Goal: Task Accomplishment & Management: Use online tool/utility

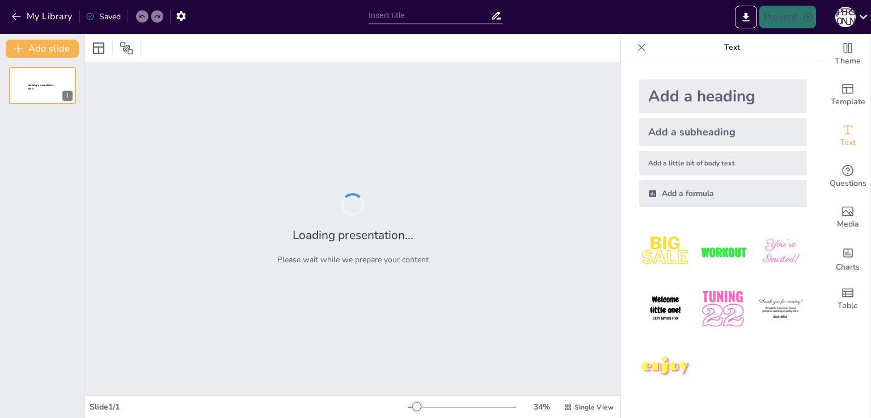
type input "Масаж та нейробіка: Ключ до здоров'я дітей 5-6 років"
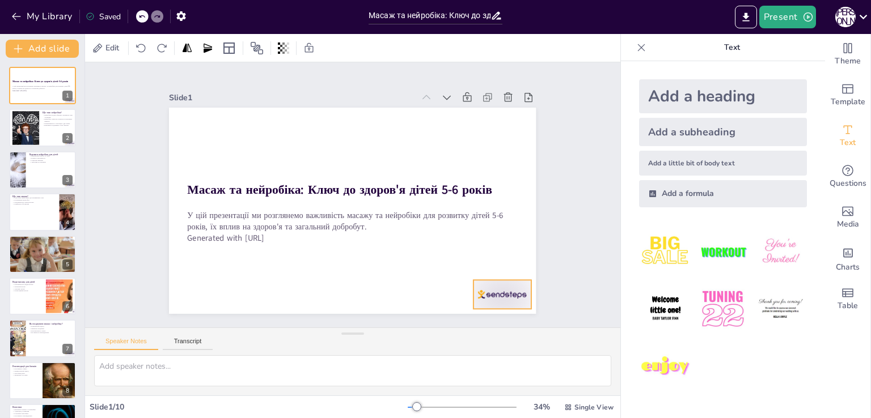
click at [306, 331] on div at bounding box center [286, 362] width 40 height 62
click at [493, 295] on icon at bounding box center [484, 303] width 17 height 17
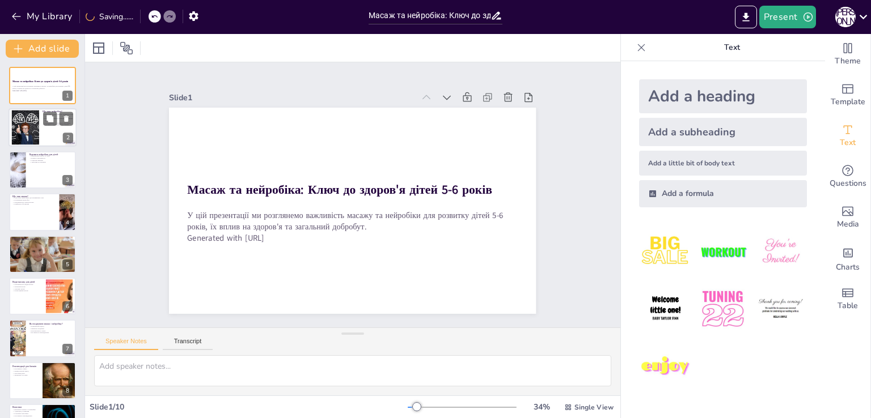
click at [25, 127] on div at bounding box center [25, 128] width 53 height 35
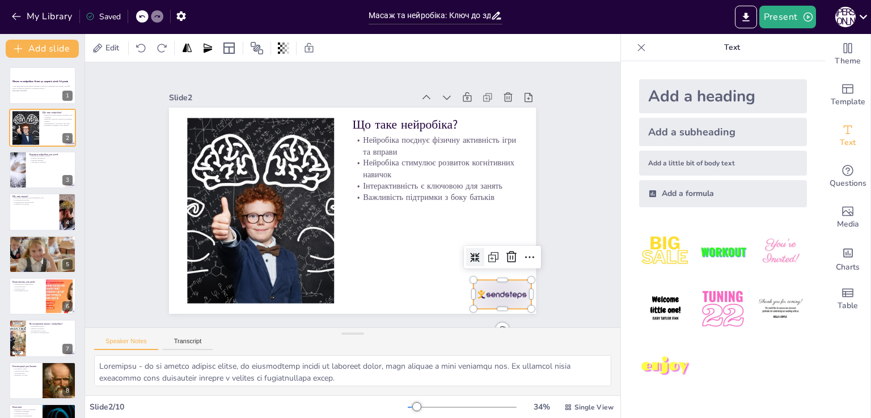
click at [206, 251] on div at bounding box center [175, 221] width 62 height 60
click at [468, 319] on icon at bounding box center [459, 328] width 19 height 19
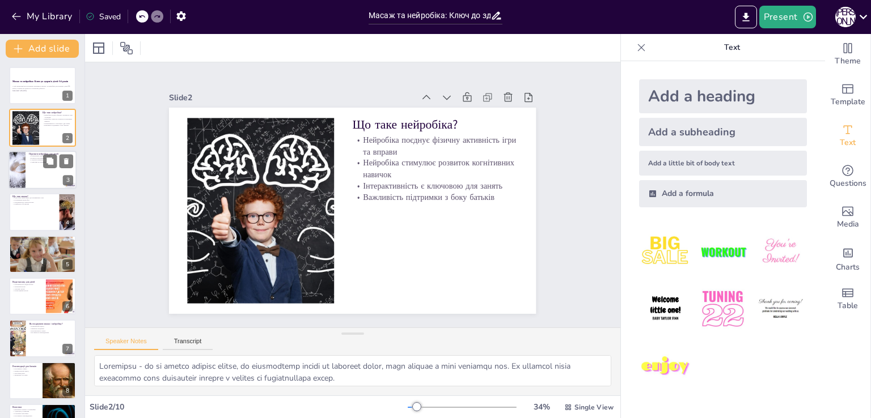
click at [31, 173] on div at bounding box center [43, 170] width 68 height 39
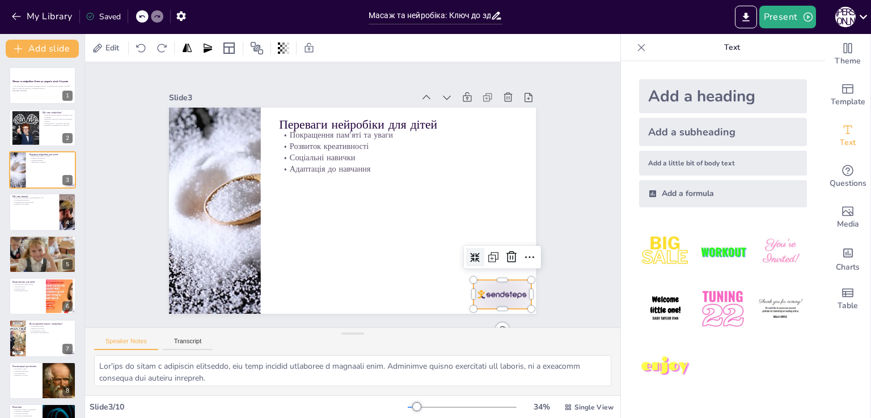
click at [428, 339] on div at bounding box center [397, 369] width 62 height 60
click at [297, 347] on icon at bounding box center [290, 354] width 14 height 14
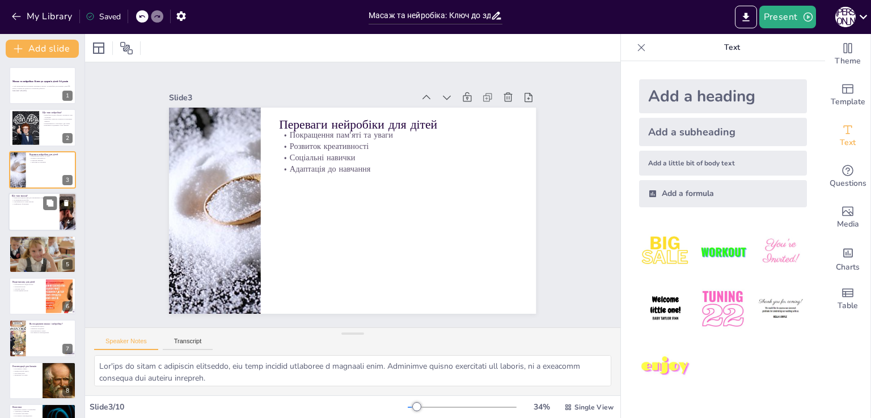
click at [41, 210] on div at bounding box center [43, 212] width 68 height 39
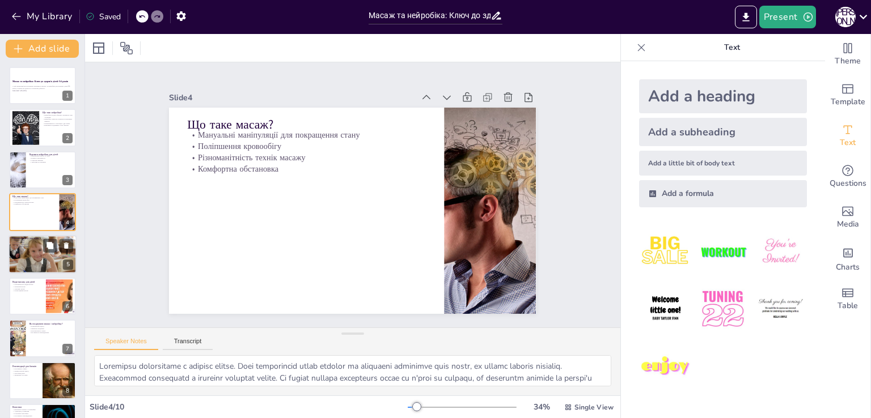
click at [35, 257] on div at bounding box center [43, 254] width 68 height 45
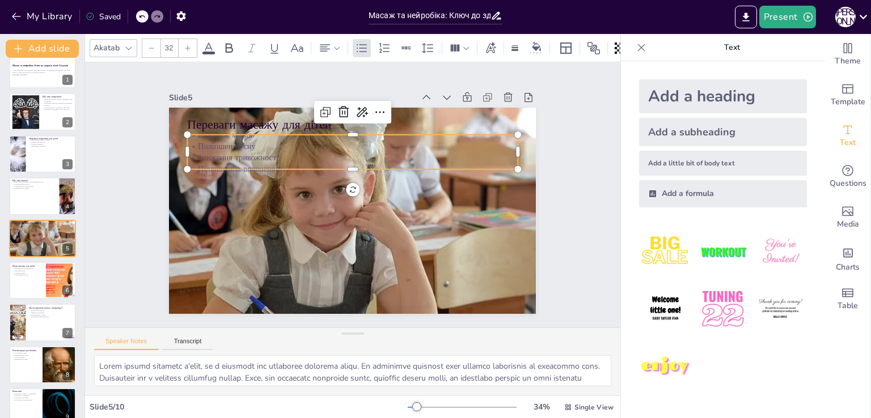
click at [304, 162] on p "Підвищення впевненості" at bounding box center [327, 192] width 46 height 329
click at [429, 168] on icon at bounding box center [438, 177] width 19 height 19
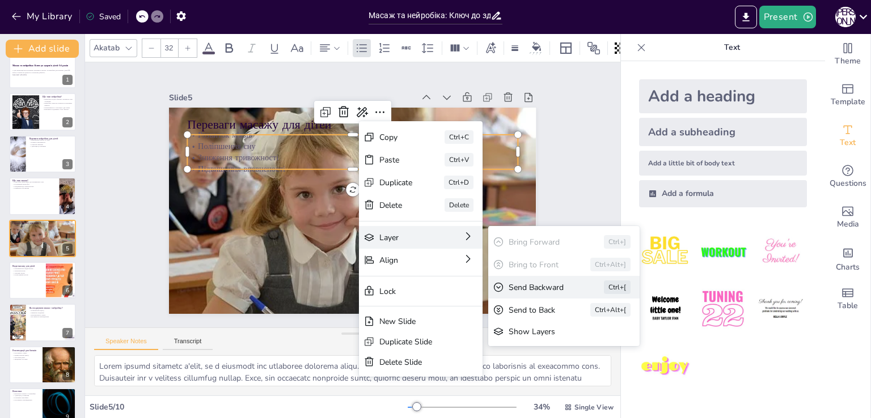
click at [77, 147] on div "Send Backward" at bounding box center [45, 132] width 63 height 30
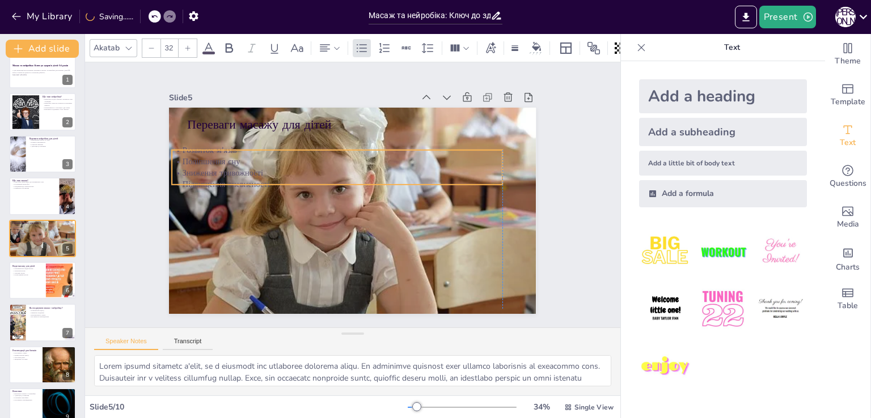
drag, startPoint x: 415, startPoint y: 162, endPoint x: 399, endPoint y: 176, distance: 21.7
click at [399, 181] on p "Підвищення впевненості" at bounding box center [368, 204] width 329 height 46
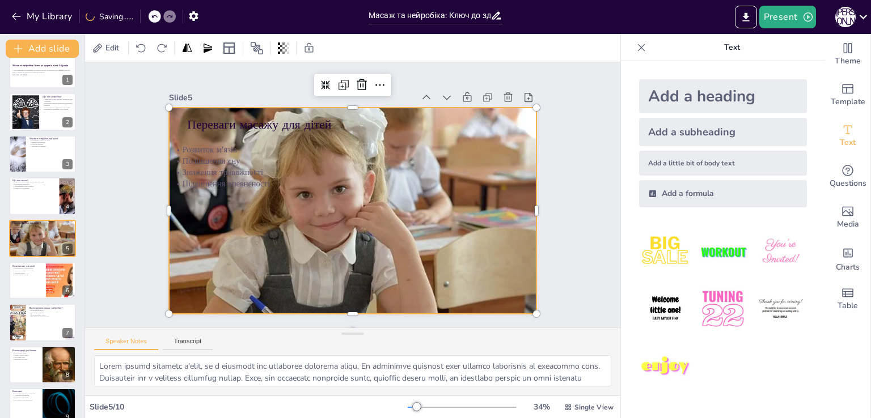
click at [376, 221] on div at bounding box center [364, 184] width 427 height 437
click at [399, 228] on div at bounding box center [368, 192] width 316 height 410
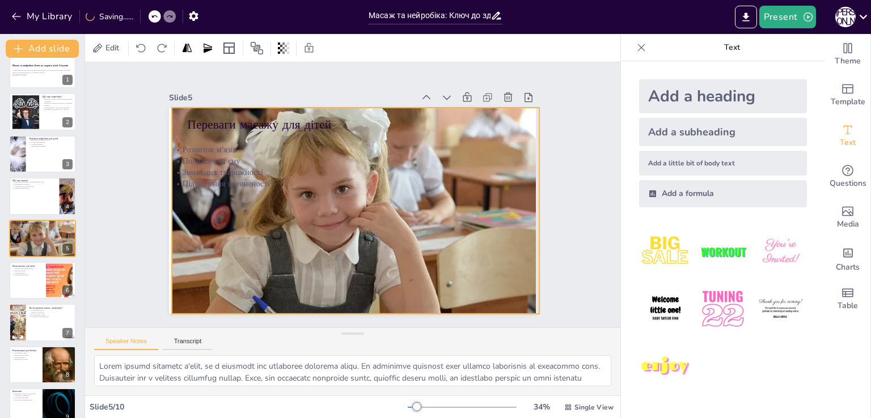
click at [399, 228] on div at bounding box center [347, 209] width 440 height 395
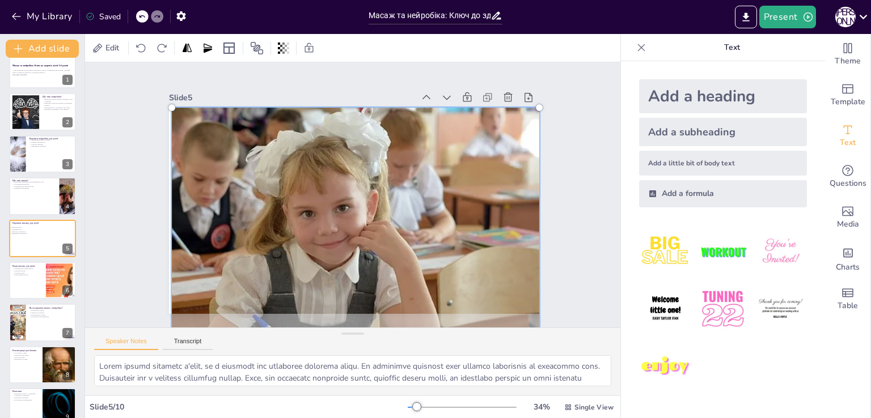
drag, startPoint x: 399, startPoint y: 228, endPoint x: 443, endPoint y: 261, distance: 55.4
click at [443, 261] on div at bounding box center [335, 225] width 460 height 433
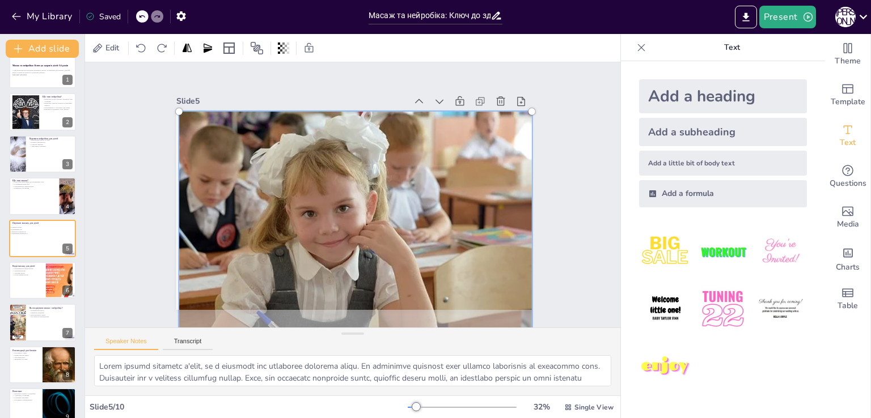
click at [358, 218] on div at bounding box center [319, 205] width 319 height 410
click at [143, 196] on div "Slide 1 Масаж та нейробіка: Ключ до здоров'я дітей 5-6 років У цій презентації …" at bounding box center [353, 194] width 450 height 463
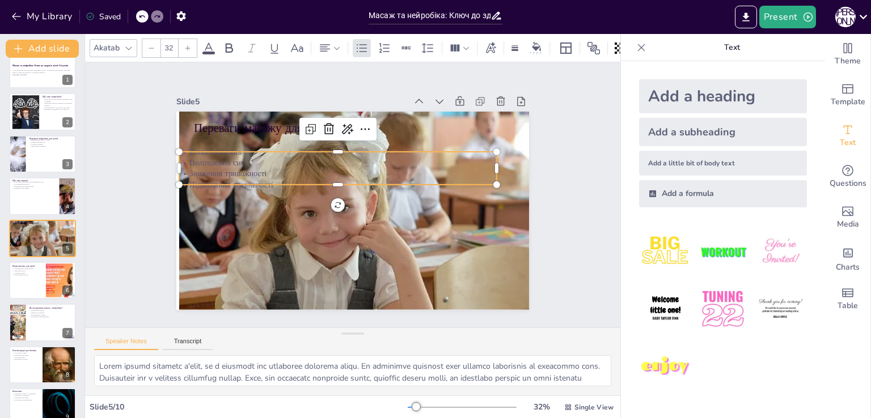
click at [289, 162] on p "Поліпшення сну" at bounding box center [373, 166] width 168 height 280
click at [394, 229] on icon at bounding box center [403, 238] width 19 height 19
click at [197, 208] on div "Slide 1 Масаж та нейробіка: Ключ до здоров'я дітей 5-6 років У цій презентації …" at bounding box center [353, 195] width 312 height 455
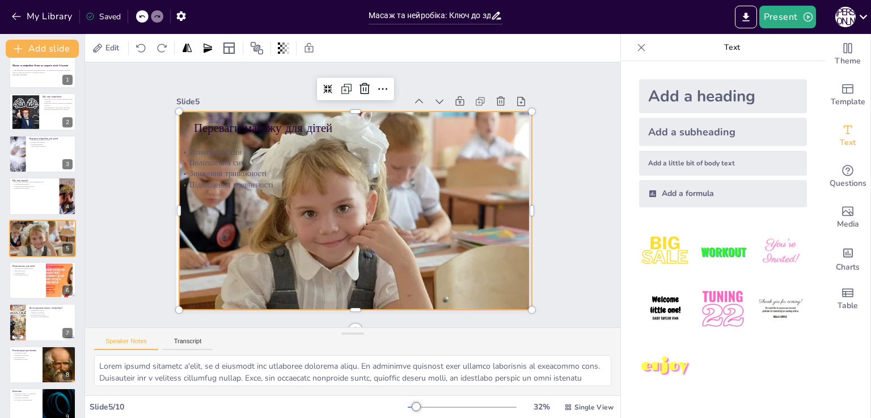
click at [206, 235] on div at bounding box center [324, 214] width 380 height 423
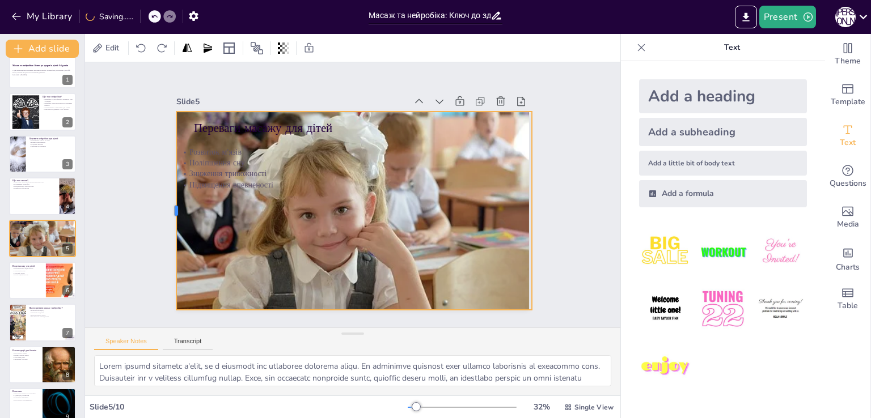
click at [186, 63] on div at bounding box center [282, 28] width 192 height 70
click at [129, 230] on div "Slide 1 Масаж та нейробіка: Ключ до здоров'я дітей 5-6 років У цій презентації …" at bounding box center [352, 195] width 555 height 575
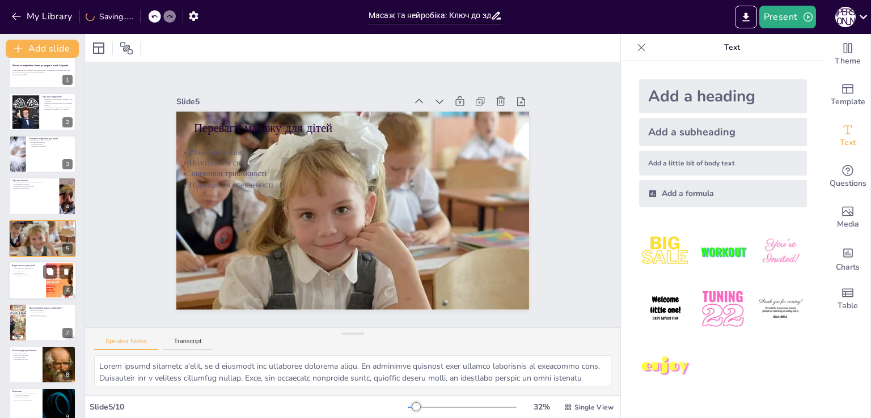
click at [41, 276] on div at bounding box center [43, 280] width 68 height 39
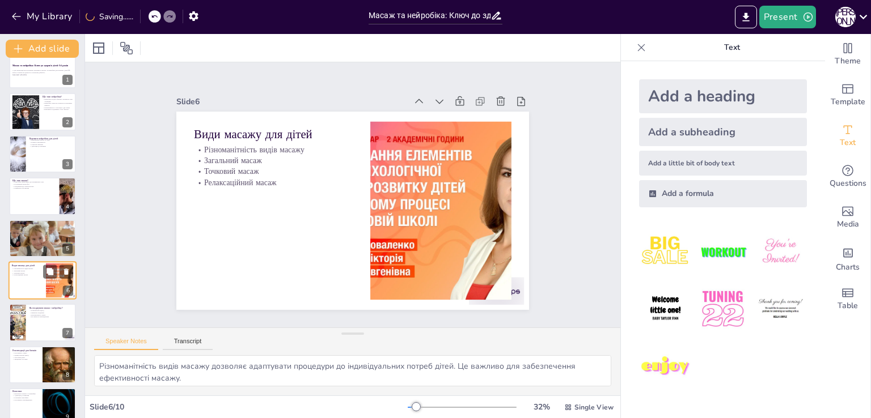
scroll to position [58, 0]
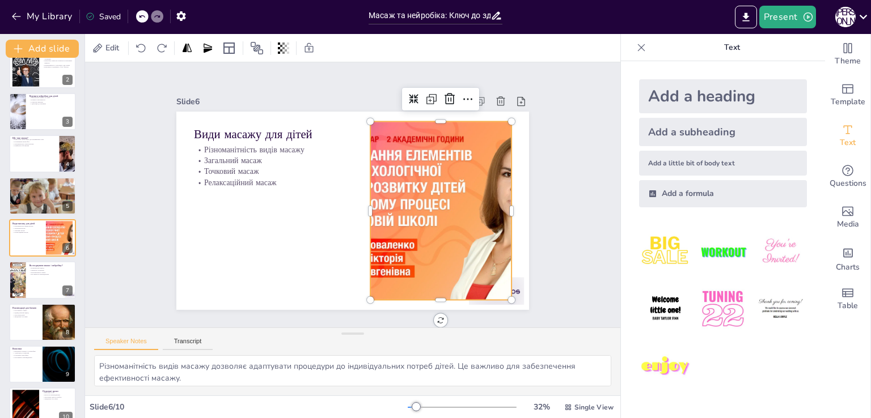
click at [383, 241] on div at bounding box center [337, 283] width 179 height 317
click at [430, 320] on icon at bounding box center [422, 328] width 16 height 16
click at [484, 131] on icon at bounding box center [492, 139] width 17 height 17
click at [408, 257] on div at bounding box center [270, 161] width 348 height 240
click at [408, 257] on div at bounding box center [382, 280] width 313 height 364
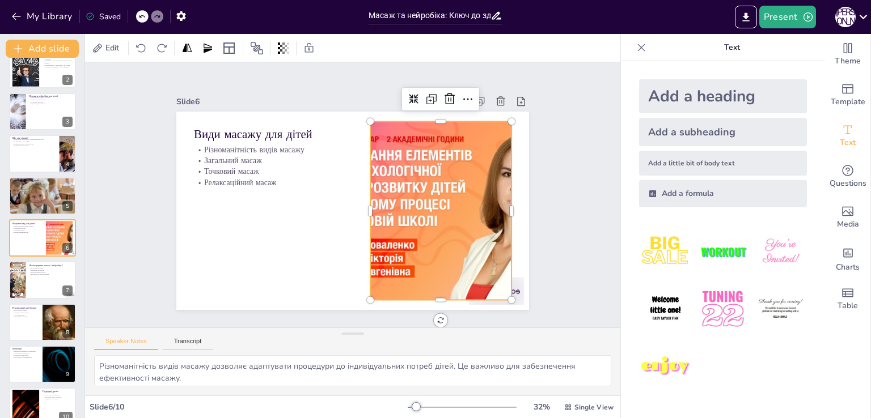
click at [377, 254] on div at bounding box center [421, 252] width 364 height 313
click at [408, 247] on div at bounding box center [346, 284] width 211 height 334
click at [408, 247] on div at bounding box center [337, 283] width 179 height 317
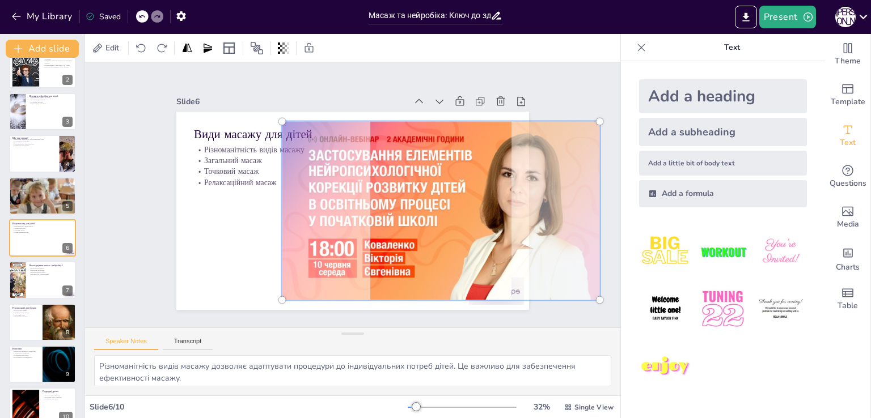
click at [215, 240] on div at bounding box center [367, 188] width 325 height 402
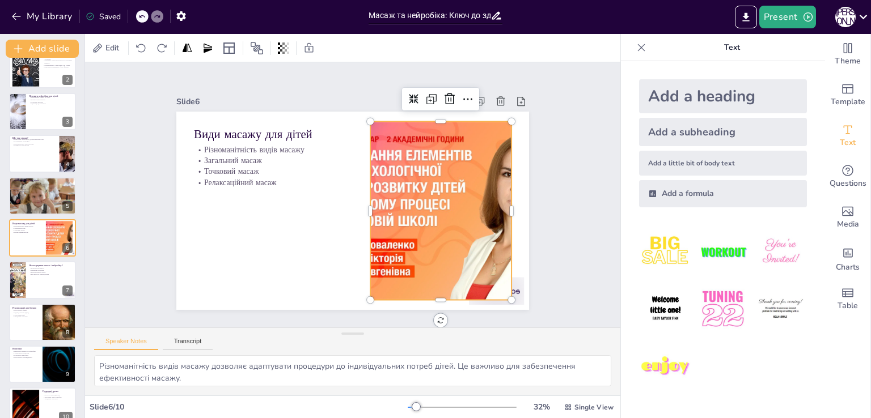
click at [374, 238] on div at bounding box center [294, 264] width 313 height 364
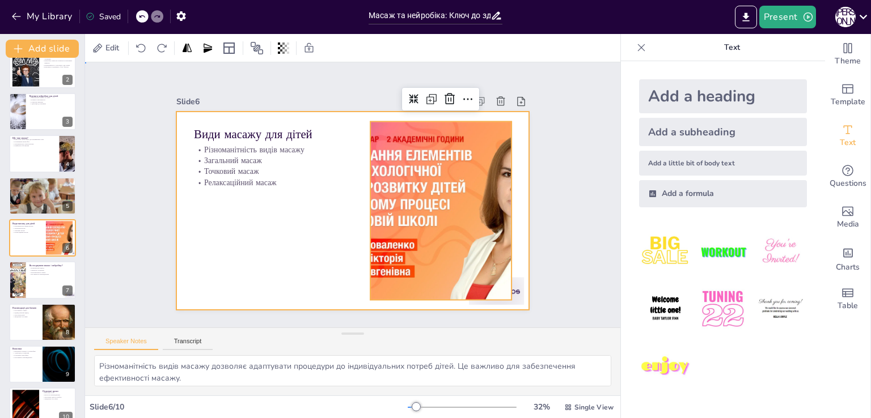
click at [310, 238] on div at bounding box center [339, 203] width 348 height 405
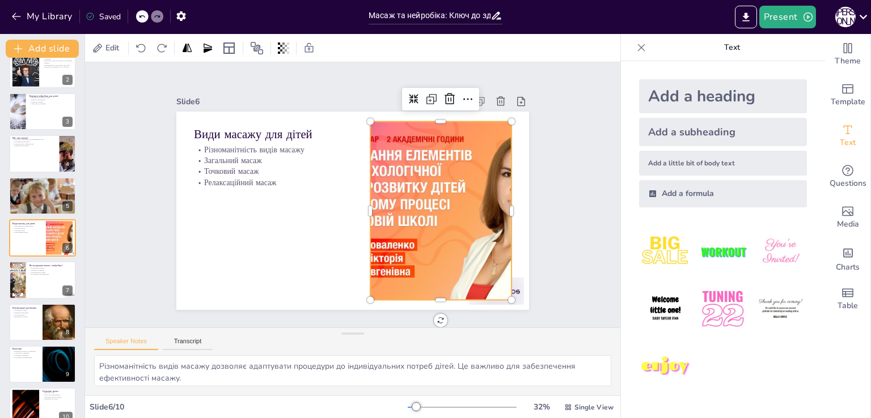
click at [381, 234] on div at bounding box center [264, 198] width 348 height 240
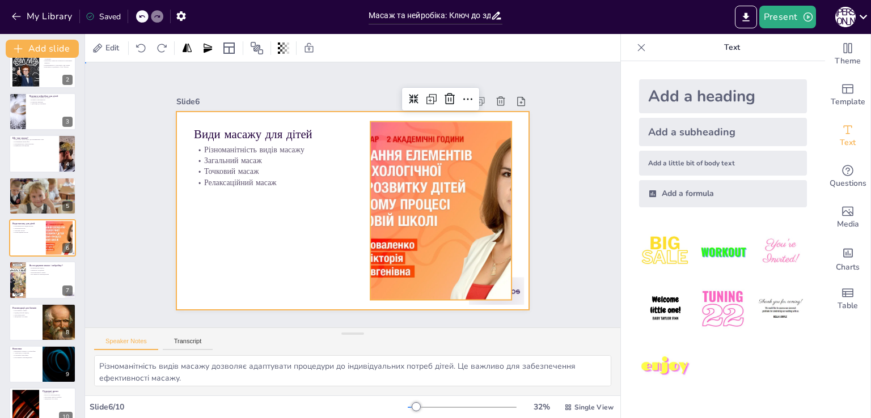
click at [316, 238] on div at bounding box center [338, 188] width 325 height 403
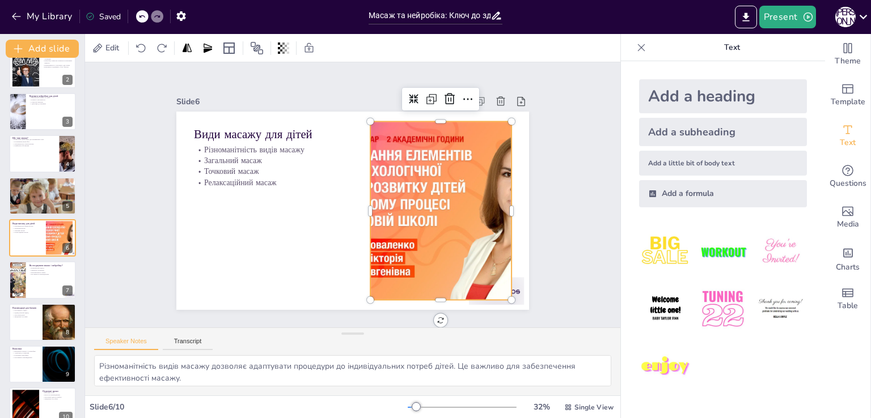
click at [426, 226] on div at bounding box center [284, 137] width 364 height 313
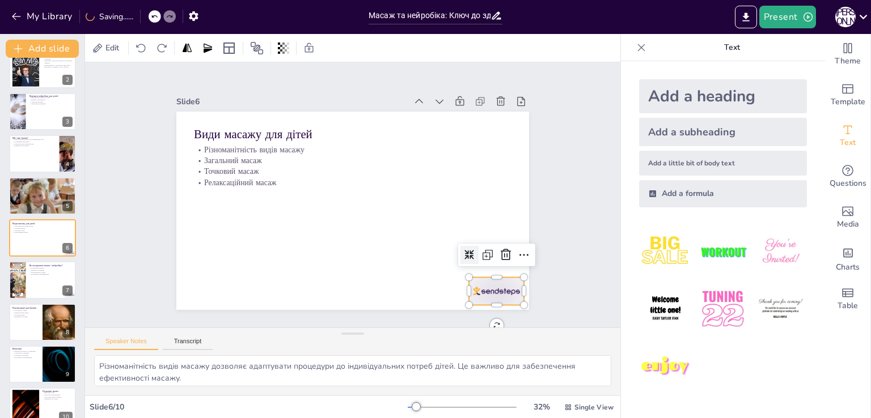
click at [459, 325] on div at bounding box center [428, 351] width 61 height 52
click at [215, 259] on icon at bounding box center [205, 268] width 19 height 19
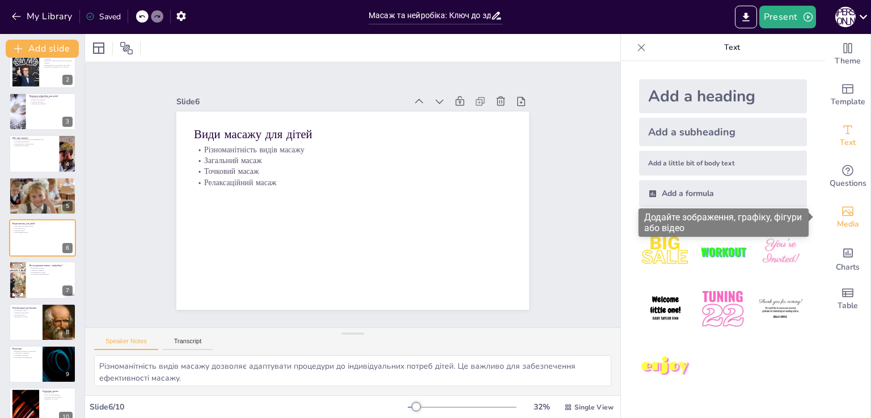
click at [839, 222] on span "Media" at bounding box center [848, 224] width 22 height 12
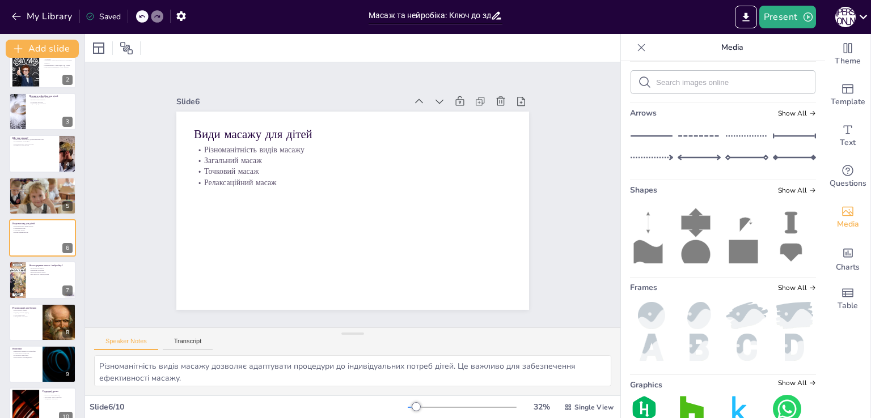
scroll to position [0, 0]
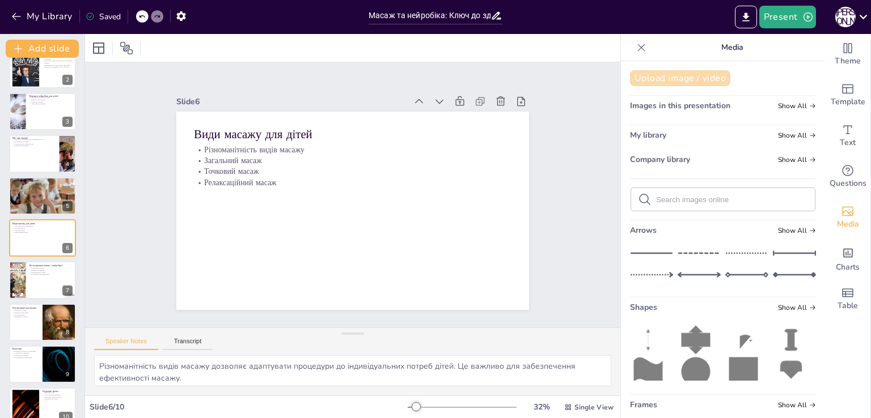
click at [651, 78] on button "Upload image / video" at bounding box center [680, 78] width 100 height 16
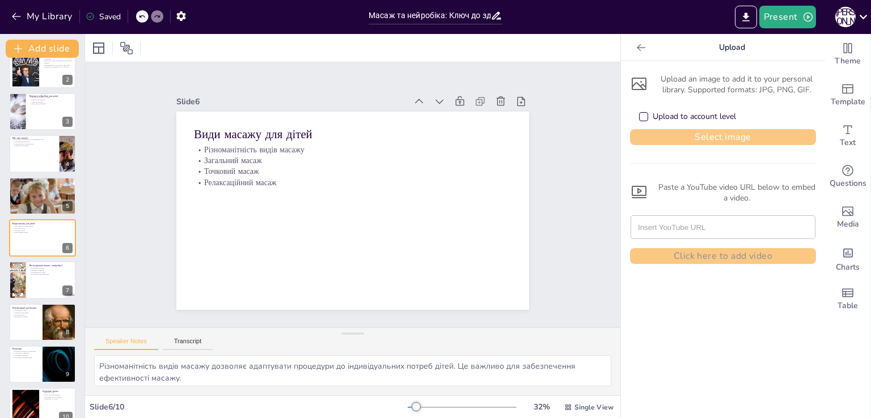
click at [676, 132] on button "Select image" at bounding box center [723, 137] width 186 height 16
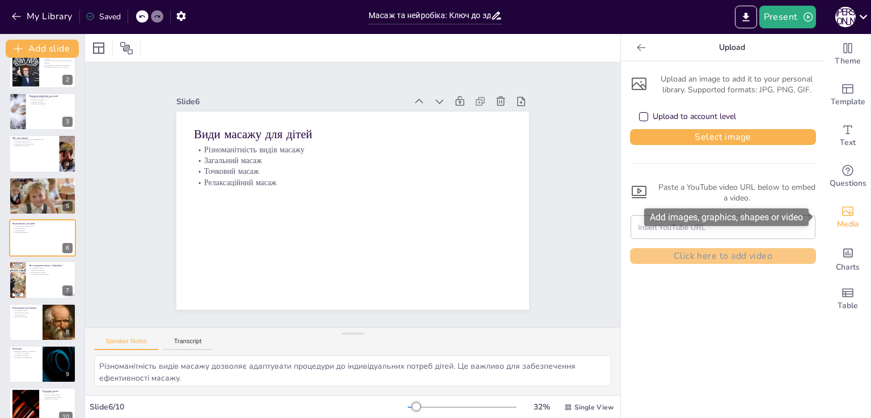
click at [839, 227] on span "Media" at bounding box center [848, 224] width 22 height 12
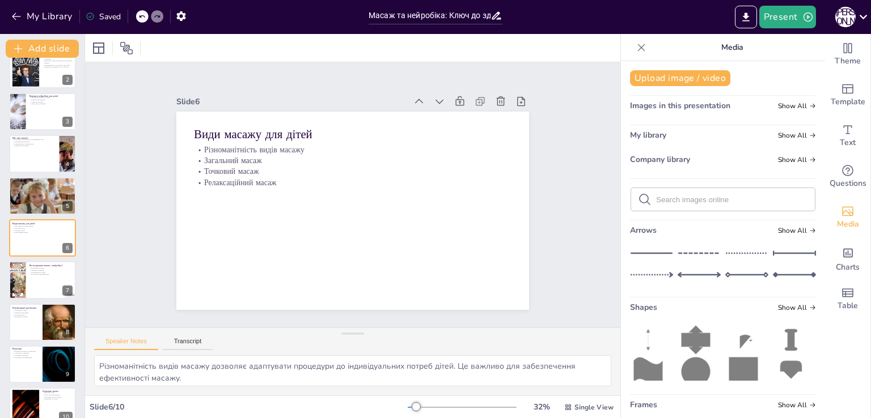
click at [726, 107] on div "Images in this presentation Show All" at bounding box center [723, 107] width 186 height 15
click at [778, 108] on span "Show All" at bounding box center [797, 106] width 38 height 8
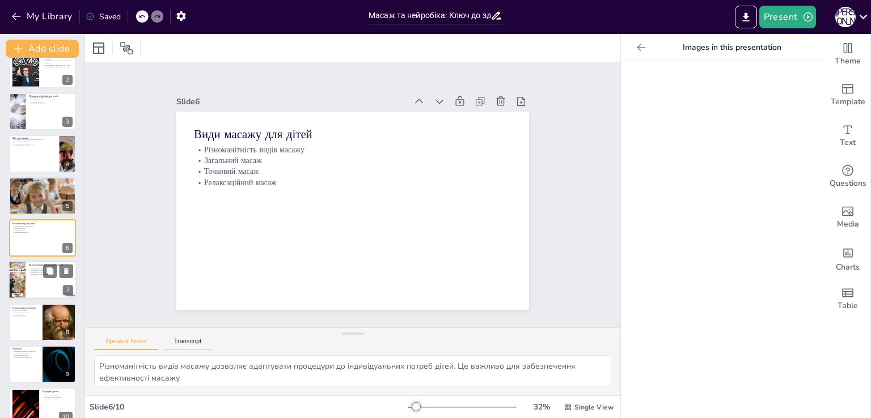
click at [39, 283] on div at bounding box center [43, 280] width 68 height 39
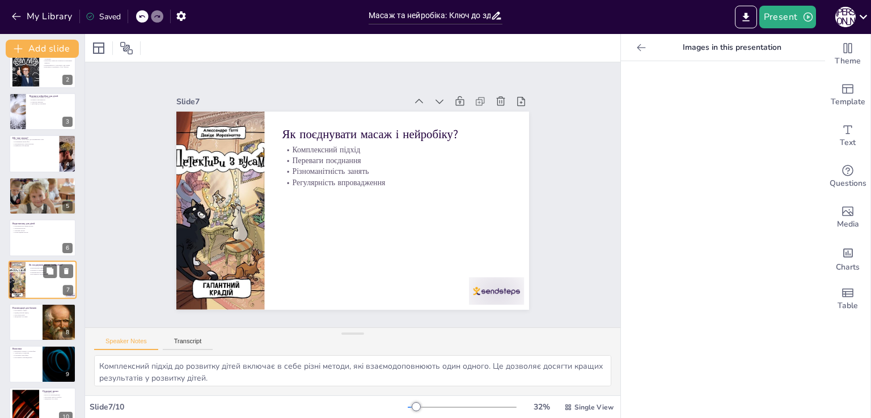
scroll to position [75, 0]
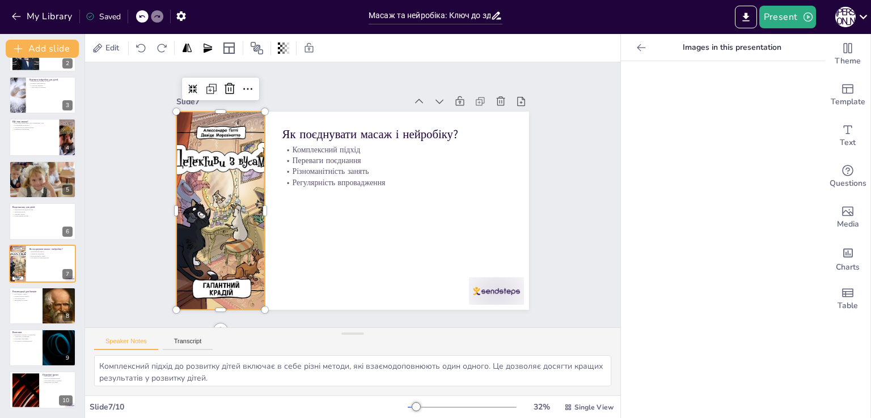
click at [237, 239] on div at bounding box center [230, 142] width 205 height 233
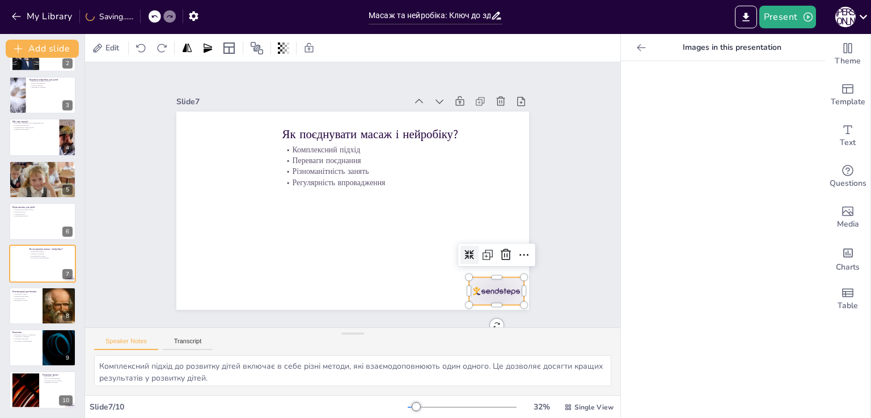
click at [443, 330] on div at bounding box center [412, 357] width 61 height 54
click at [402, 346] on icon at bounding box center [394, 353] width 15 height 15
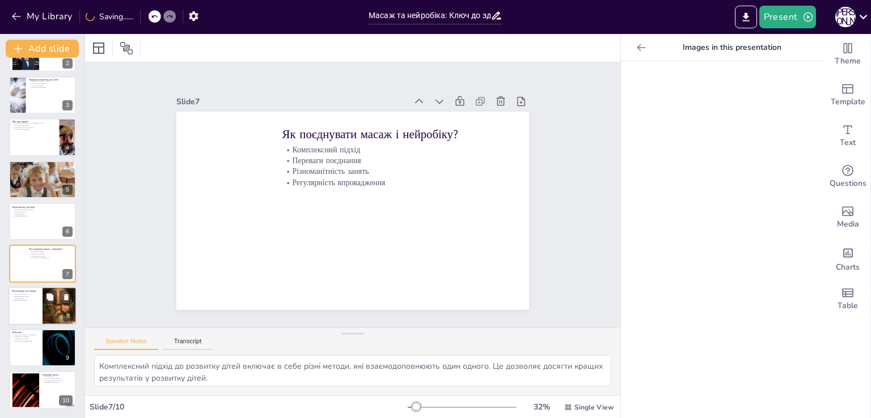
click at [20, 300] on p "Зміцнення стосунків" at bounding box center [25, 300] width 27 height 2
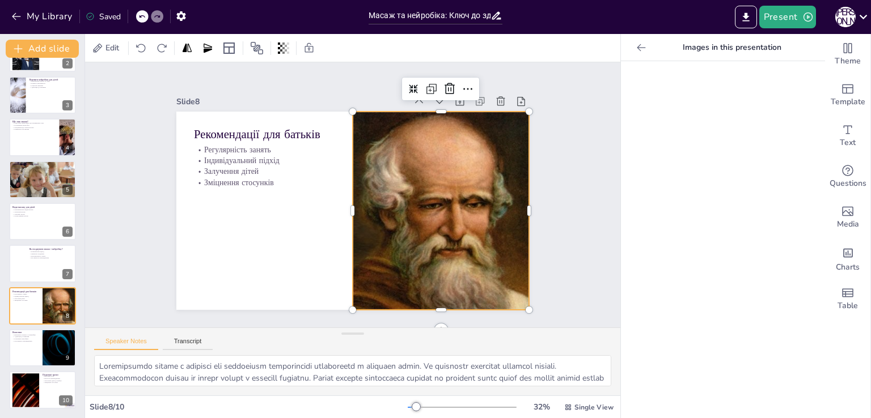
click at [386, 267] on div at bounding box center [400, 271] width 384 height 395
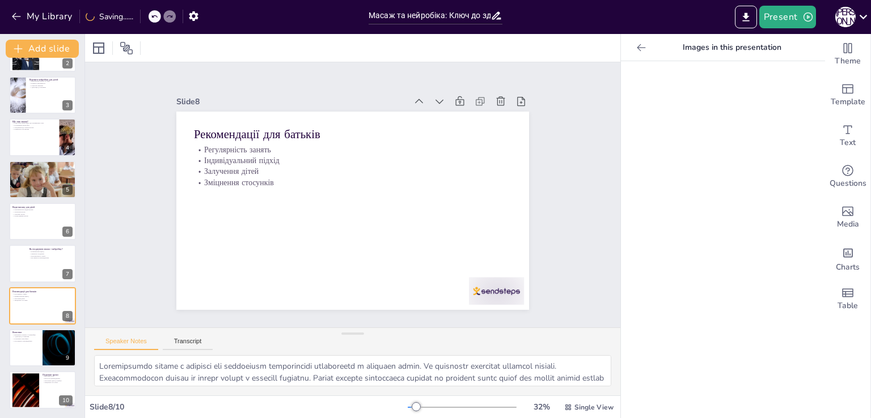
click at [635, 48] on icon at bounding box center [640, 47] width 11 height 11
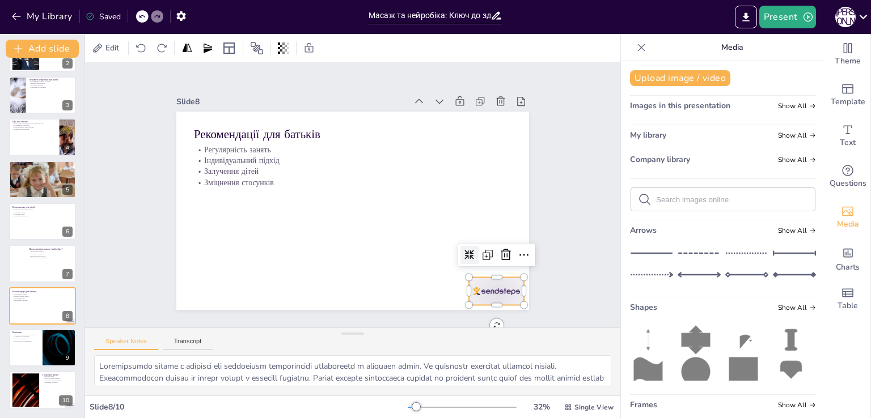
click at [258, 299] on div at bounding box center [241, 328] width 33 height 58
click at [488, 291] on icon at bounding box center [479, 299] width 17 height 17
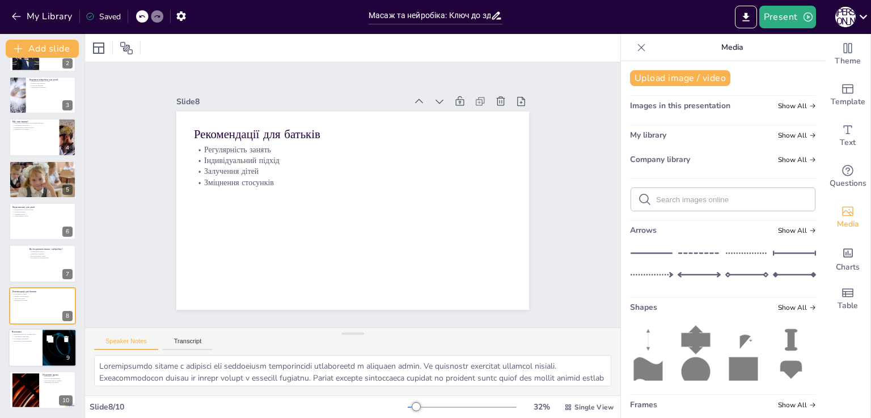
click at [33, 340] on p "Регулярність впровадження" at bounding box center [25, 341] width 27 height 2
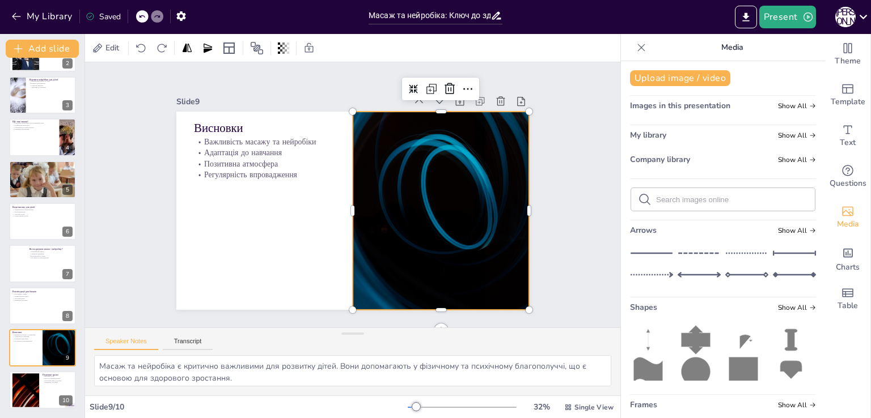
click at [413, 248] on div at bounding box center [407, 265] width 395 height 383
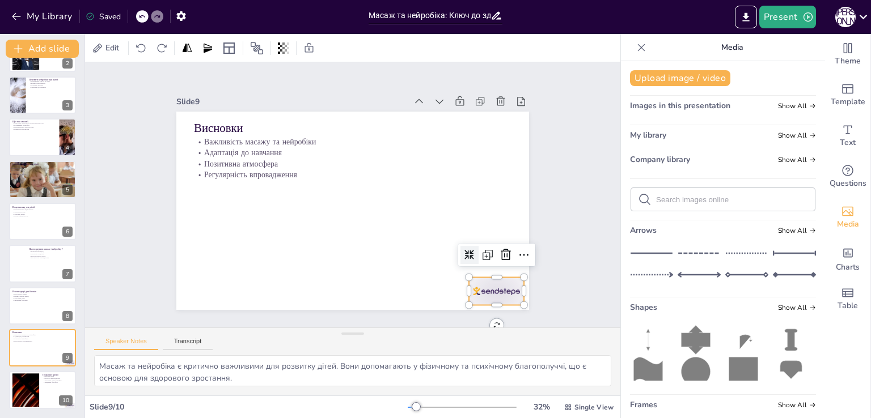
click at [248, 286] on div at bounding box center [228, 316] width 39 height 60
click at [464, 314] on icon at bounding box center [455, 323] width 19 height 19
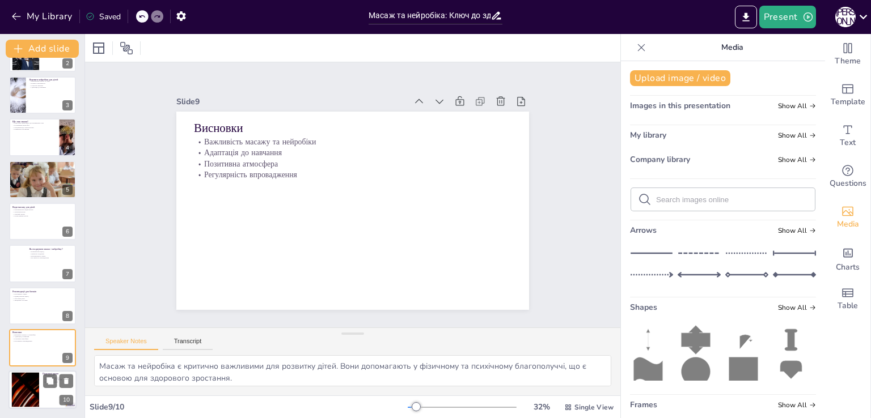
click at [25, 389] on div at bounding box center [25, 390] width 61 height 35
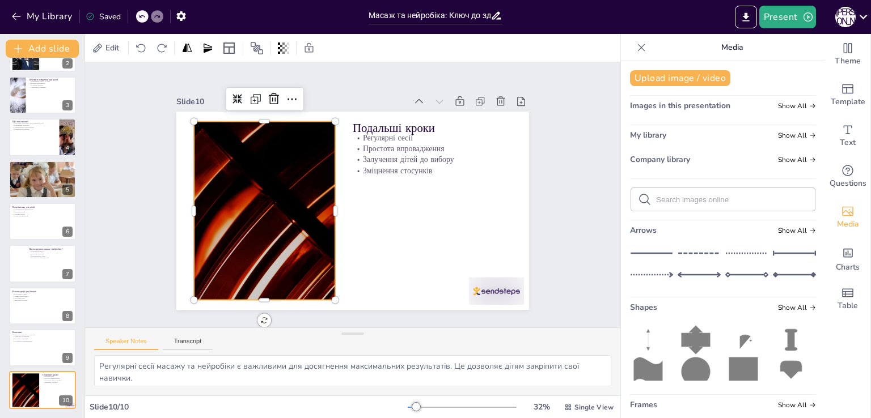
click at [200, 274] on div at bounding box center [302, 121] width 292 height 362
click at [374, 92] on icon at bounding box center [383, 85] width 19 height 19
click at [702, 103] on span "Images in this presentation" at bounding box center [680, 105] width 100 height 11
click at [789, 106] on span "Show All" at bounding box center [797, 106] width 38 height 8
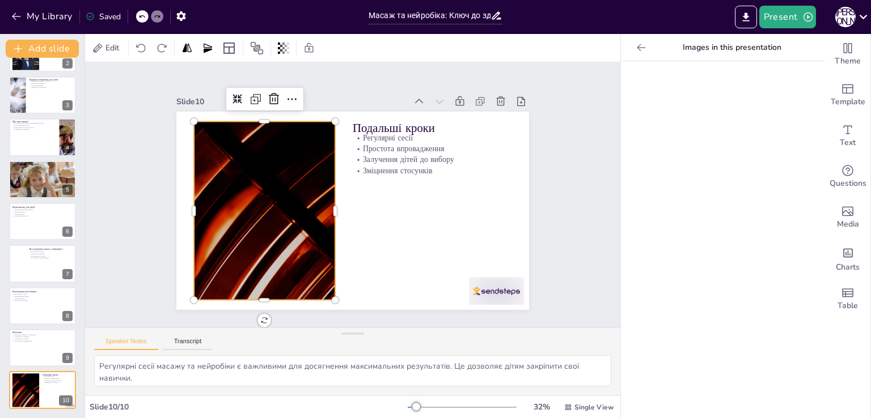
click at [635, 48] on icon at bounding box center [640, 47] width 11 height 11
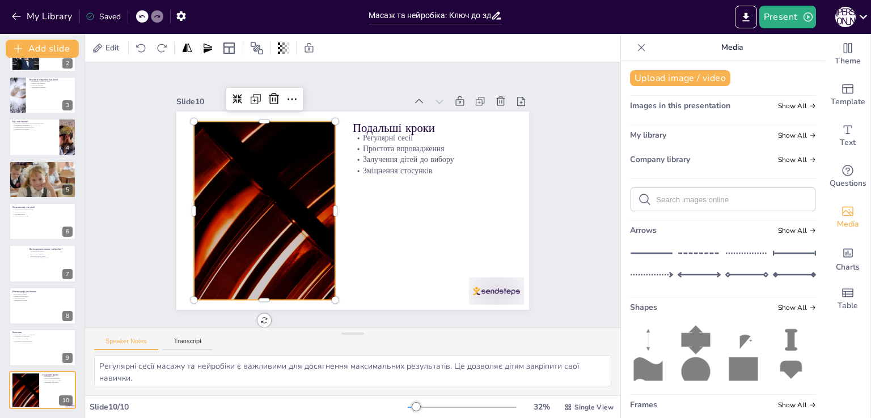
click at [244, 202] on div at bounding box center [302, 121] width 292 height 362
click at [275, 202] on div at bounding box center [442, 188] width 334 height 210
click at [244, 202] on div at bounding box center [382, 111] width 313 height 364
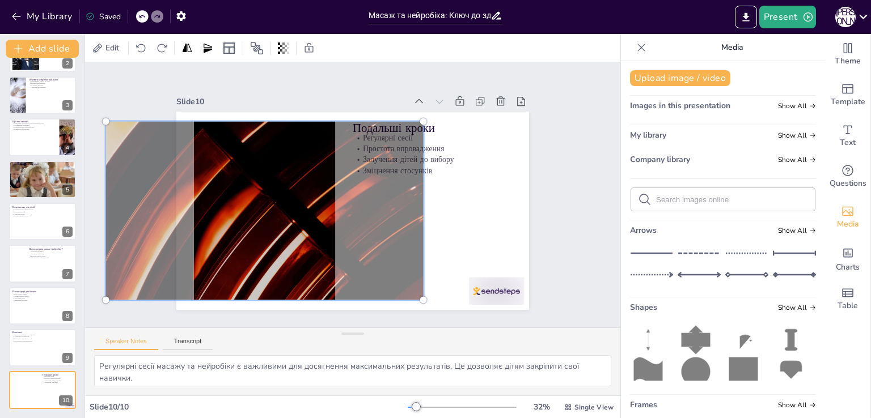
click at [272, 202] on div at bounding box center [328, 108] width 226 height 349
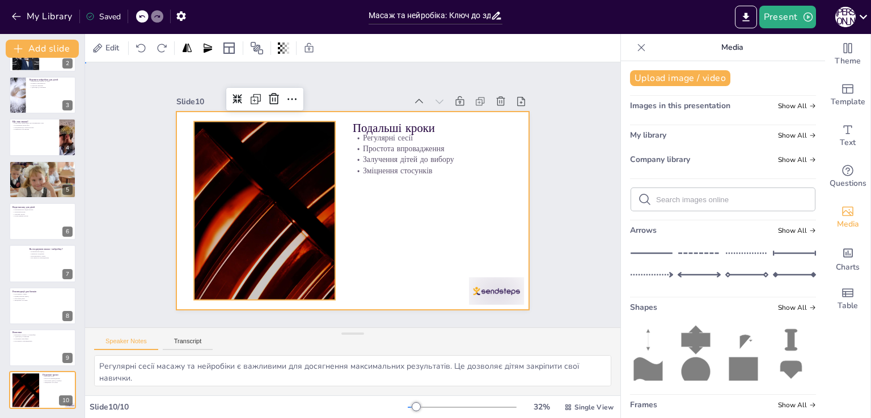
click at [451, 230] on div at bounding box center [353, 179] width 371 height 234
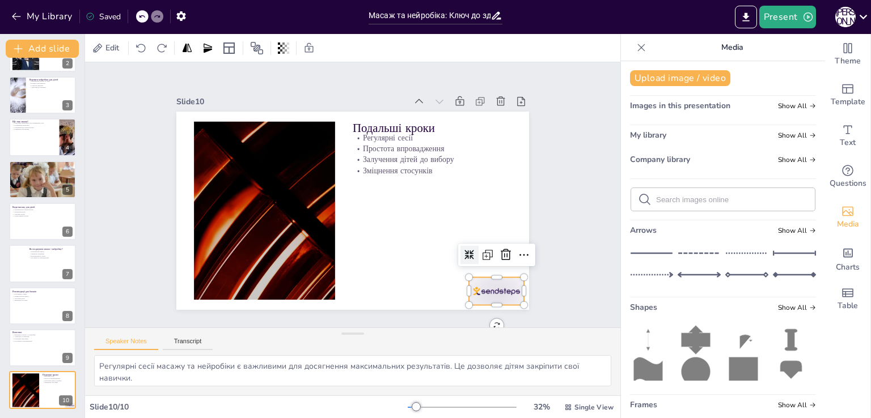
click at [494, 300] on div at bounding box center [473, 319] width 60 height 39
click at [385, 350] on icon at bounding box center [377, 357] width 15 height 14
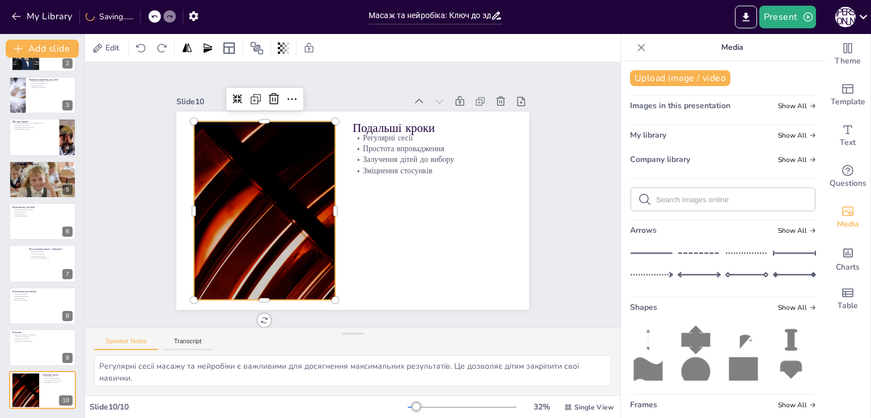
click at [290, 215] on div at bounding box center [355, 106] width 240 height 348
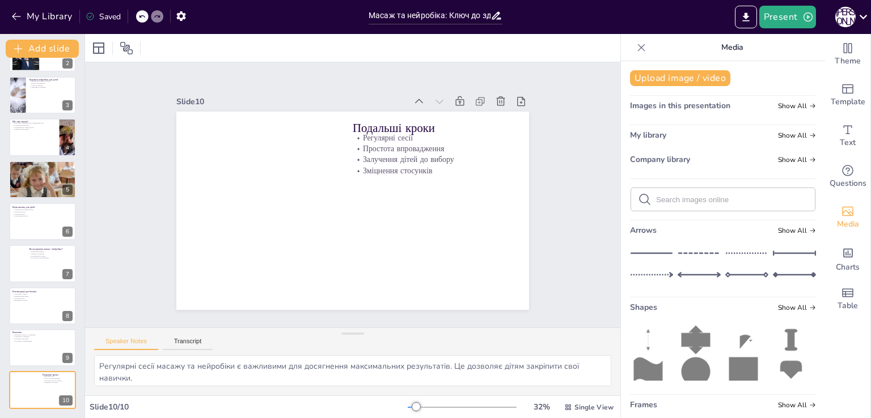
scroll to position [0, 0]
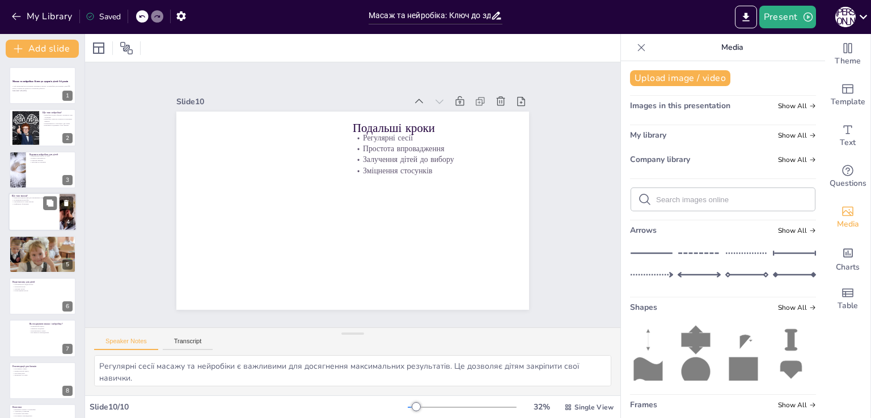
click at [28, 218] on div at bounding box center [43, 212] width 68 height 39
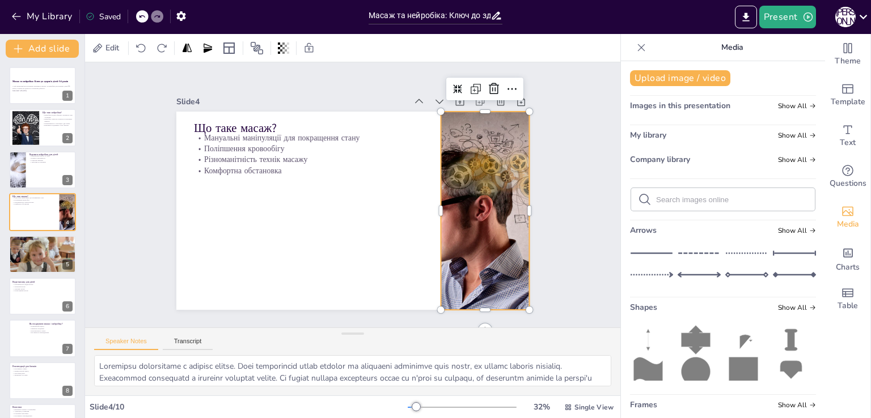
click at [467, 232] on div at bounding box center [417, 311] width 335 height 357
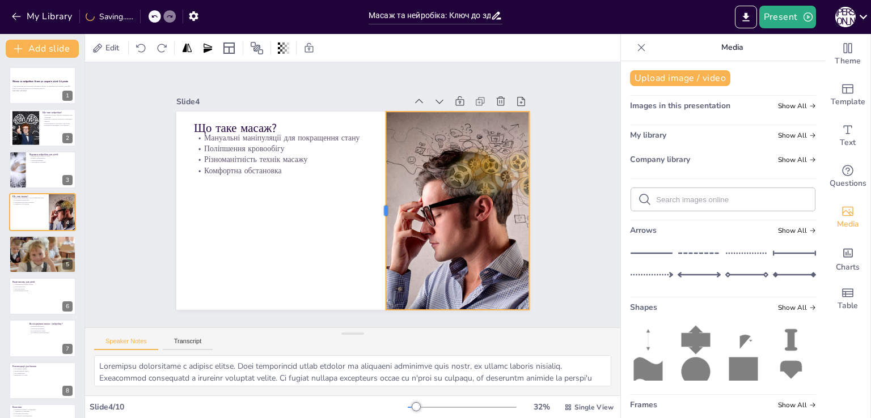
drag, startPoint x: 431, startPoint y: 204, endPoint x: 376, endPoint y: 205, distance: 55.0
click at [376, 205] on div at bounding box center [353, 227] width 176 height 107
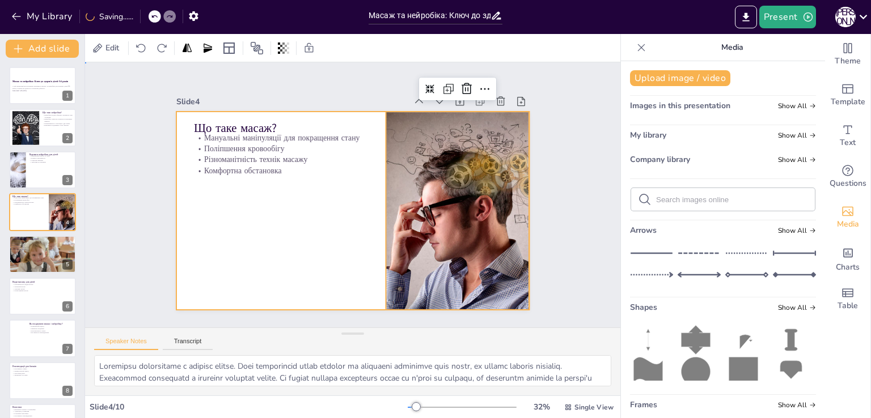
click at [287, 221] on div at bounding box center [340, 206] width 383 height 395
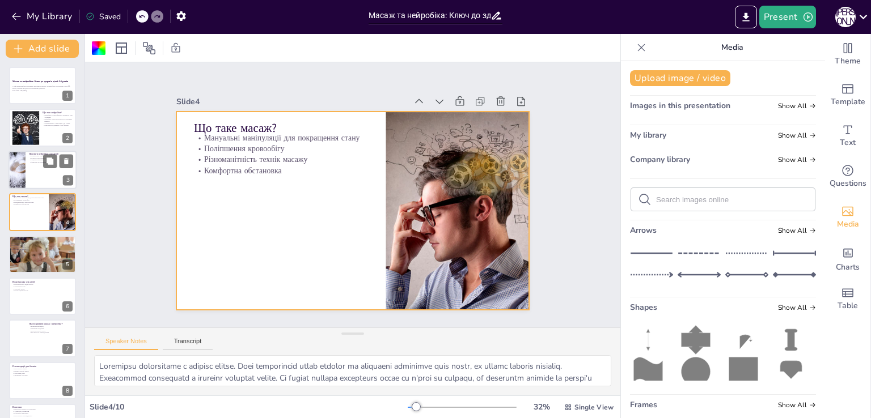
click at [41, 171] on div at bounding box center [43, 170] width 68 height 39
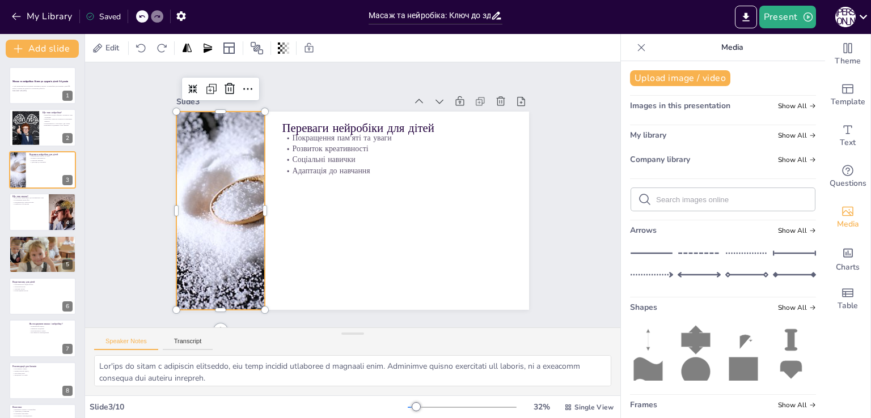
click at [184, 225] on div at bounding box center [252, 107] width 346 height 354
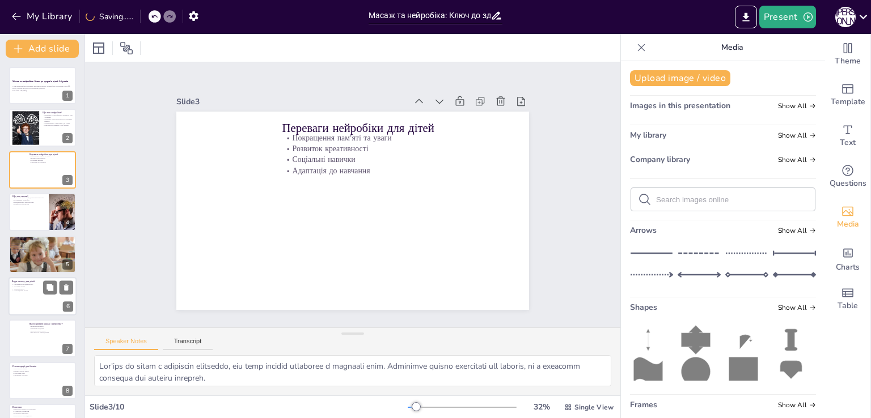
click at [31, 280] on p "Види масажу для дітей" at bounding box center [27, 281] width 31 height 3
type textarea "Різноманітність видів масажу дозволяє адаптувати процедури до індивідуальних по…"
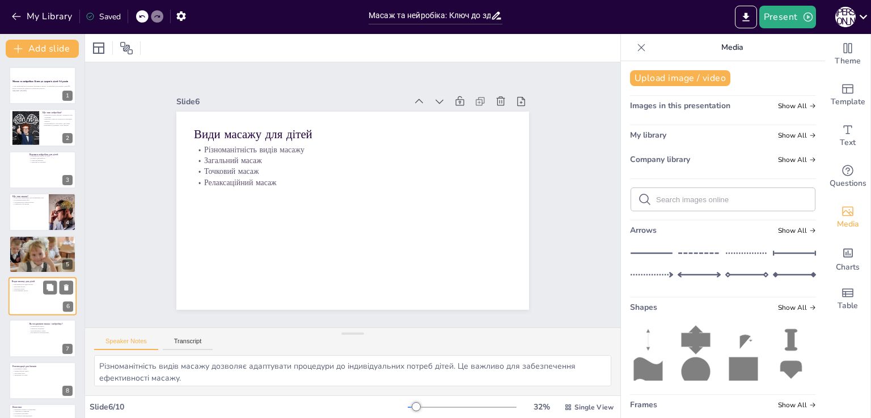
scroll to position [58, 0]
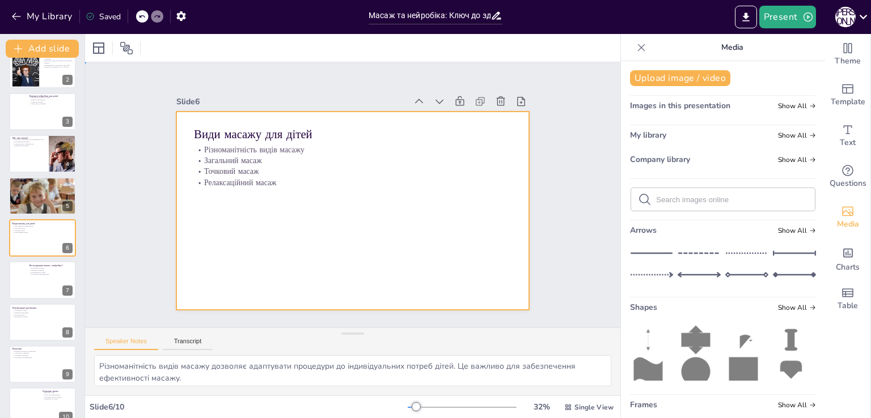
click at [340, 240] on div at bounding box center [340, 186] width 368 height 402
click at [340, 240] on div at bounding box center [337, 193] width 234 height 371
click at [340, 240] on div at bounding box center [338, 201] width 325 height 403
click at [650, 76] on button "Upload image / video" at bounding box center [680, 78] width 100 height 16
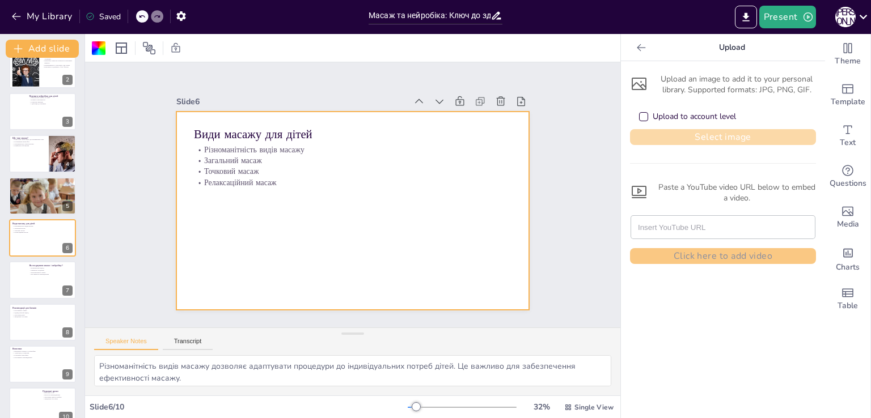
click at [668, 137] on button "Select image" at bounding box center [723, 137] width 186 height 16
click at [354, 258] on div at bounding box center [337, 198] width 267 height 386
click at [354, 258] on div at bounding box center [338, 200] width 298 height 397
click at [450, 220] on div at bounding box center [368, 192] width 234 height 371
click at [143, 241] on div "Slide 1 Масаж та нейробіка: Ключ до здоров'я дітей 5-6 років У цій презентації …" at bounding box center [352, 195] width 418 height 591
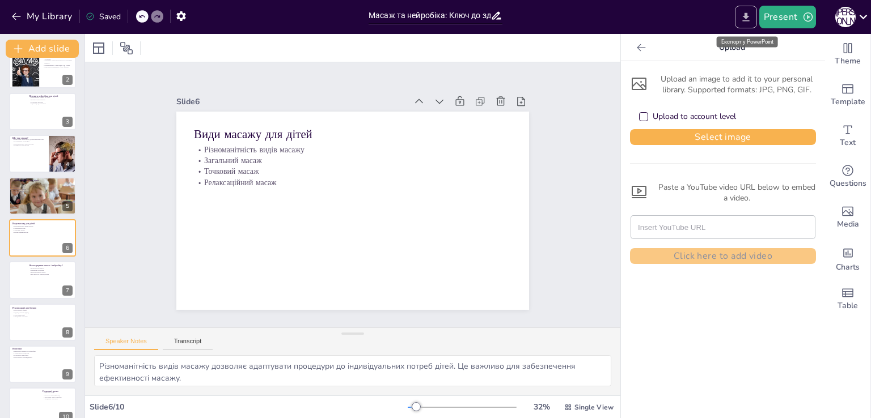
click at [748, 16] on icon "Export to PowerPoint" at bounding box center [745, 16] width 7 height 9
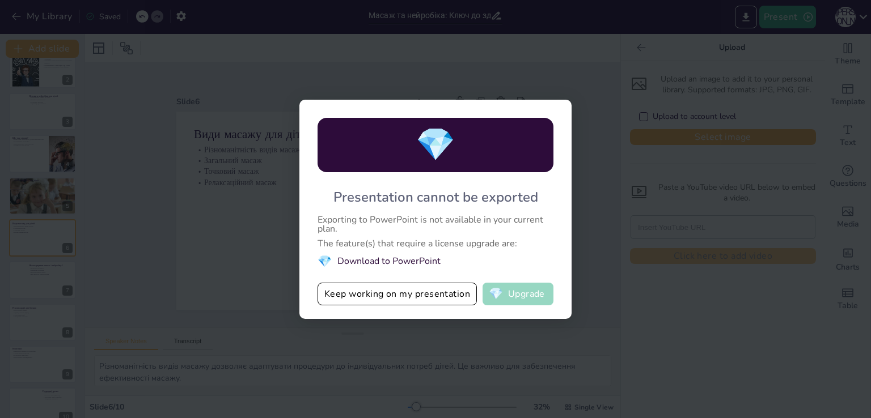
click at [527, 297] on button "💎 Upgrade" at bounding box center [517, 294] width 71 height 23
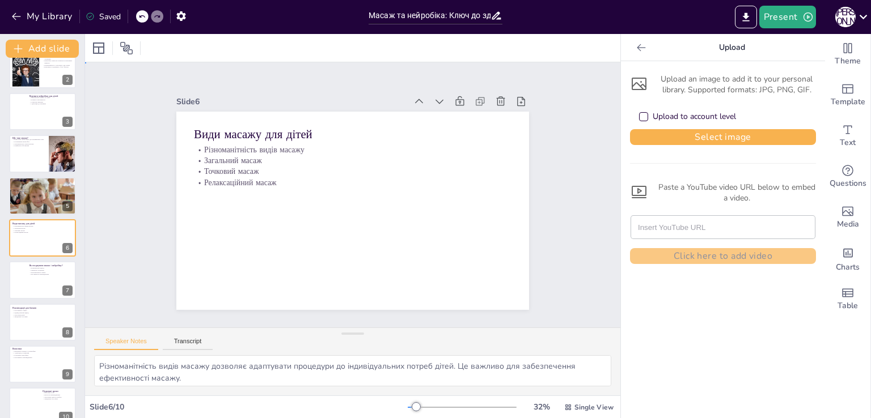
click at [120, 180] on div "Slide 1 Масаж та нейробіка: Ключ до здоров'я дітей 5-6 років У цій презентації …" at bounding box center [352, 195] width 579 height 371
click at [746, 18] on icon "Export to PowerPoint" at bounding box center [745, 16] width 7 height 9
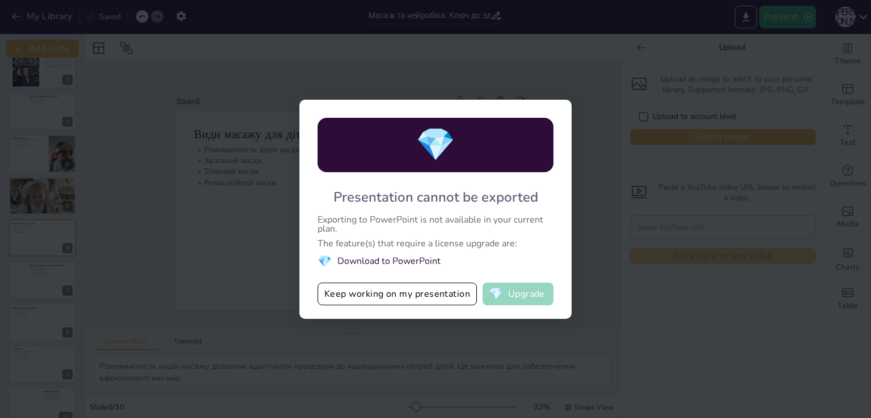
click at [517, 291] on button "💎 Upgrade" at bounding box center [517, 294] width 71 height 23
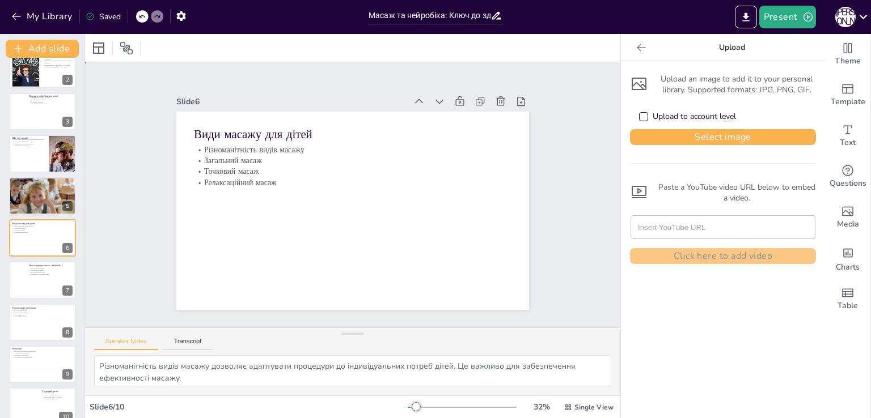
click at [138, 257] on div "Slide 1 Масаж та нейробіка: Ключ до здоров'я дітей 5-6 років У цій презентації …" at bounding box center [352, 195] width 455 height 312
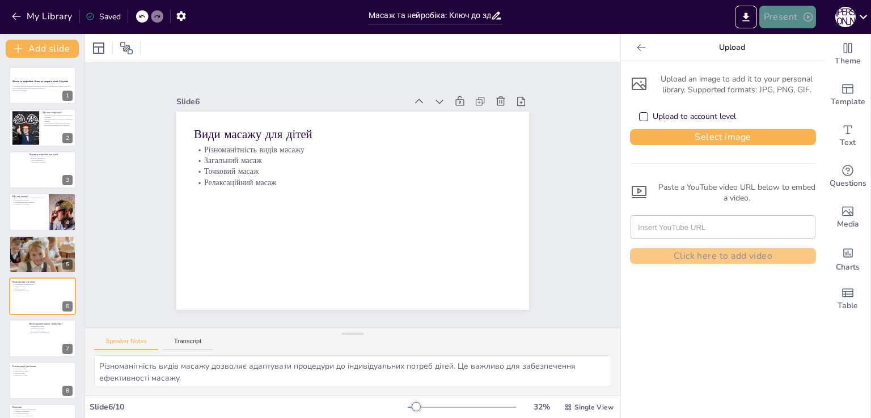
click at [784, 22] on button "Present" at bounding box center [787, 17] width 57 height 23
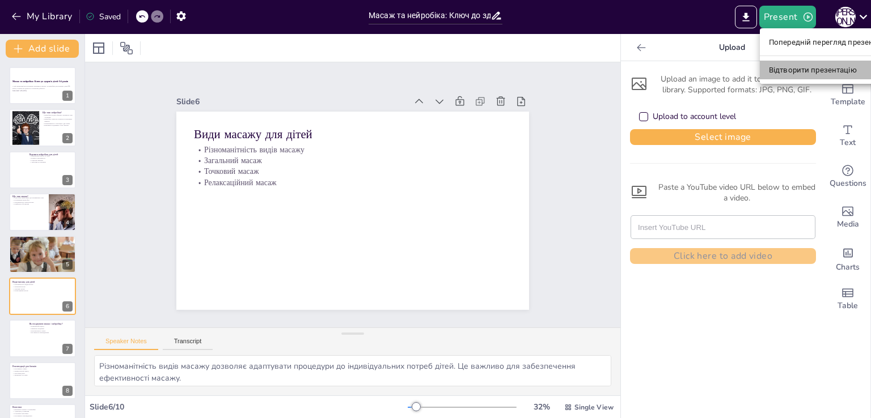
click at [791, 66] on font "Відтворити презентацію" at bounding box center [813, 70] width 88 height 9
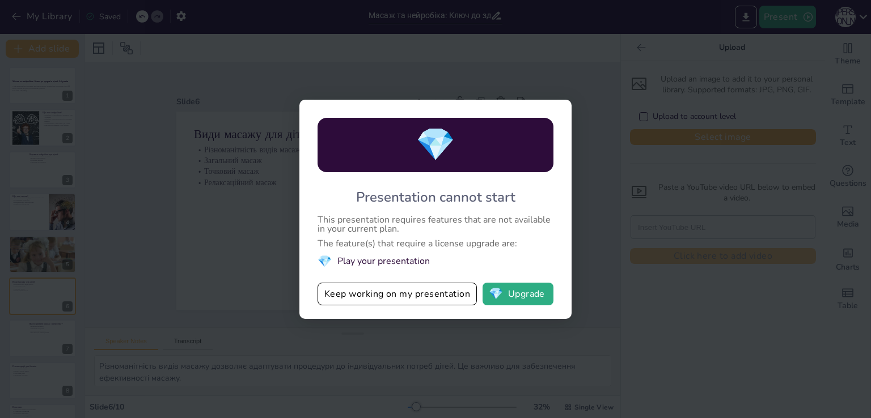
click at [638, 57] on div "💎 Presentation cannot start This presentation requires features that are not av…" at bounding box center [435, 209] width 871 height 418
click at [435, 298] on button "Keep working on my presentation" at bounding box center [396, 294] width 159 height 23
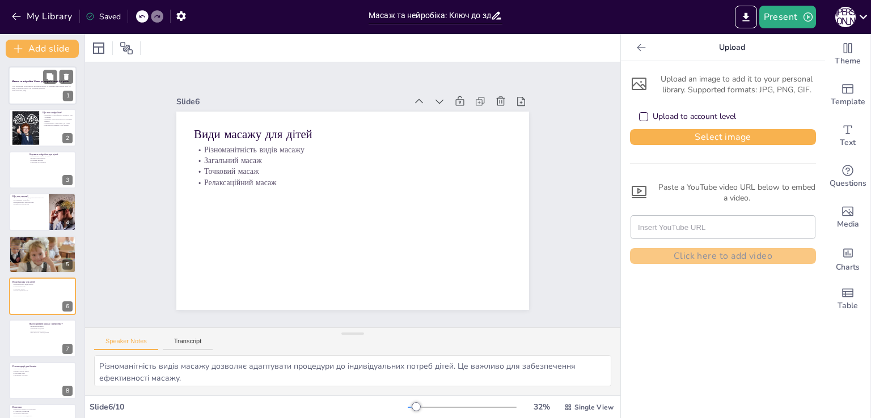
click at [29, 87] on p "У цій презентації ми розглянемо важливість масажу та нейробіки для розвитку діт…" at bounding box center [42, 88] width 61 height 4
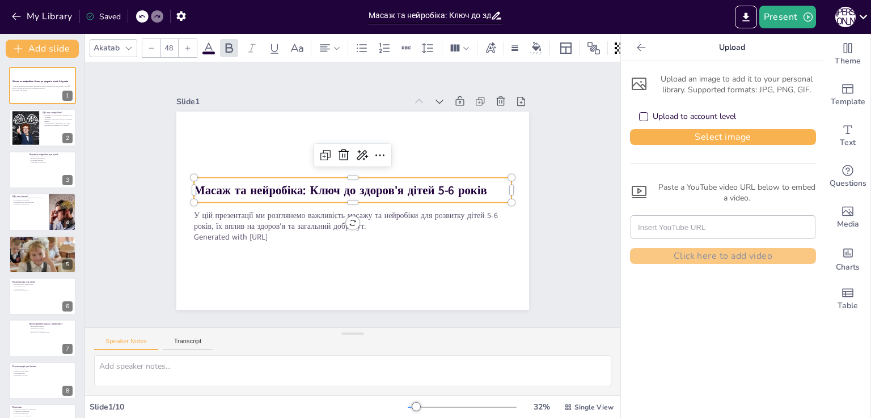
click at [285, 184] on strong "Масаж та нейробіка: Ключ до здоров'я дітей 5-6 років" at bounding box center [349, 182] width 185 height 246
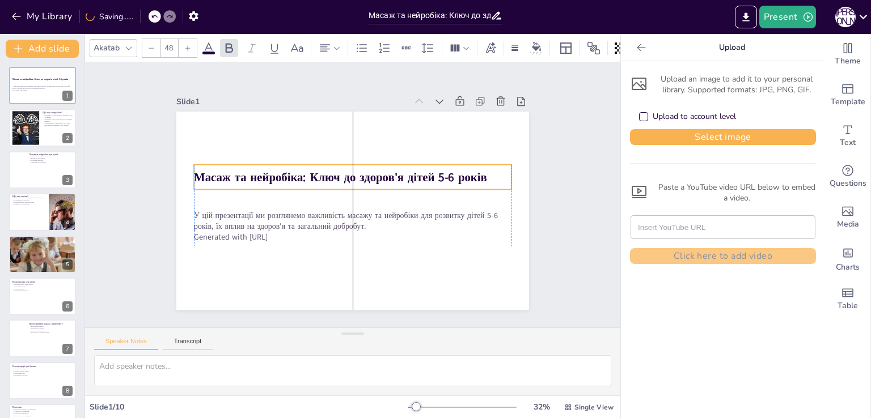
drag, startPoint x: 304, startPoint y: 185, endPoint x: 304, endPoint y: 172, distance: 13.1
click at [304, 172] on strong "Масаж та нейробіка: Ключ до здоров'я дітей 5-6 років" at bounding box center [340, 178] width 293 height 16
click at [355, 240] on icon at bounding box center [355, 248] width 16 height 16
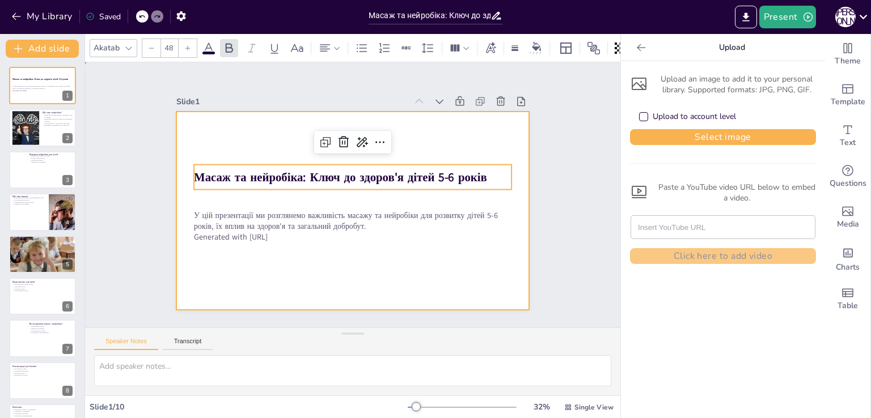
click at [240, 131] on div at bounding box center [343, 208] width 402 height 368
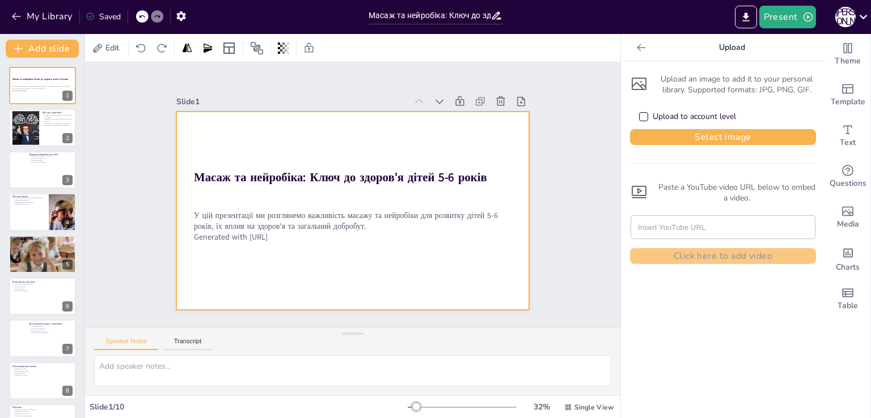
click at [316, 132] on div at bounding box center [340, 204] width 368 height 402
click at [348, 121] on div at bounding box center [348, 210] width 397 height 298
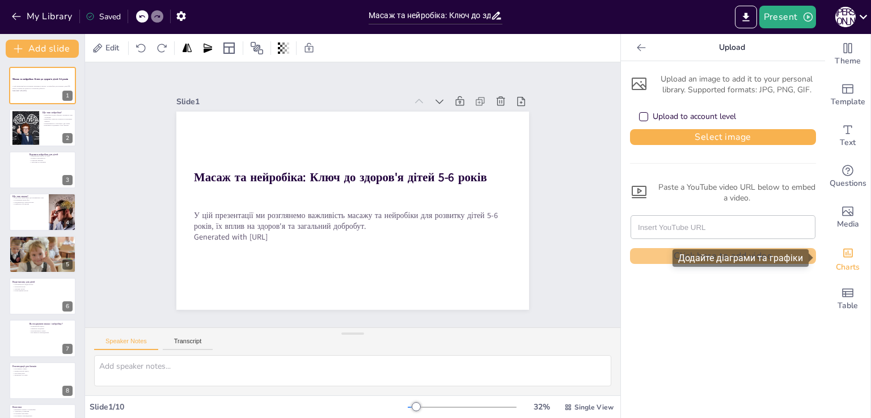
click at [840, 262] on span "Charts" at bounding box center [848, 267] width 24 height 12
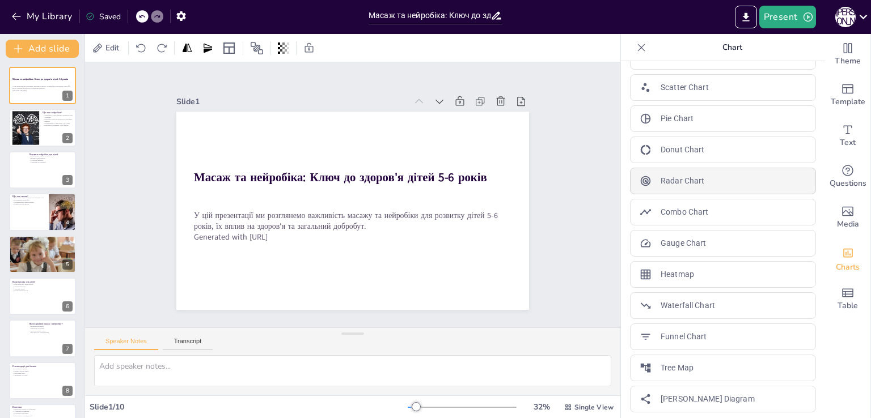
scroll to position [151, 0]
click at [855, 345] on div "Theme Template Text Questions Media Charts Table" at bounding box center [848, 226] width 46 height 384
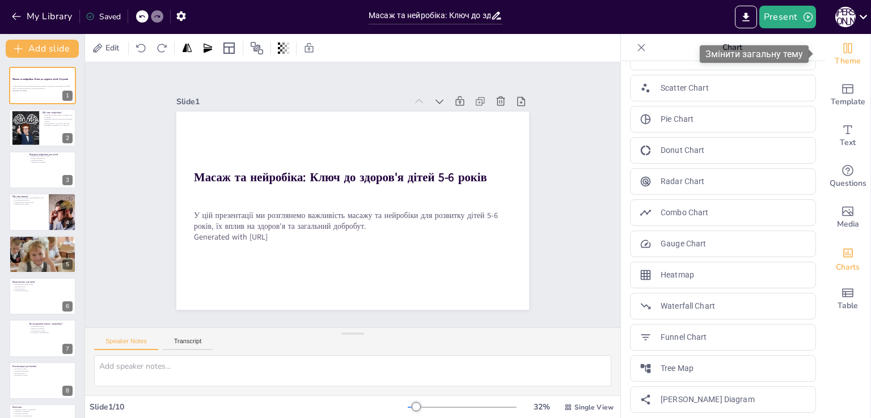
click at [844, 44] on icon "Change the overall theme" at bounding box center [848, 48] width 14 height 14
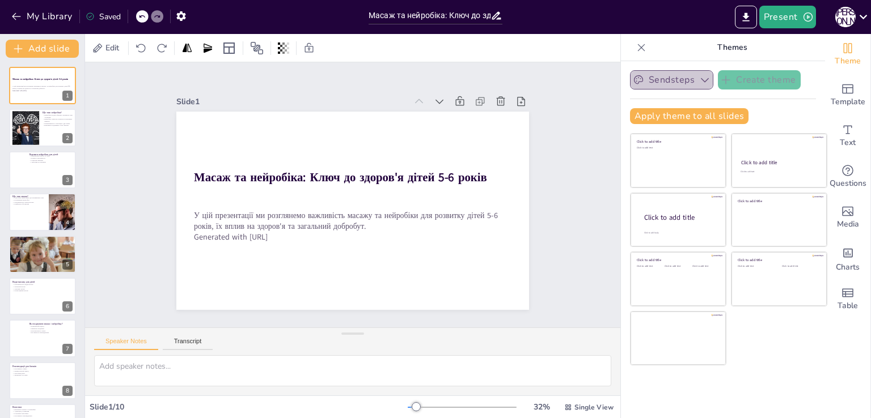
click at [658, 83] on button "Sendsteps" at bounding box center [671, 79] width 83 height 19
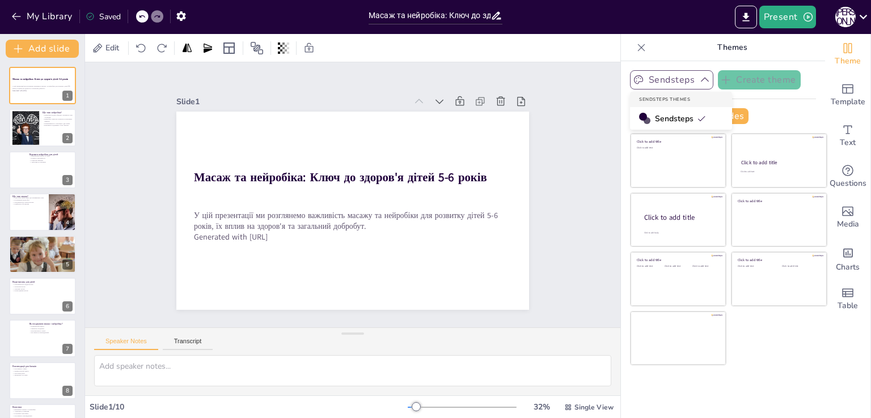
click at [655, 83] on button "Sendsteps" at bounding box center [671, 79] width 83 height 19
click at [547, 243] on div "Slide 1 Масаж та нейробіка: Ключ до здоров'я дітей 5-6 років У цій презентації …" at bounding box center [352, 195] width 431 height 472
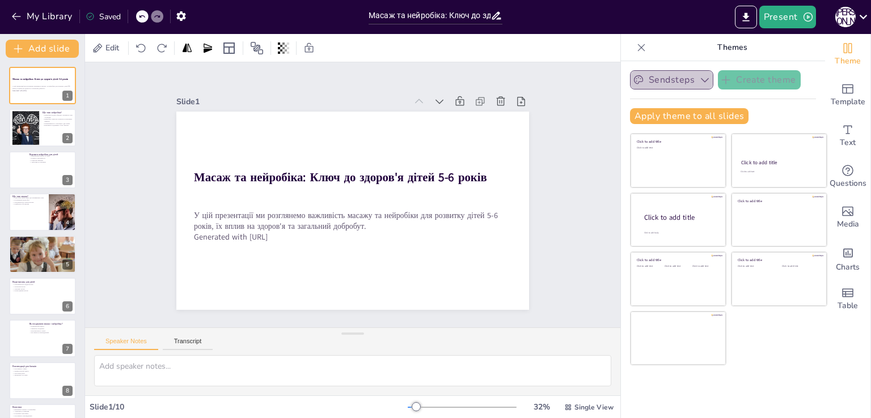
click at [667, 82] on button "Sendsteps" at bounding box center [671, 79] width 83 height 19
click at [666, 85] on button "Sendsteps" at bounding box center [671, 79] width 83 height 19
click at [546, 192] on div "Slide 1 Масаж та нейробіка: Ключ до здоров'я дітей 5-6 років У цій презентації …" at bounding box center [353, 195] width 408 height 476
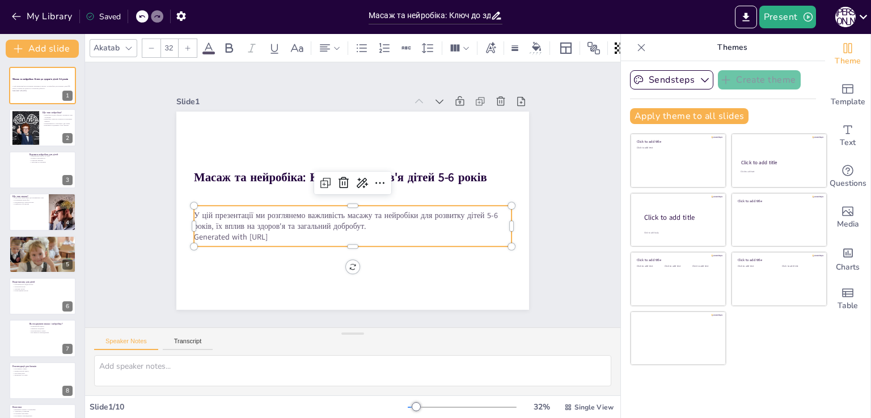
click at [309, 234] on p "Generated with [URL]" at bounding box center [331, 231] width 281 height 168
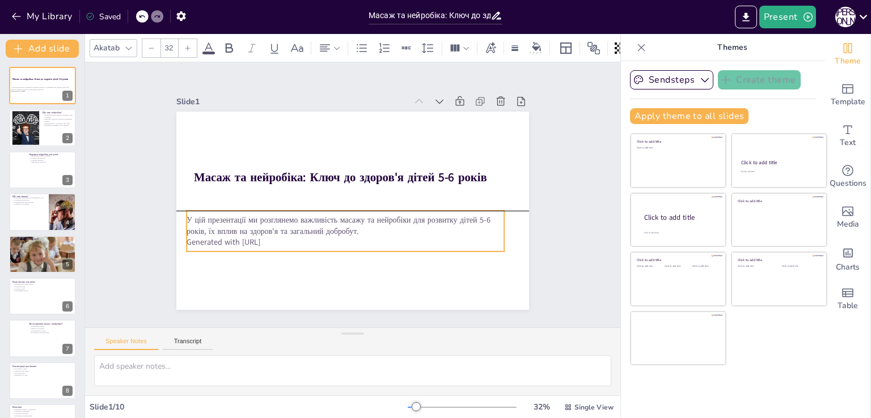
drag, startPoint x: 306, startPoint y: 234, endPoint x: 299, endPoint y: 234, distance: 7.4
click at [299, 234] on p "Generated with [URL]" at bounding box center [318, 230] width 263 height 196
click at [279, 218] on p "Generated with [URL]" at bounding box center [340, 148] width 294 height 139
click at [274, 239] on p "Generated with [URL]" at bounding box center [306, 207] width 139 height 294
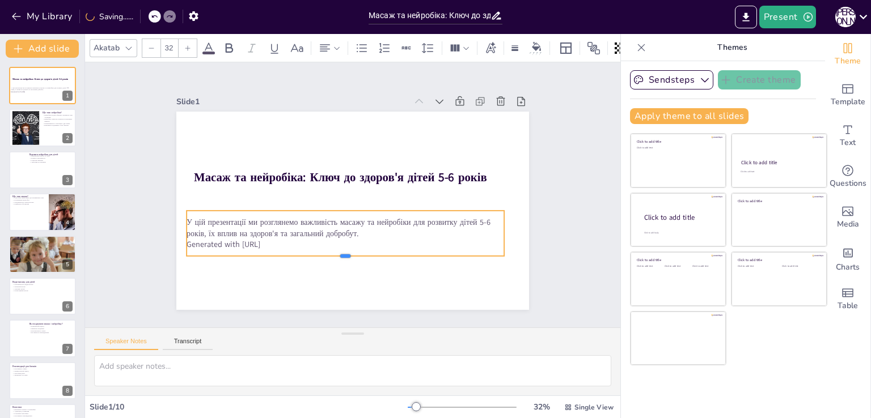
click at [285, 167] on div at bounding box center [346, 129] width 312 height 75
click at [277, 240] on p "Generated with [URL]" at bounding box center [313, 227] width 243 height 221
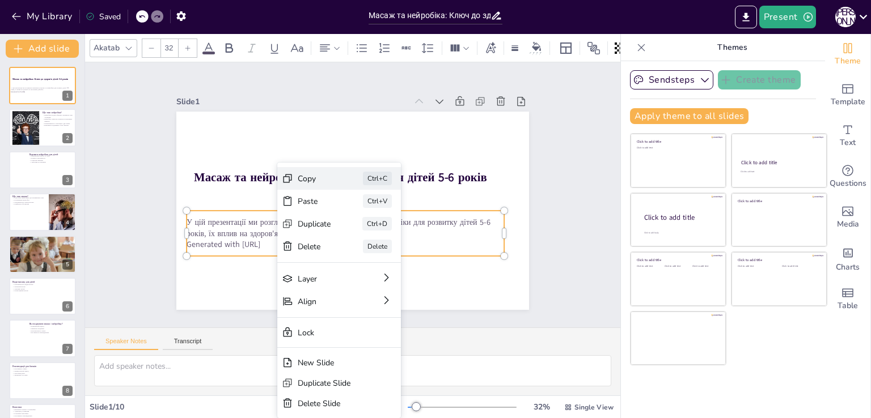
click at [334, 221] on div "Copy Ctrl+C" at bounding box center [349, 280] width 82 height 118
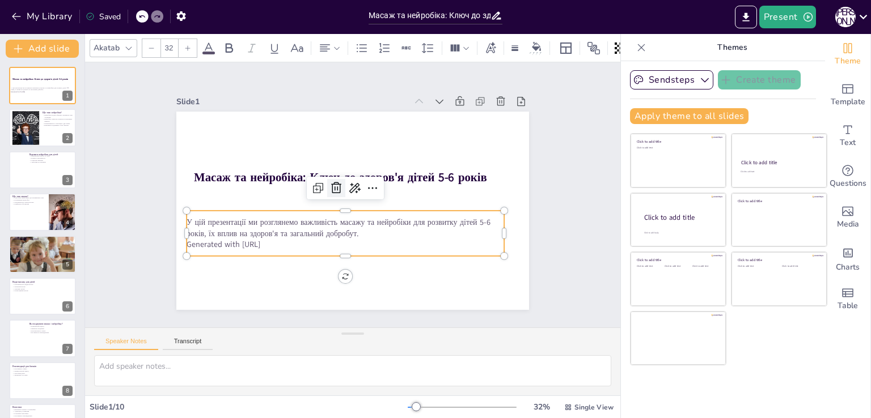
click at [352, 184] on icon at bounding box center [358, 177] width 12 height 11
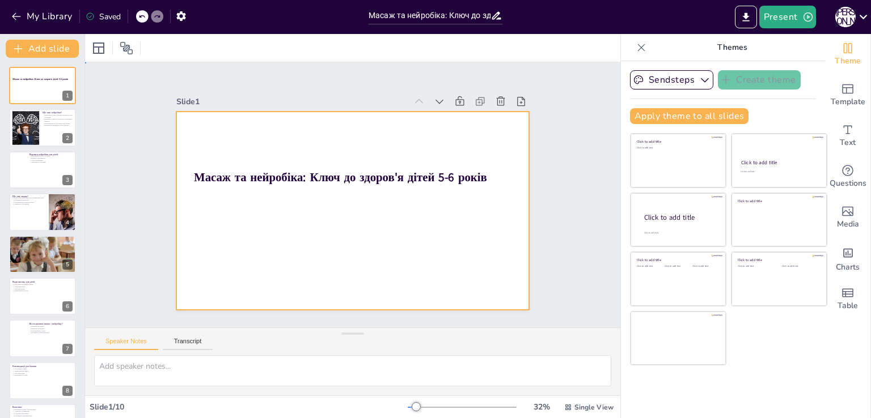
click at [263, 218] on div at bounding box center [344, 209] width 405 height 348
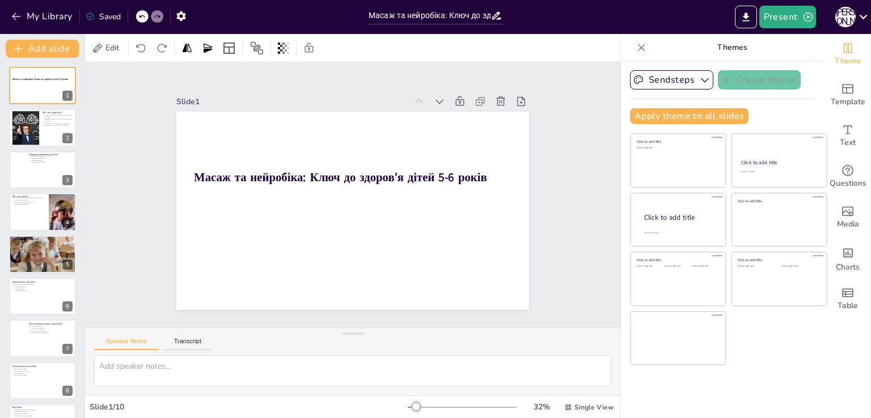
click at [141, 19] on icon at bounding box center [141, 16] width 7 height 7
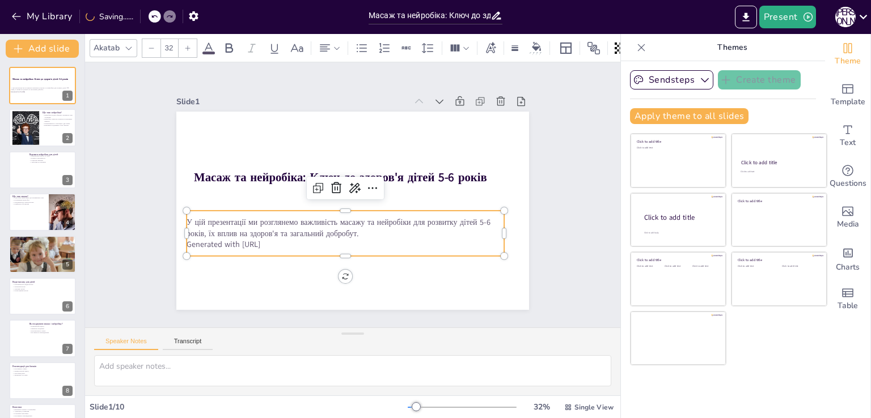
click at [283, 239] on p "Generated with [URL]" at bounding box center [335, 242] width 313 height 77
click at [259, 235] on p "Generated with [URL]" at bounding box center [321, 234] width 280 height 168
click at [259, 235] on p "Generated with [URL]" at bounding box center [304, 208] width 139 height 294
click at [286, 237] on p "Generated with [URL]" at bounding box center [304, 208] width 139 height 294
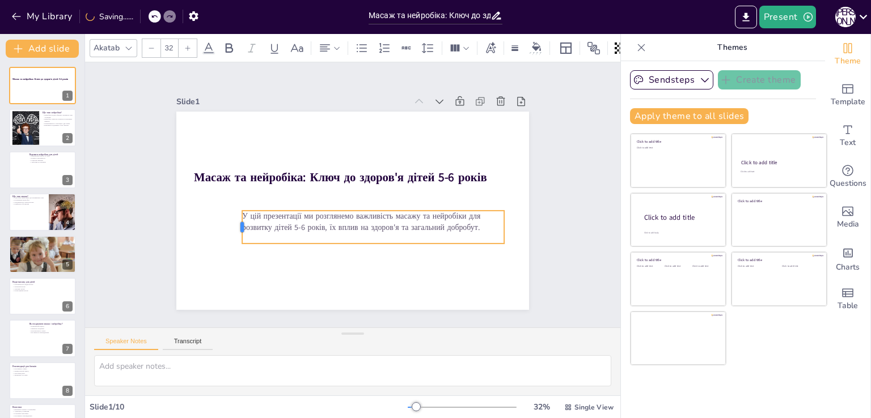
drag, startPoint x: 176, startPoint y: 224, endPoint x: 231, endPoint y: 230, distance: 55.8
click at [231, 220] on div at bounding box center [234, 203] width 16 height 34
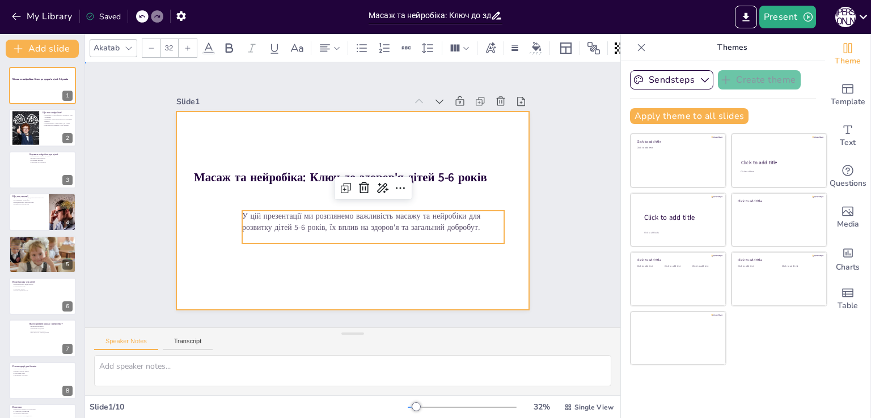
click at [260, 261] on div at bounding box center [346, 209] width 402 height 325
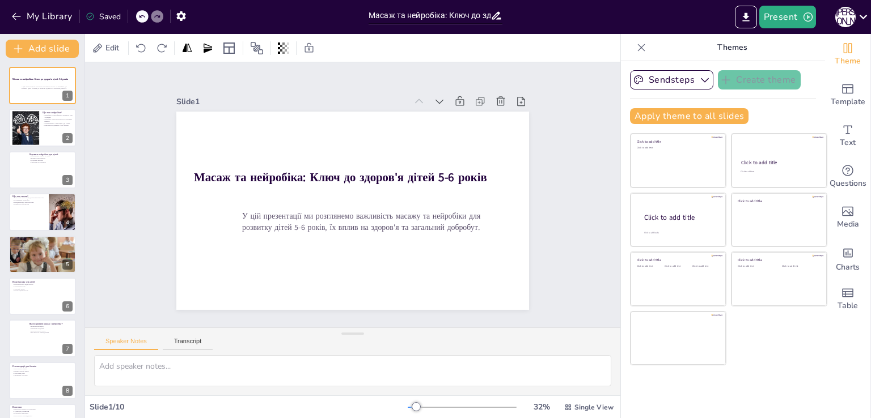
click at [544, 210] on div "Slide 1 Масаж та нейробіка: Ключ до здоров'я дітей 5-6 років У цій презентації …" at bounding box center [353, 195] width 438 height 272
click at [141, 189] on div "Slide 1 Масаж та нейробіка: Ключ до здоров'я дітей 5-6 років У цій презентації …" at bounding box center [353, 195] width 476 height 408
click at [286, 50] on icon at bounding box center [286, 48] width 2 height 7
click at [341, 75] on div "Slide 1 Масаж та нейробіка: Ключ до здоров'я дітей 5-6 років У цій презентації …" at bounding box center [353, 195] width 328 height 406
click at [105, 46] on span "Edit" at bounding box center [112, 48] width 18 height 11
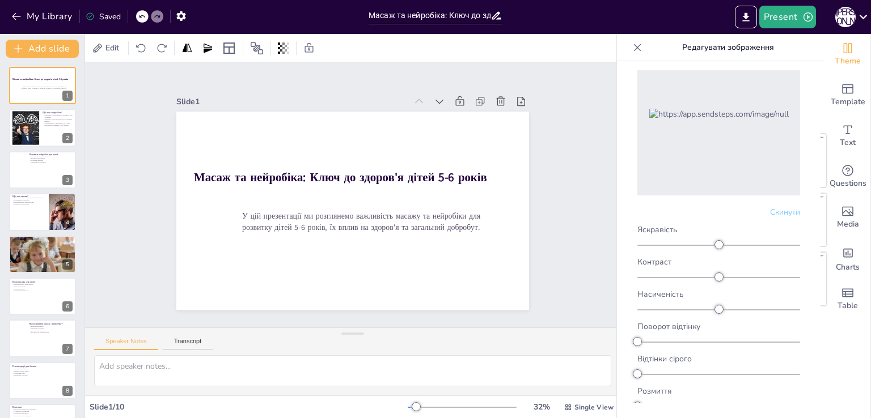
scroll to position [48, 0]
click at [537, 255] on div "Slide 1 Масаж та нейробіка: Ключ до здоров'я дітей 5-6 років У цій презентації …" at bounding box center [353, 194] width 474 height 379
click at [28, 121] on div at bounding box center [25, 128] width 53 height 35
type textarea "Loremipsu - do si ametco adipisc elitse, do eiusmodtemp incidi ut laboreet dolo…"
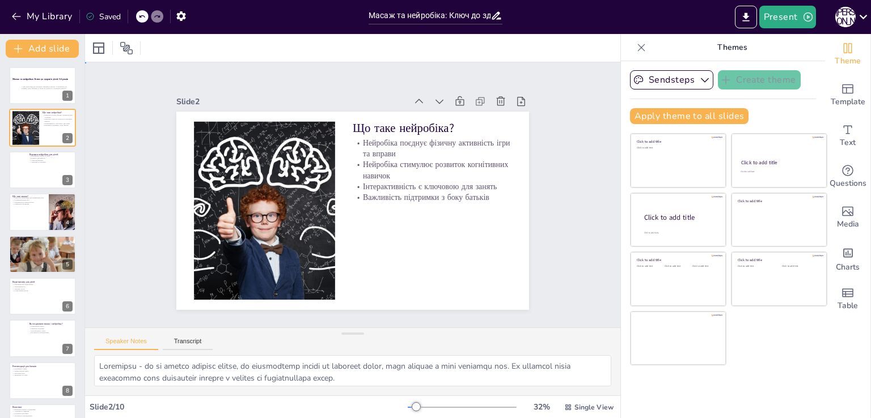
click at [599, 118] on div "Slide 1 Масаж та нейробіка: Ключ до здоров'я дітей 5-6 років У цій презентації …" at bounding box center [352, 195] width 596 height 498
click at [635, 42] on icon at bounding box center [640, 47] width 11 height 11
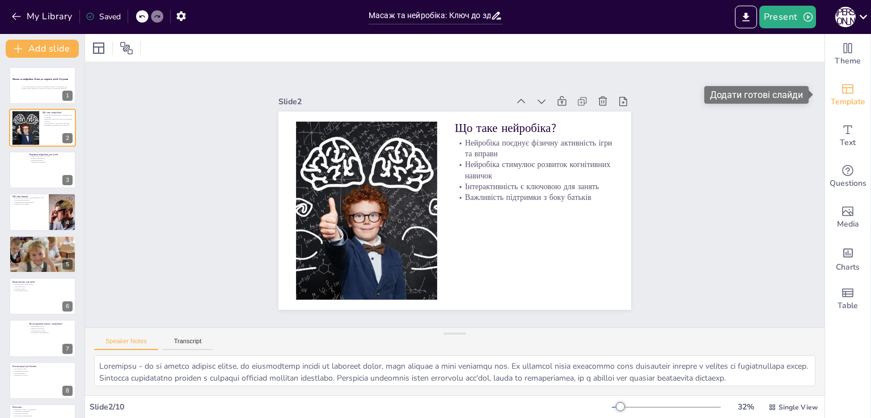
click at [834, 96] on span "Template" at bounding box center [848, 102] width 35 height 12
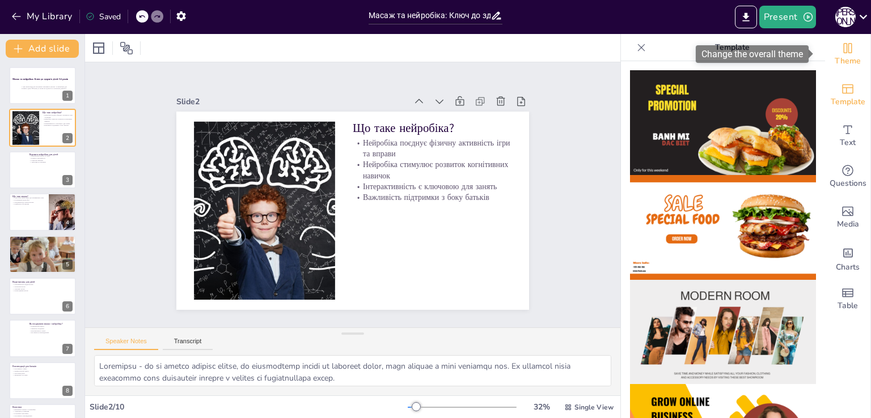
click at [842, 51] on icon "Change the overall theme" at bounding box center [848, 48] width 14 height 14
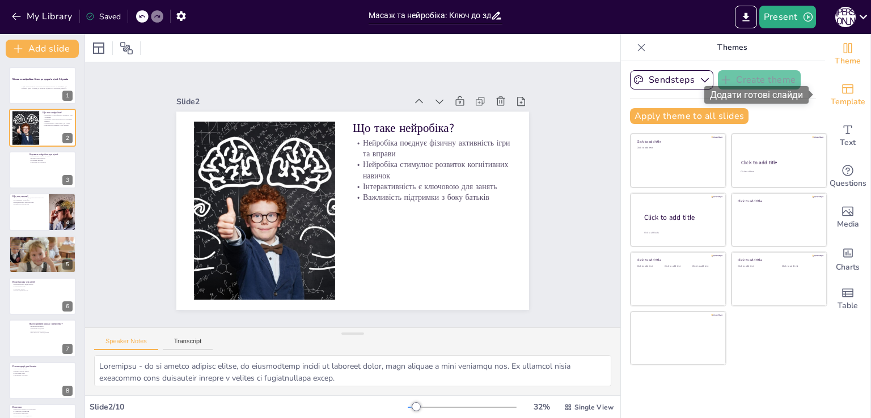
click at [843, 96] on span "Template" at bounding box center [848, 102] width 35 height 12
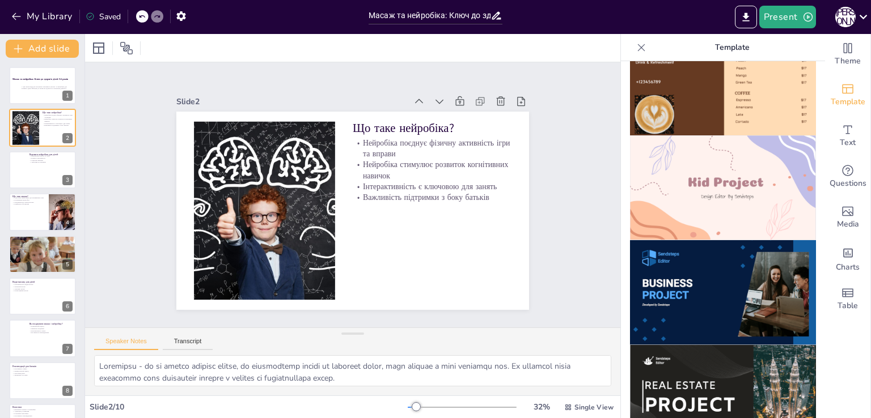
scroll to position [773, 0]
click at [664, 155] on img at bounding box center [723, 187] width 186 height 105
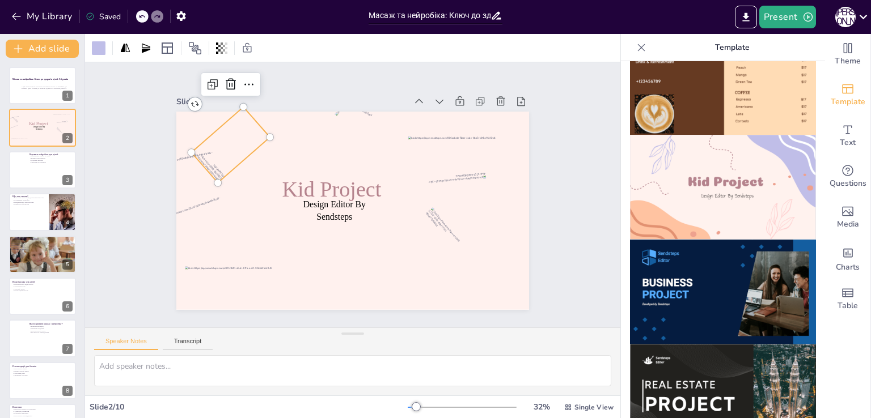
click at [247, 106] on div at bounding box center [283, 83] width 73 height 46
click at [510, 128] on icon at bounding box center [517, 135] width 14 height 14
type textarea "Lor'ips do sitam c adipiscin elitseddo, eiu temp incidid utlaboree d magnaali e…"
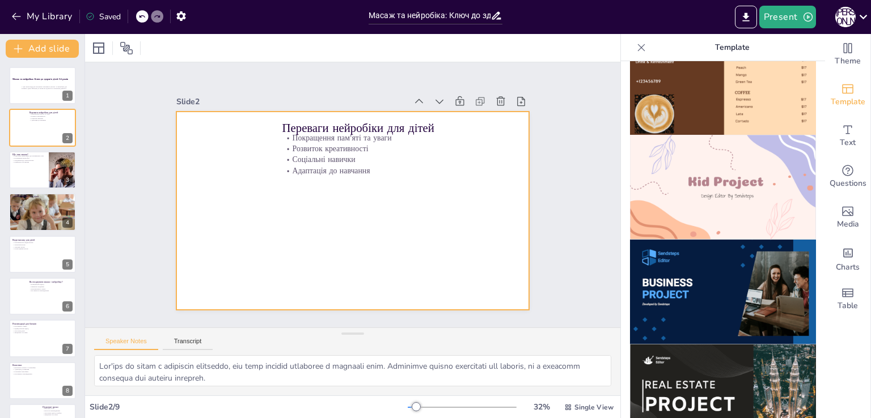
click at [262, 228] on div at bounding box center [348, 210] width 397 height 298
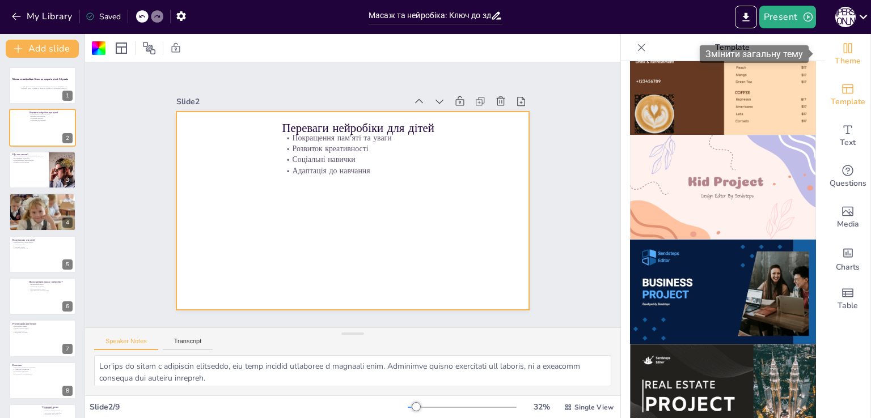
click at [834, 58] on span "Theme" at bounding box center [847, 61] width 26 height 12
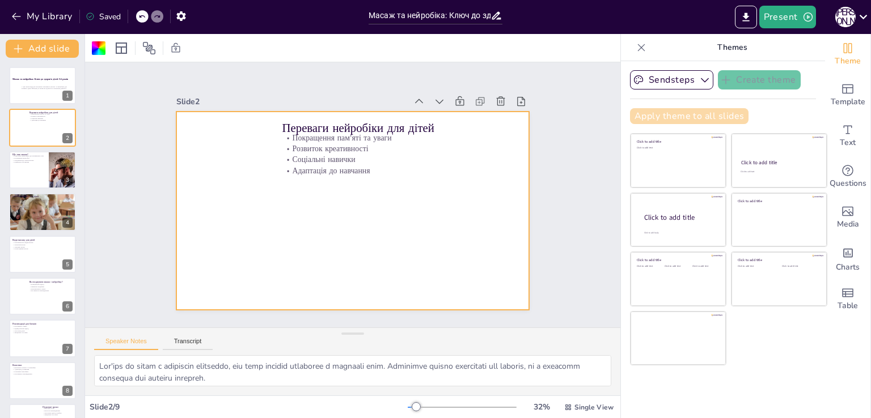
click at [694, 109] on button "Apply theme to all slides" at bounding box center [689, 116] width 118 height 16
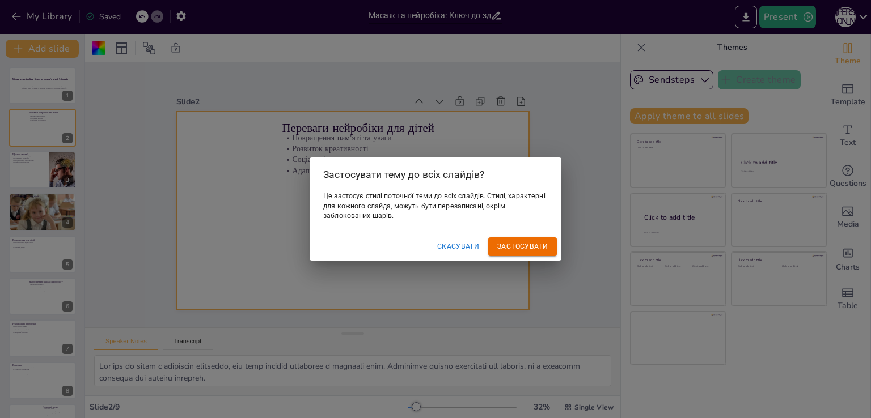
click at [546, 114] on div "Застосувати тему до всіх слайдів? Це застосує стилі поточної теми до всіх слайд…" at bounding box center [435, 209] width 871 height 418
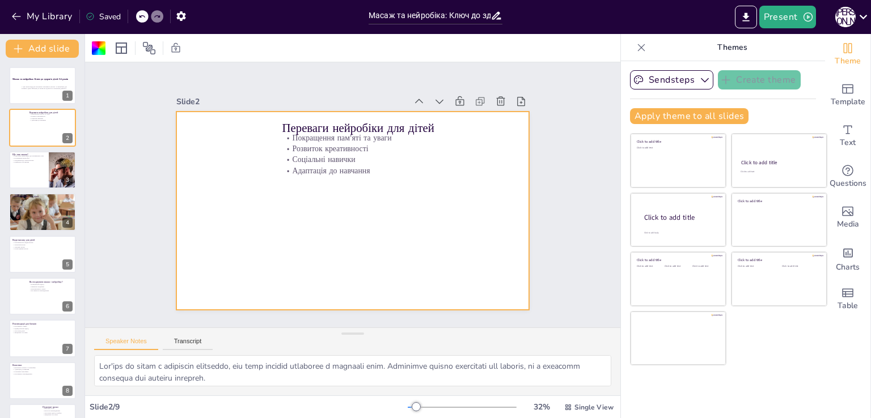
click at [776, 103] on div "Sendsteps Create theme Apply theme to all slides Click to add title Click to ad…" at bounding box center [723, 101] width 186 height 63
click at [564, 105] on div "Slide 1 Масаж та нейробіка: Ключ до здоров'я дітей 5-6 років У цій презентації …" at bounding box center [352, 194] width 589 height 529
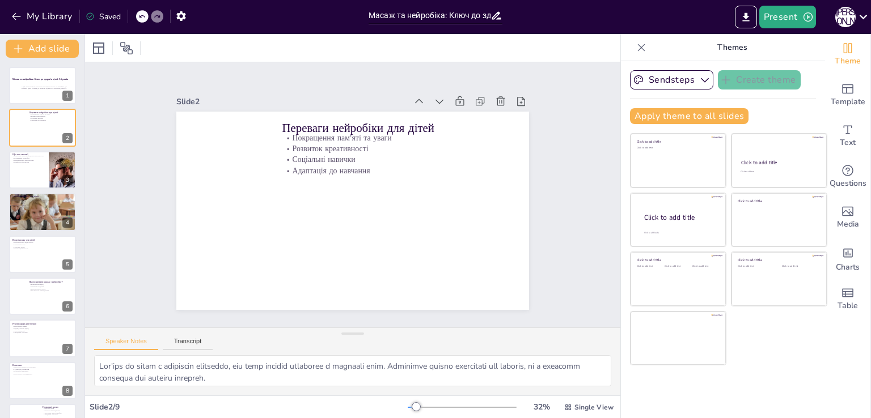
click at [638, 47] on icon at bounding box center [641, 47] width 7 height 7
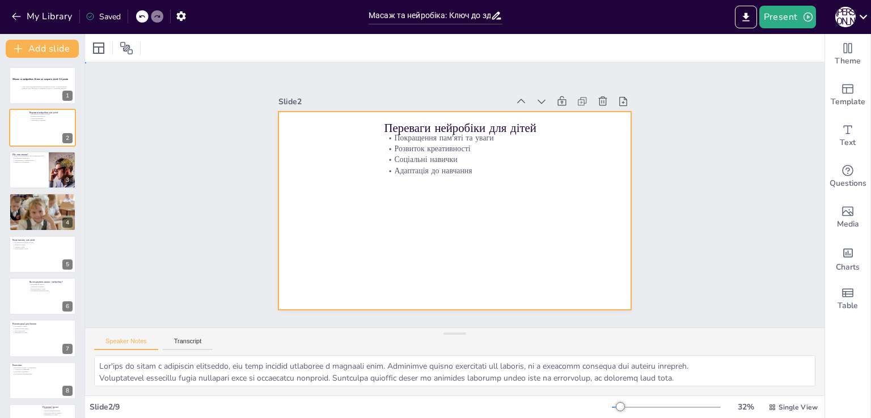
click at [444, 221] on div at bounding box center [442, 204] width 368 height 402
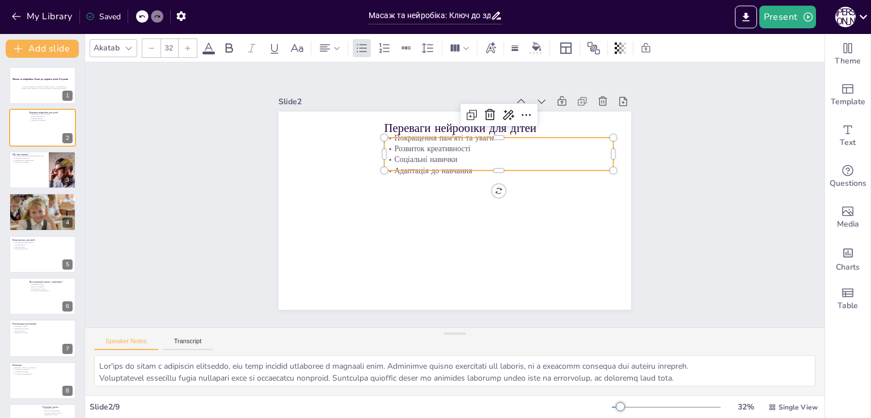
click at [428, 161] on p "Адаптація до навчання" at bounding box center [502, 210] width 162 height 177
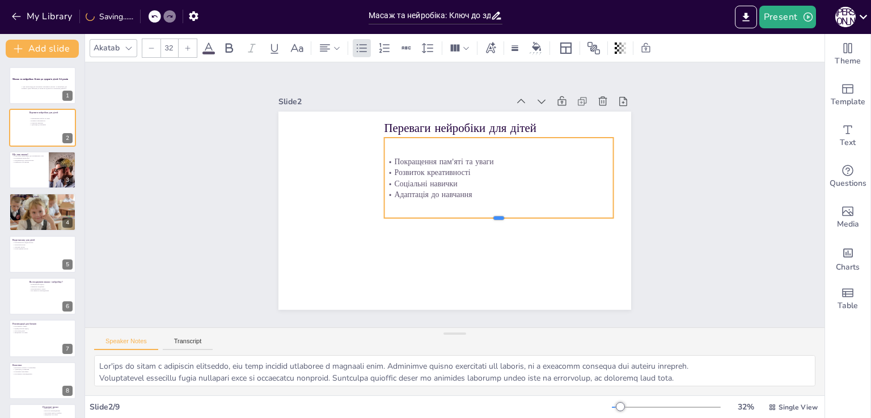
drag, startPoint x: 478, startPoint y: 168, endPoint x: 483, endPoint y: 213, distance: 45.0
click at [483, 213] on div at bounding box center [468, 246] width 176 height 160
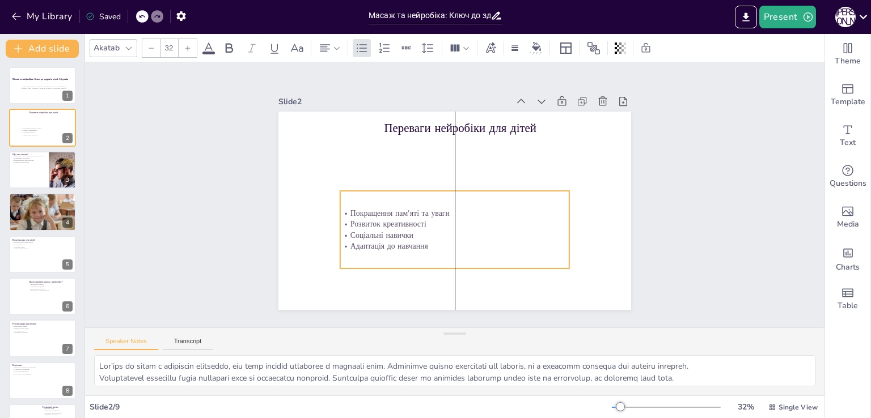
drag, startPoint x: 489, startPoint y: 198, endPoint x: 442, endPoint y: 251, distance: 70.7
click at [442, 251] on div "Покращення пам'яті та уваги Розвиток креативності Соціальні навички Адаптація д…" at bounding box center [434, 224] width 231 height 198
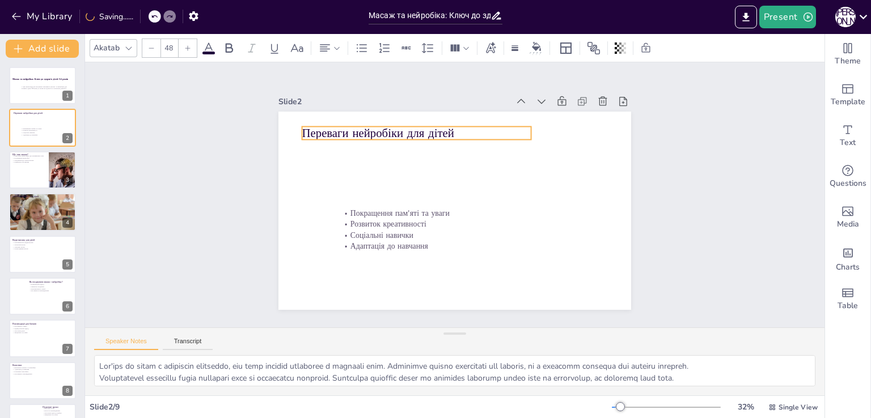
drag, startPoint x: 471, startPoint y: 123, endPoint x: 389, endPoint y: 128, distance: 81.8
click at [508, 128] on p "Переваги нейробіки для дітей" at bounding box center [516, 157] width 16 height 229
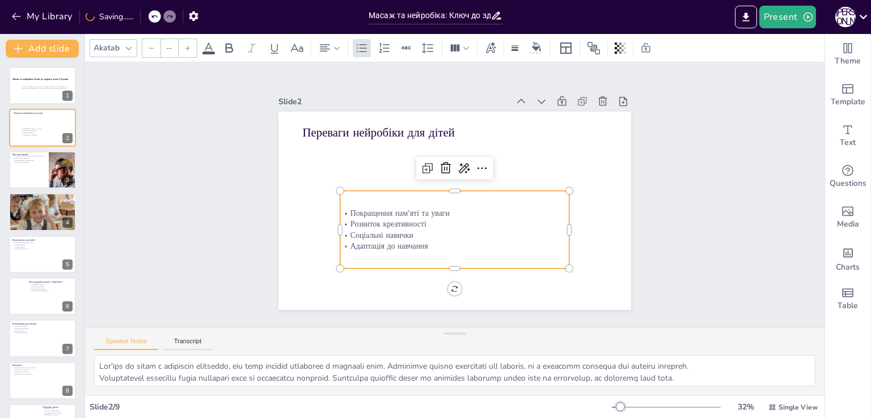
type input "32"
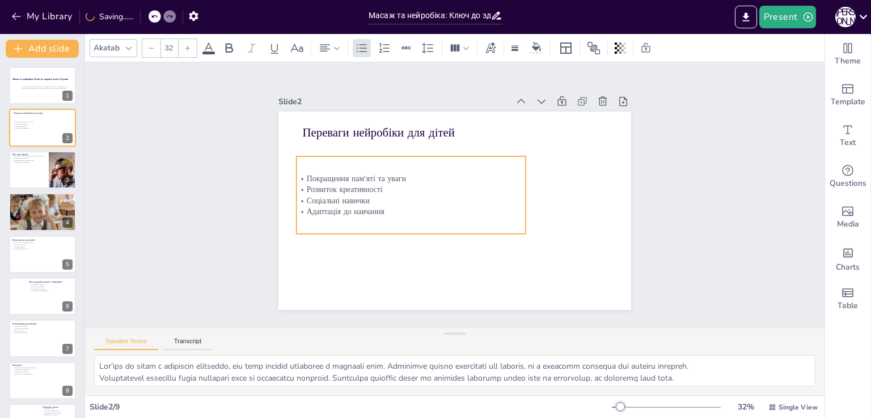
drag, startPoint x: 387, startPoint y: 227, endPoint x: 344, endPoint y: 193, distance: 55.7
click at [366, 193] on p "Соціальні навички" at bounding box center [428, 160] width 124 height 204
click at [238, 206] on div "Slide 1 Масаж та нейробіка: Ключ до здоров'я дітей 5-6 років У цій презентації …" at bounding box center [455, 195] width 476 height 408
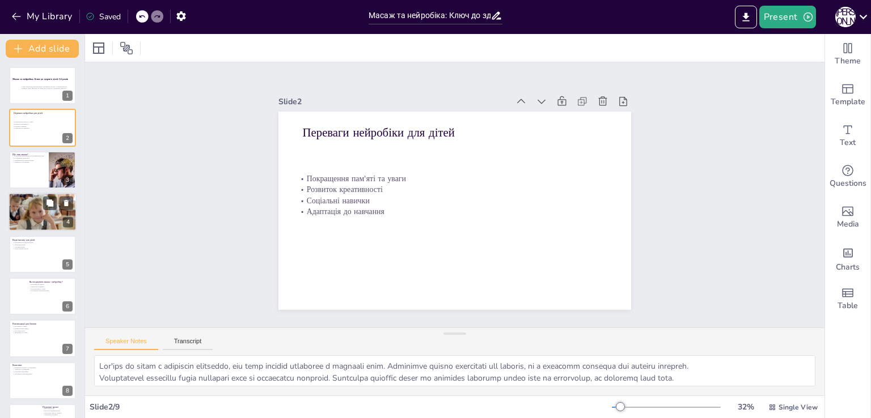
click at [33, 218] on div at bounding box center [43, 216] width 69 height 46
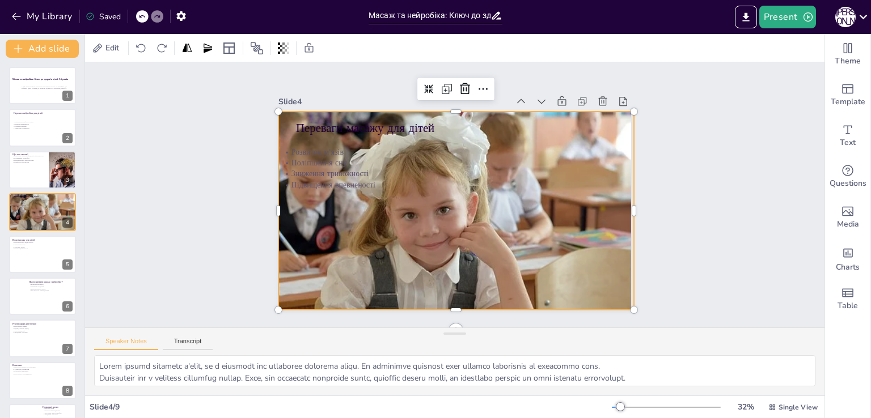
click at [424, 278] on div at bounding box center [441, 228] width 422 height 363
click at [32, 244] on p "Загальний масаж" at bounding box center [27, 245] width 31 height 2
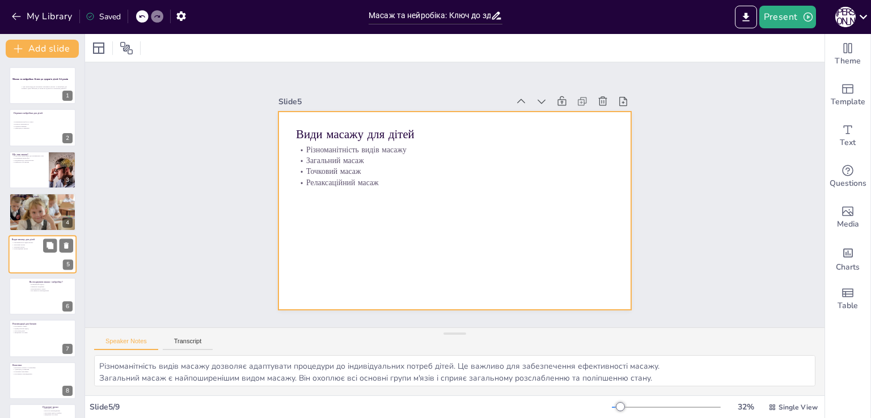
scroll to position [16, 0]
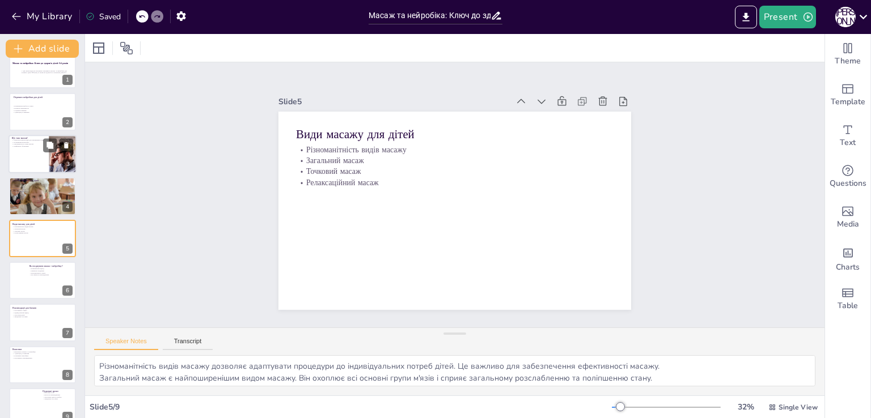
click at [29, 163] on div at bounding box center [43, 154] width 68 height 39
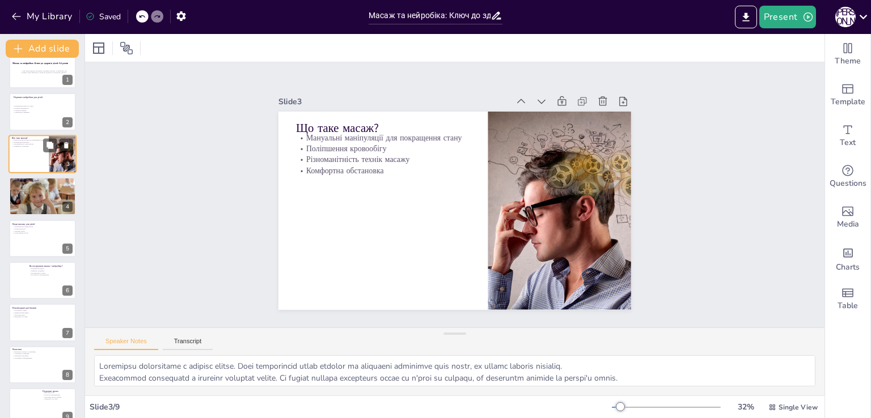
scroll to position [0, 0]
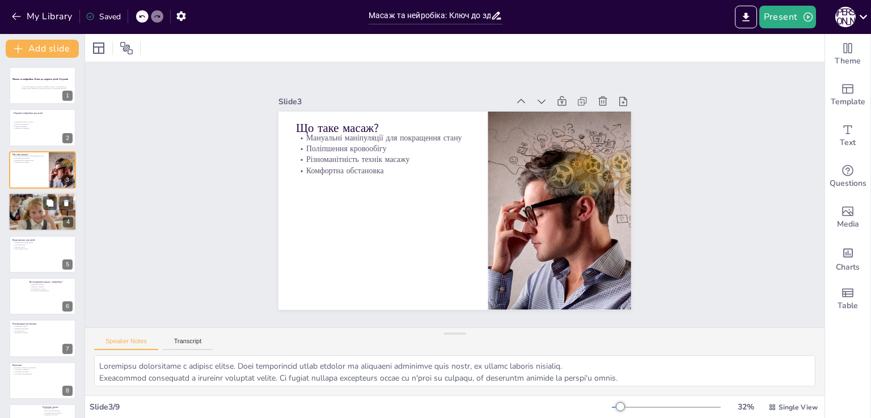
click at [24, 224] on div at bounding box center [43, 216] width 69 height 46
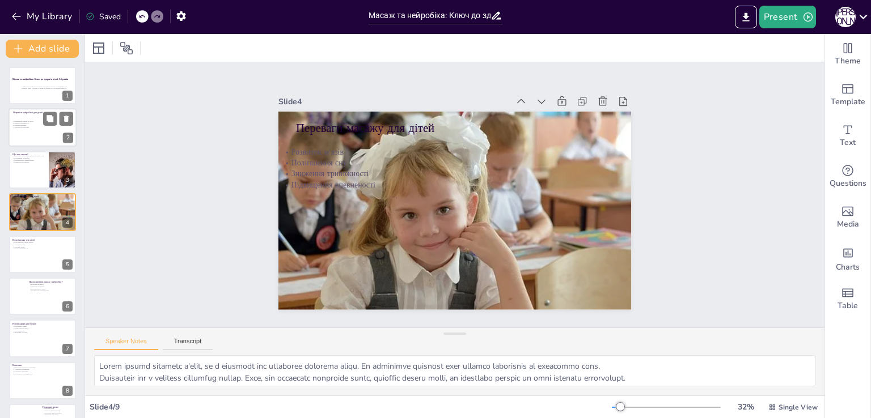
click at [30, 129] on div "Покращення пам'яті та уваги Розвиток креативності Соціальні навички Адаптація д…" at bounding box center [34, 124] width 44 height 15
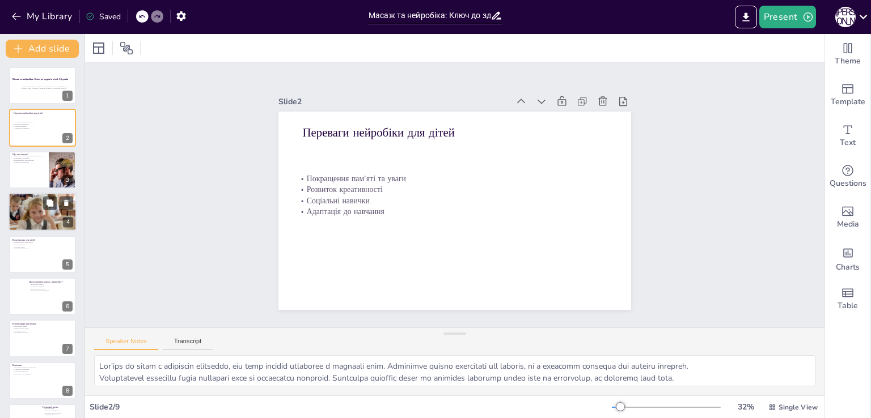
click at [24, 208] on div at bounding box center [43, 216] width 69 height 46
type textarea "Lorem ipsumd sitametc a'elit, se d eiusmodt inc utlaboree dolorema aliqu. En ad…"
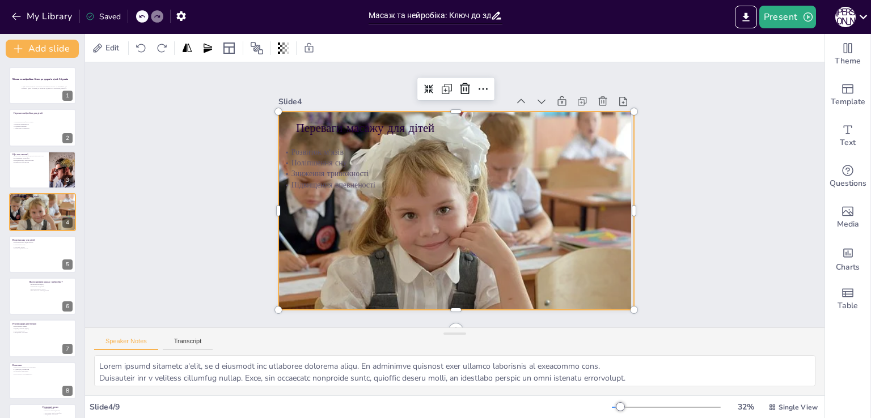
click at [562, 207] on div at bounding box center [441, 228] width 422 height 363
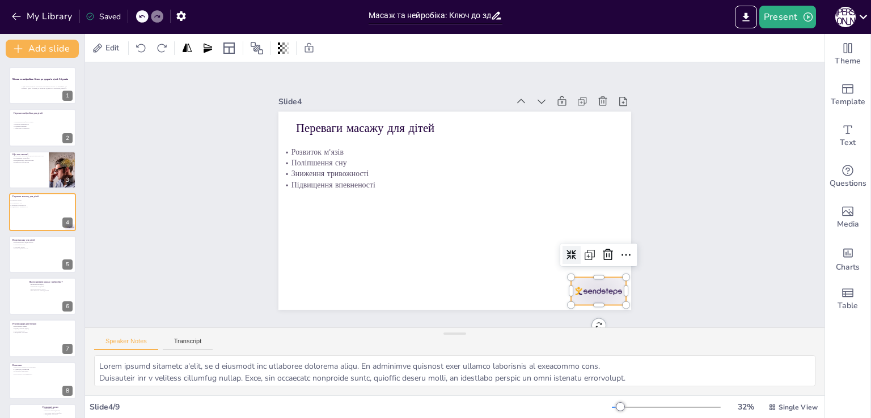
click at [591, 310] on div at bounding box center [561, 331] width 61 height 43
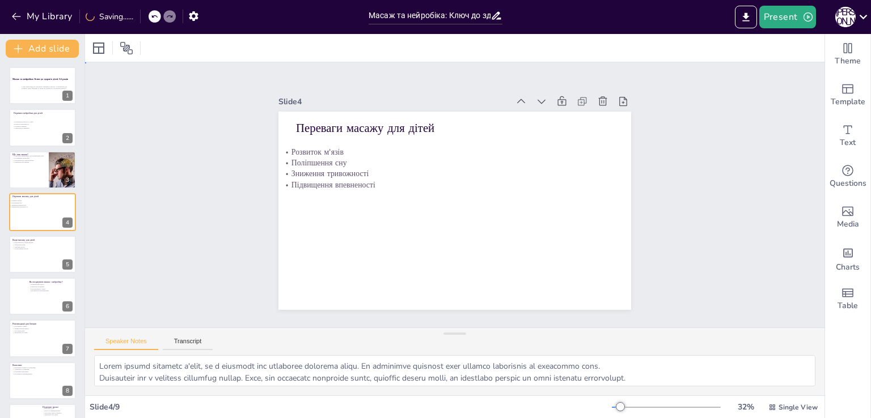
click at [161, 227] on div "Slide 1 Масаж та нейробіка: Ключ до здоров'я дітей 5-6 років У цій презентації …" at bounding box center [454, 194] width 773 height 599
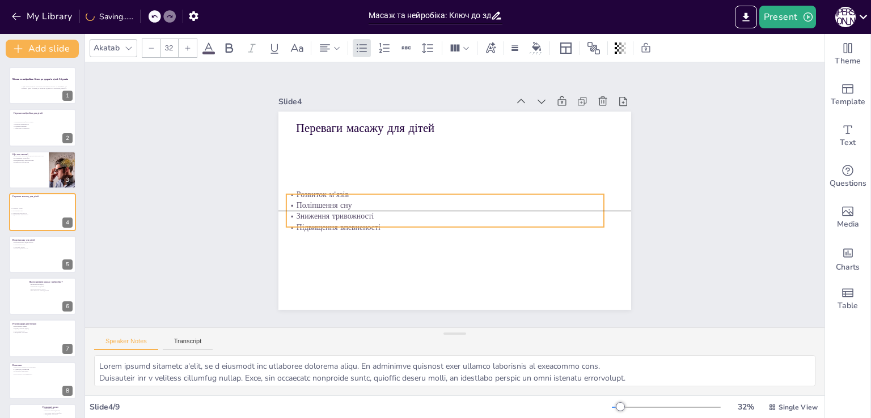
drag, startPoint x: 328, startPoint y: 177, endPoint x: 333, endPoint y: 214, distance: 37.2
click at [333, 214] on p "Підвищення впевненості" at bounding box center [438, 225] width 313 height 77
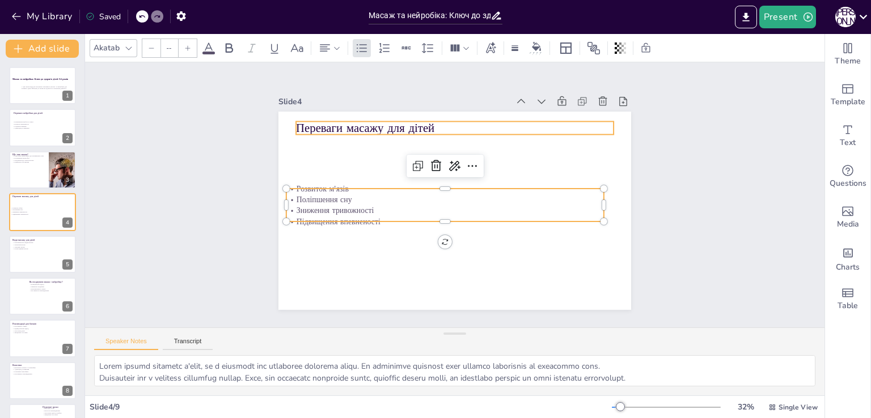
type input "48"
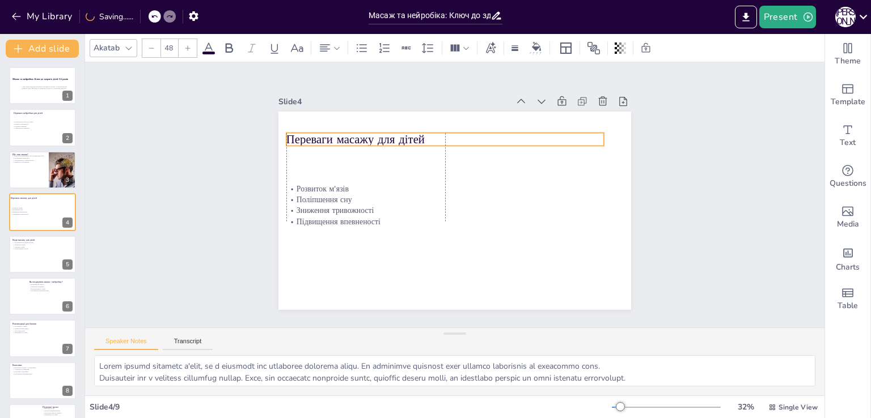
drag, startPoint x: 370, startPoint y: 125, endPoint x: 358, endPoint y: 137, distance: 16.4
click at [358, 137] on p "Переваги масажу для дітей" at bounding box center [468, 141] width 296 height 144
click at [209, 166] on div "Slide 1 Масаж та нейробіка: Ключ до здоров'я дітей 5-6 років У цій презентації …" at bounding box center [454, 194] width 783 height 543
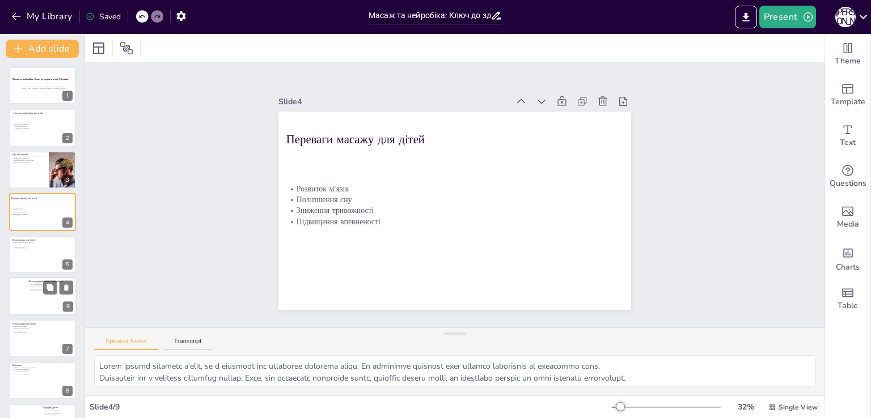
scroll to position [32, 0]
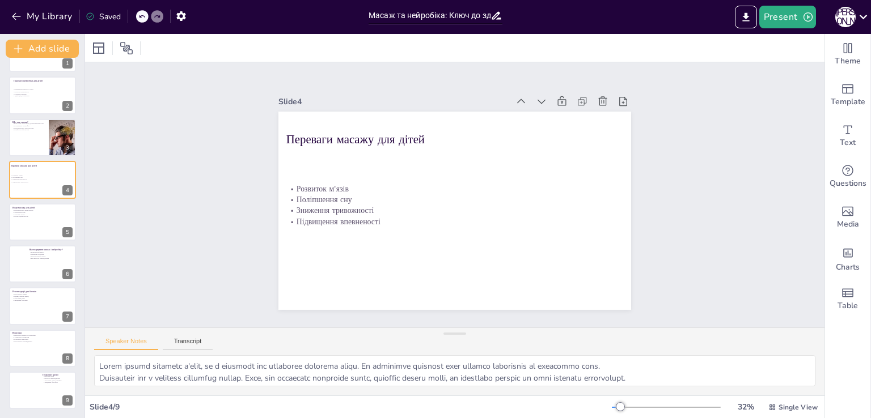
click at [178, 217] on div "Slide 1 Масаж та нейробіка: Ключ до здоров'я дітей 5-6 років У цій презентації …" at bounding box center [454, 194] width 783 height 543
click at [753, 18] on button "Export to PowerPoint" at bounding box center [746, 17] width 22 height 23
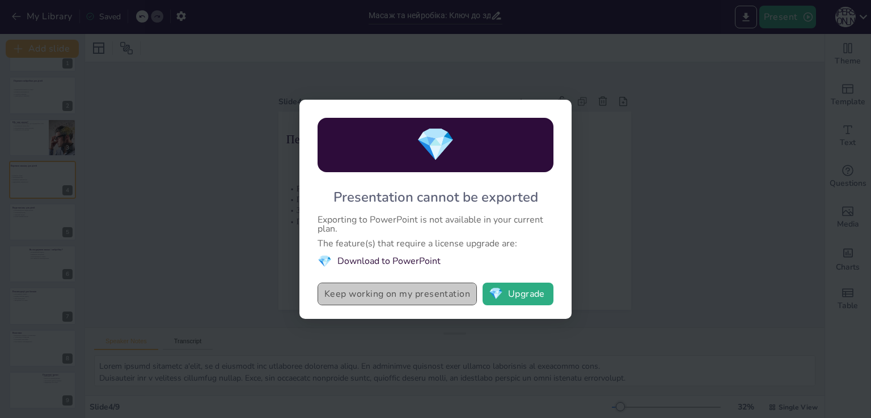
click at [426, 304] on button "Keep working on my presentation" at bounding box center [396, 294] width 159 height 23
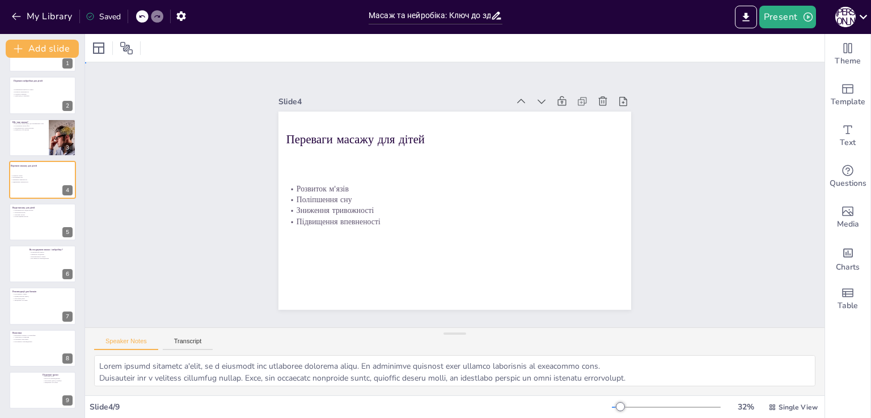
click at [146, 226] on div "Slide 1 Масаж та нейробіка: Ключ до здоров'я дітей 5-6 років У цій презентації …" at bounding box center [454, 194] width 763 height 341
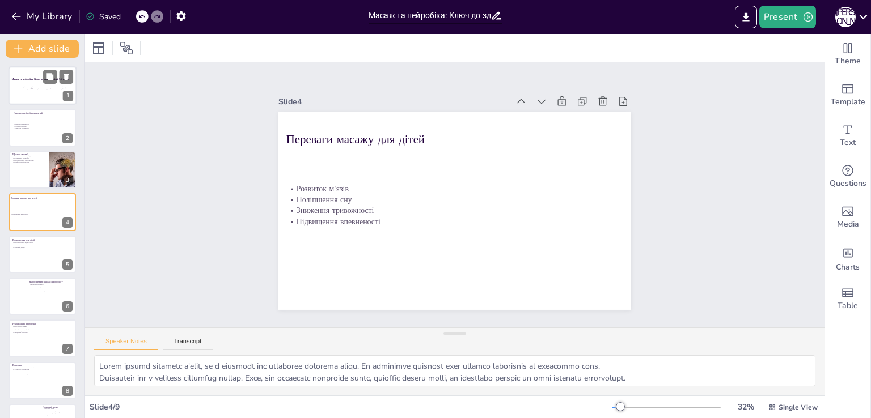
click at [34, 82] on div at bounding box center [43, 85] width 68 height 39
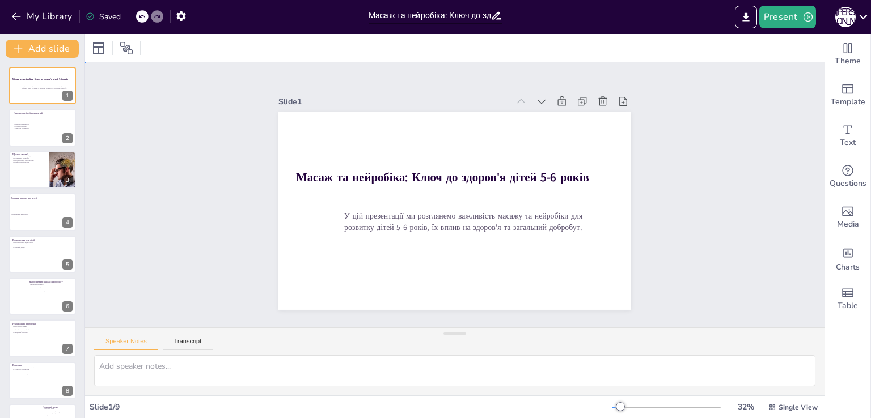
click at [661, 209] on div "Slide 1 Масаж та нейробіка: Ключ до здоров'я дітей 5-6 років У цій презентації …" at bounding box center [454, 194] width 783 height 543
click at [689, 123] on div "Slide 1 Масаж та нейробіка: Ключ до здоров'я дітей 5-6 років У цій презентації …" at bounding box center [454, 195] width 727 height 692
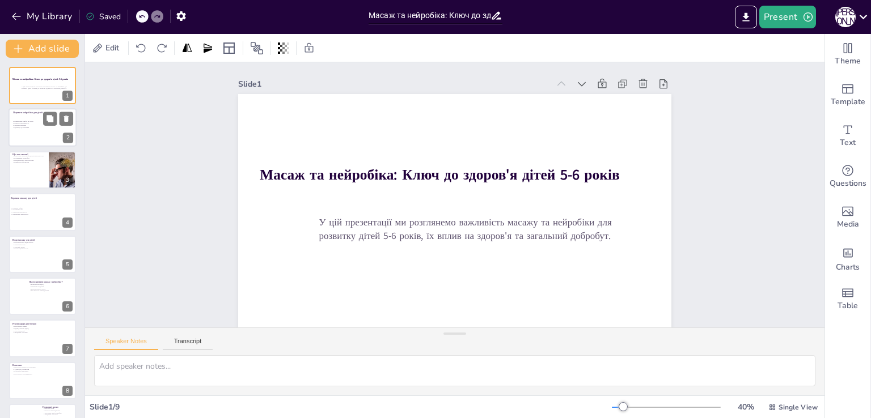
click at [25, 127] on p "Адаптація до навчання" at bounding box center [34, 128] width 44 height 2
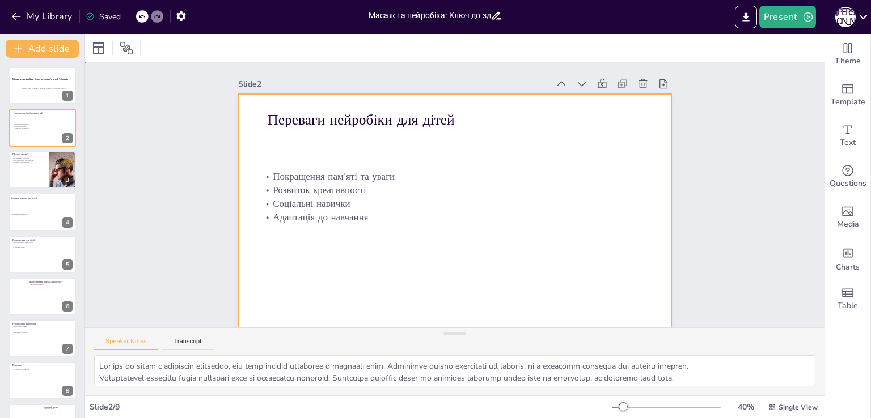
click at [359, 266] on div at bounding box center [433, 193] width 287 height 456
click at [195, 261] on div "Slide 1 Масаж та нейробіка: Ключ до здоров'я дітей 5-6 років У цій презентації …" at bounding box center [453, 200] width 788 height 490
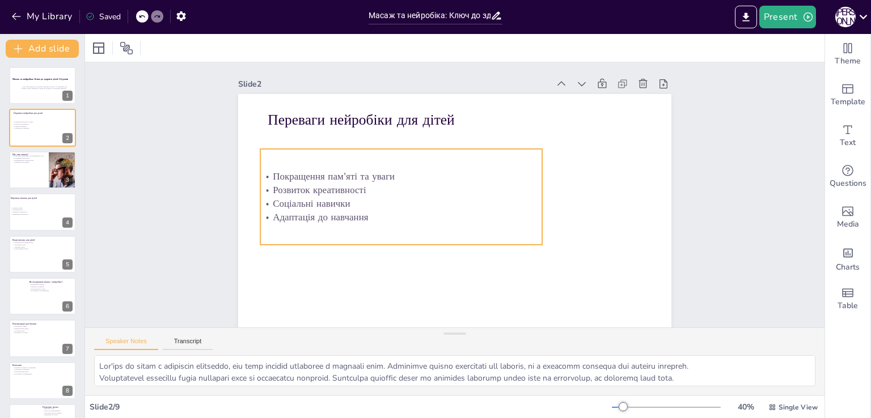
click at [498, 218] on p "Адаптація до навчання" at bounding box center [396, 193] width 262 height 127
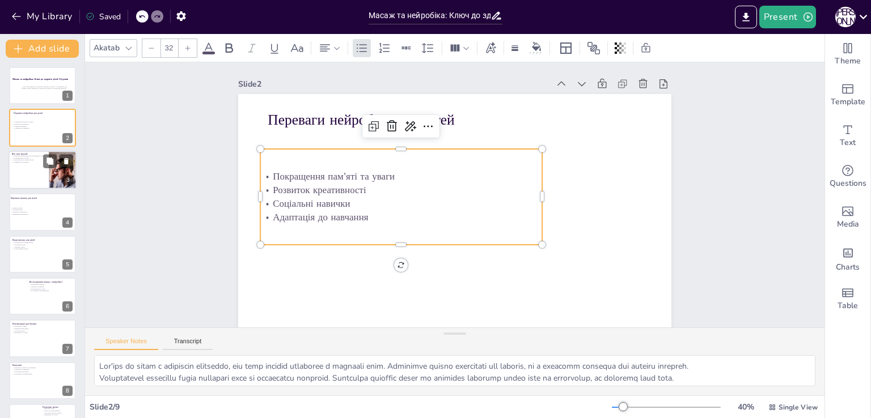
click at [39, 174] on div at bounding box center [43, 170] width 68 height 39
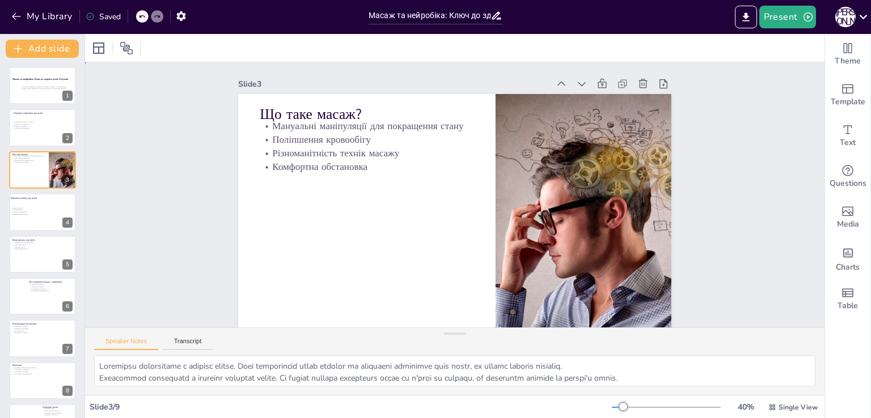
click at [181, 207] on div "Slide 1 Масаж та нейробіка: Ключ до здоров'я дітей 5-6 років У цій презентації …" at bounding box center [454, 199] width 764 height 351
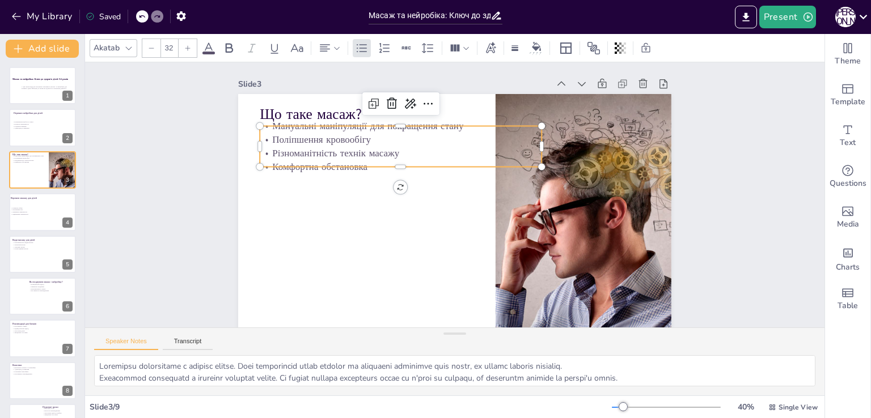
click at [325, 145] on p "Поліпшення кровообігу" at bounding box center [443, 118] width 236 height 176
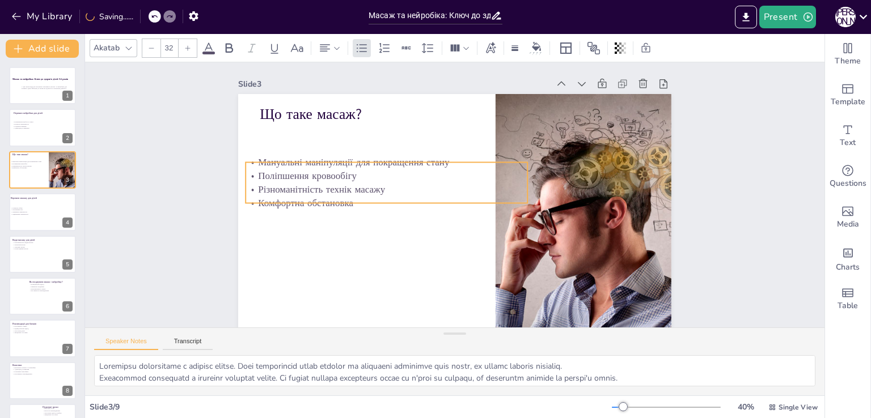
drag, startPoint x: 409, startPoint y: 147, endPoint x: 395, endPoint y: 184, distance: 39.5
click at [395, 184] on p "Різноманітність технік масажу" at bounding box center [392, 168] width 272 height 100
click at [194, 171] on div "Slide 1 Масаж та нейробіка: Ключ до здоров'я дітей 5-6 років У цій презентації …" at bounding box center [452, 199] width 760 height 658
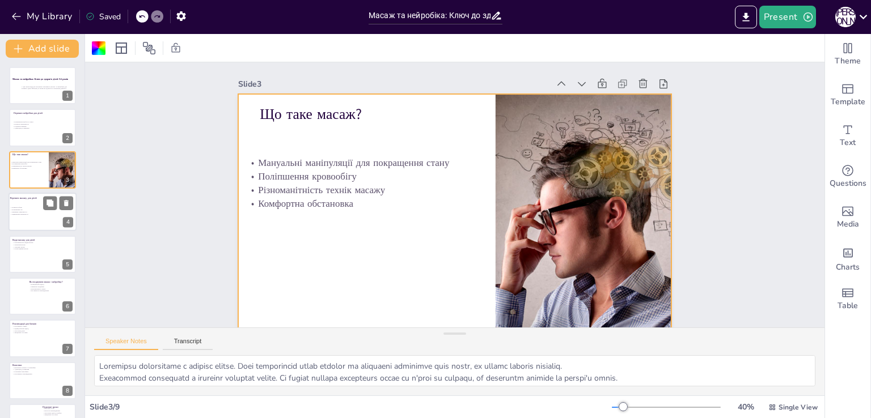
click at [29, 211] on p "Зниження тривожності" at bounding box center [40, 212] width 61 height 2
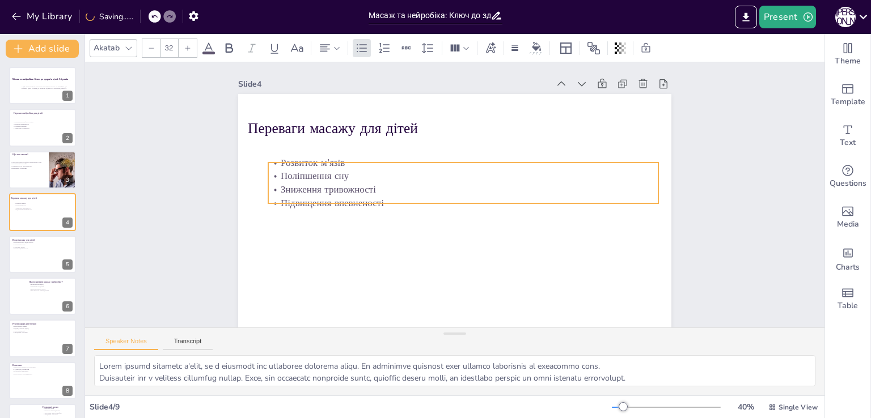
drag, startPoint x: 330, startPoint y: 187, endPoint x: 349, endPoint y: 160, distance: 32.4
click at [349, 160] on p "Розвиток м'язів" at bounding box center [482, 176] width 299 height 271
click at [183, 198] on div "Slide 1 Масаж та нейробіка: Ключ до здоров'я дітей 5-6 років У цій презентації …" at bounding box center [450, 197] width 608 height 778
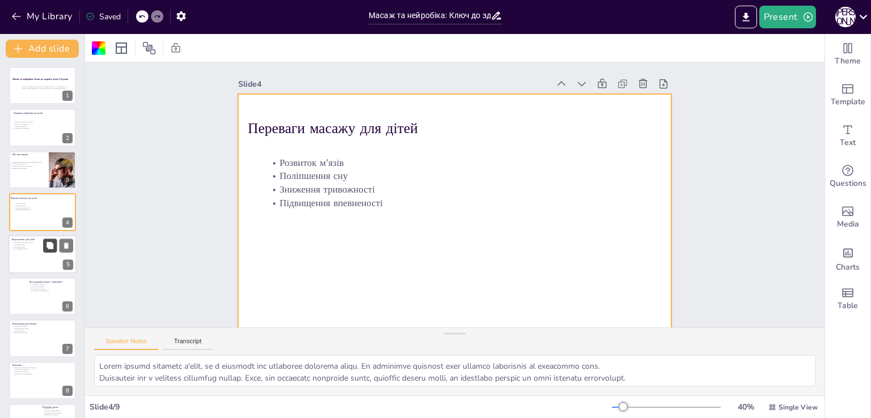
click at [45, 251] on button at bounding box center [50, 246] width 14 height 14
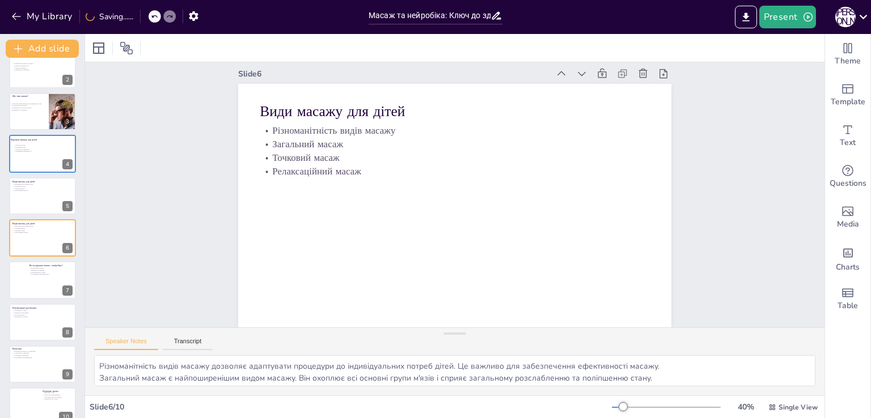
click at [154, 283] on div "Slide 1 Масаж та нейробіка: Ключ до здоров'я дітей 5-6 років У цій презентації …" at bounding box center [456, 189] width 780 height 423
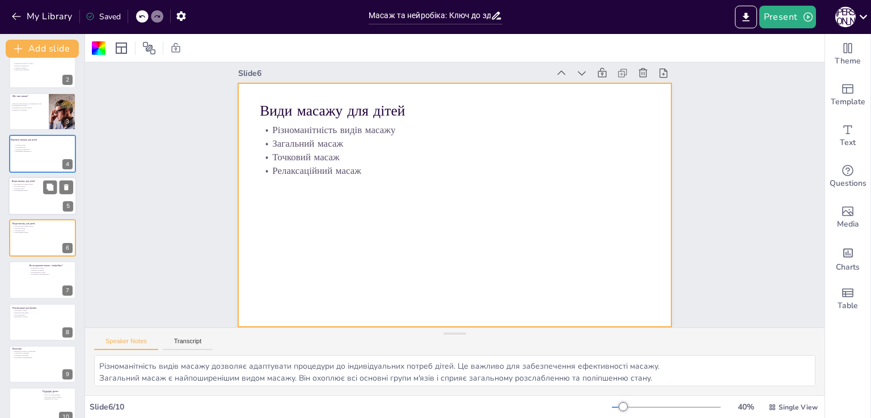
click at [28, 196] on div at bounding box center [43, 196] width 68 height 39
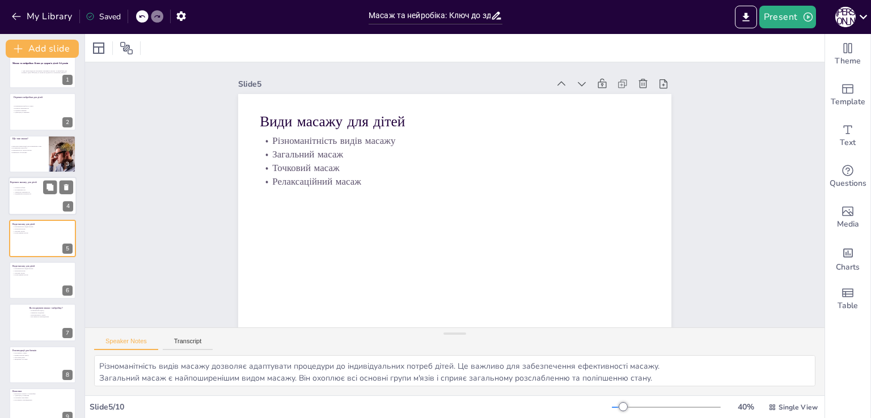
click at [36, 187] on p "Розвиток м'язів" at bounding box center [43, 188] width 61 height 2
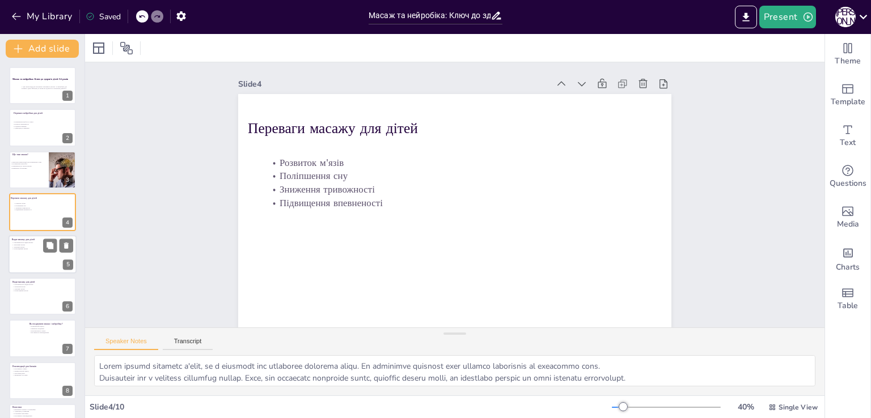
click at [39, 251] on div at bounding box center [43, 254] width 68 height 39
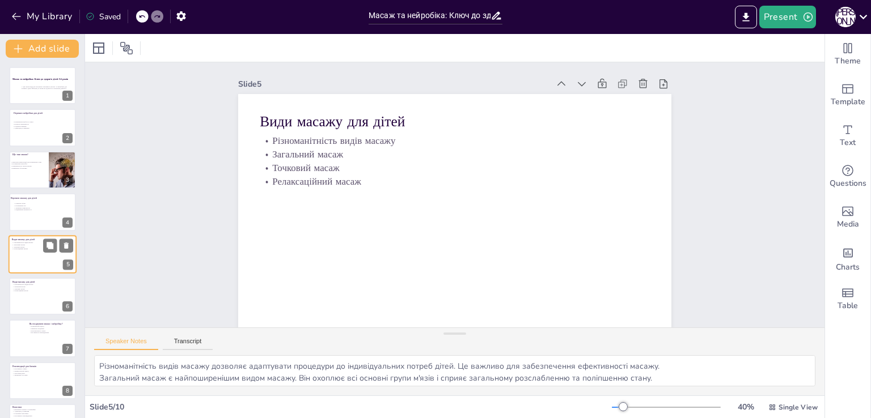
scroll to position [16, 0]
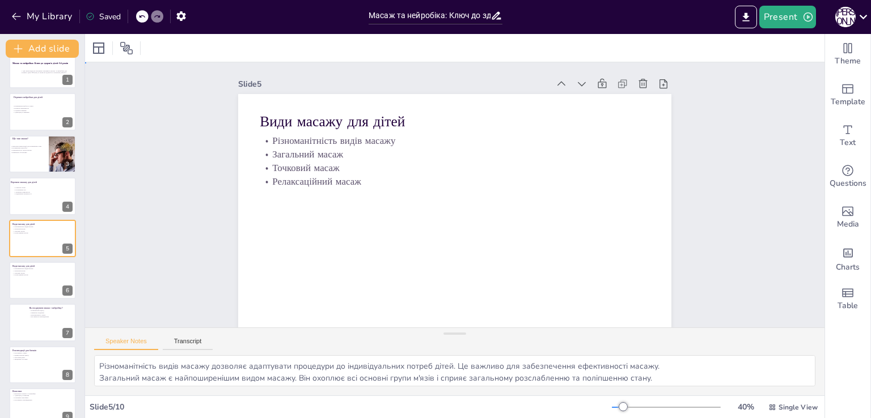
click at [180, 223] on div "Slide 1 Масаж та нейробіка: Ключ до здоров'я дітей 5-6 років У цій презентації …" at bounding box center [453, 200] width 788 height 490
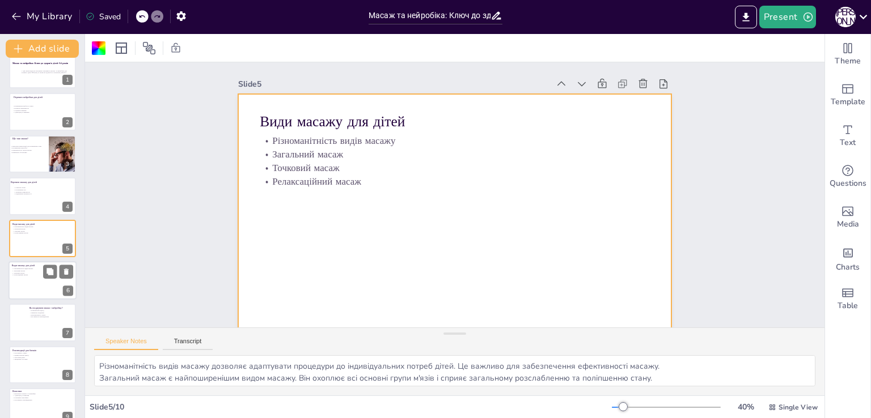
click at [32, 282] on div at bounding box center [43, 280] width 68 height 39
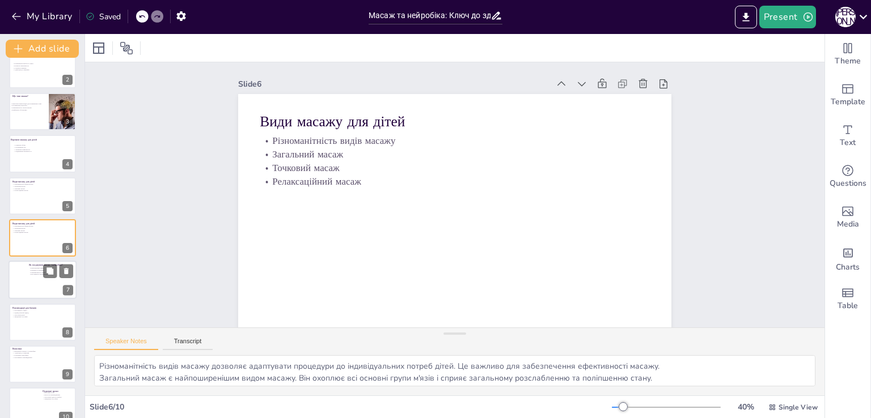
click at [27, 282] on div at bounding box center [43, 280] width 68 height 39
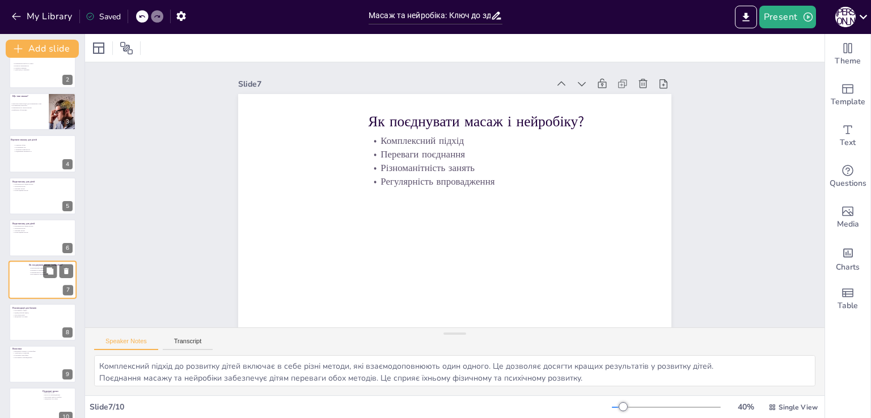
scroll to position [75, 0]
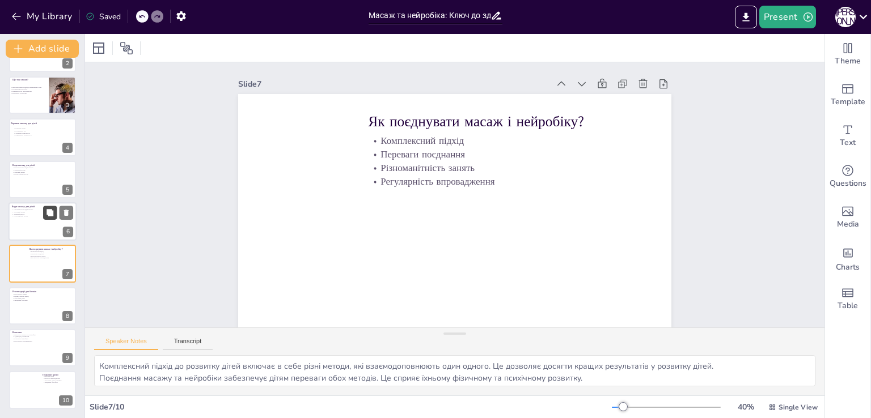
click at [46, 217] on button at bounding box center [50, 213] width 14 height 14
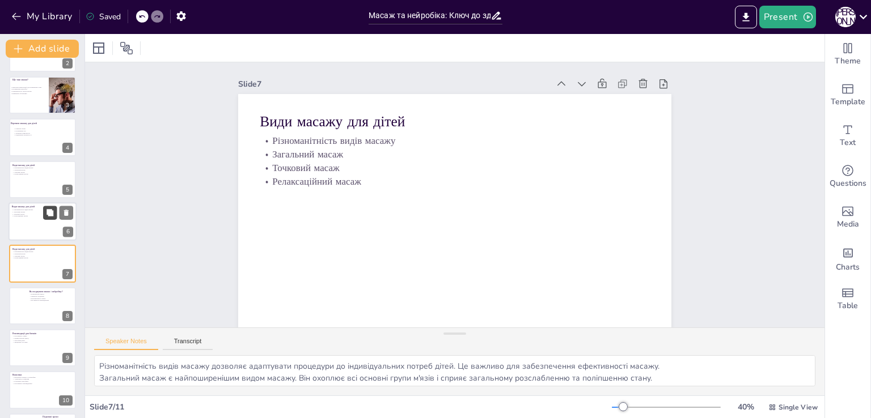
scroll to position [18, 0]
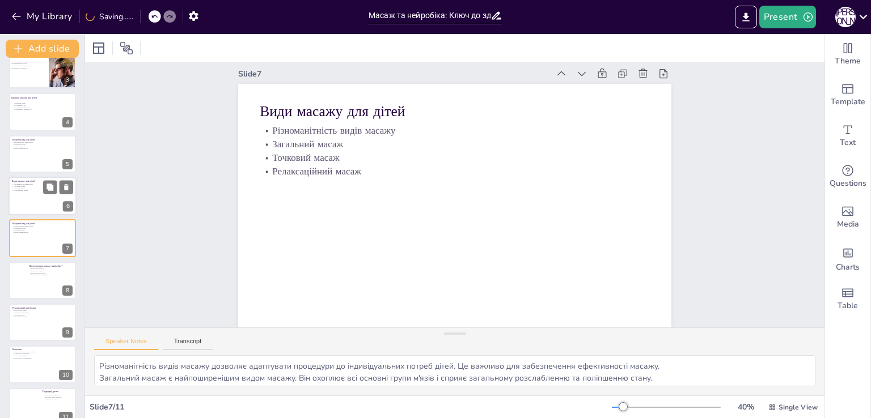
click at [35, 197] on div at bounding box center [43, 196] width 68 height 39
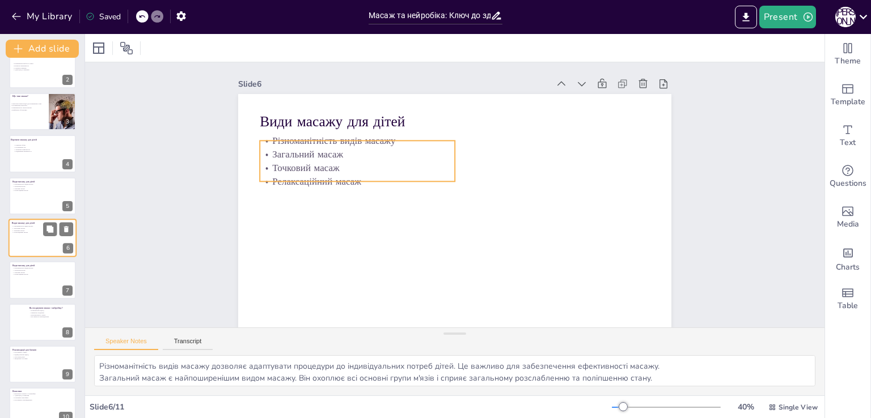
click at [39, 233] on p "Релаксаційний масаж" at bounding box center [27, 233] width 31 height 2
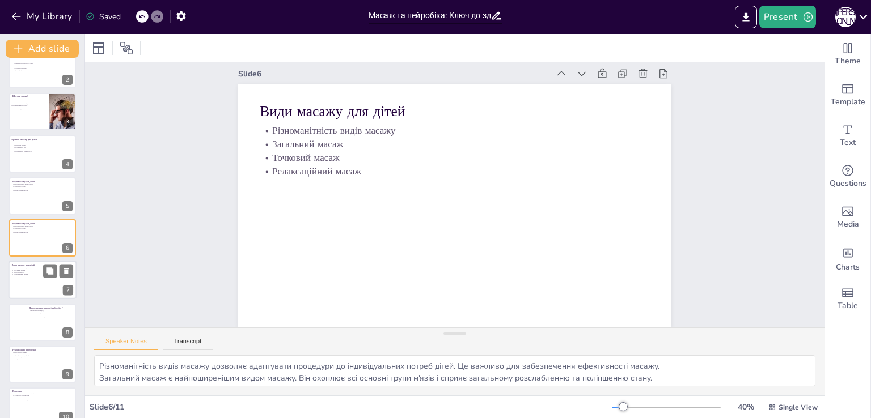
click at [22, 272] on p "Точковий масаж" at bounding box center [27, 273] width 31 height 2
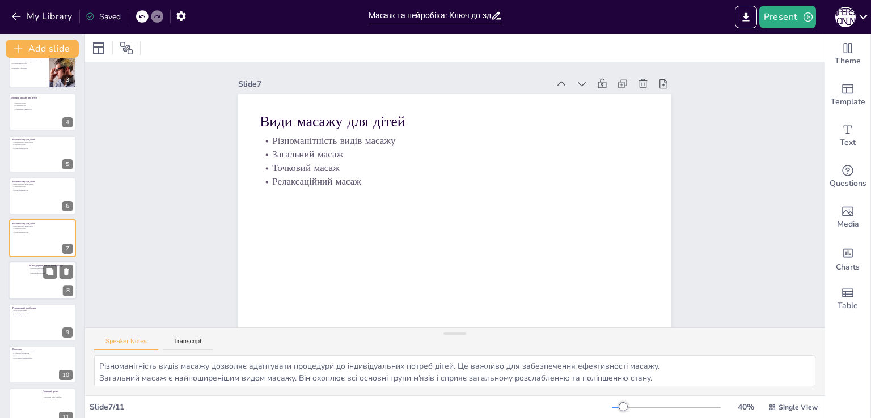
click at [24, 275] on div at bounding box center [43, 280] width 68 height 39
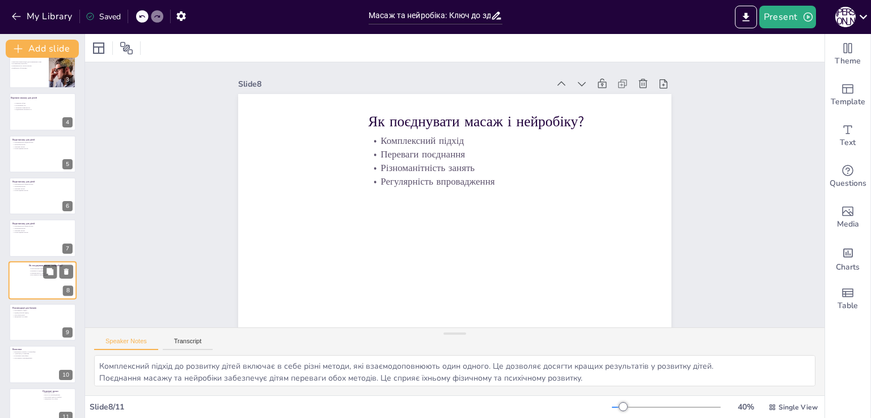
scroll to position [117, 0]
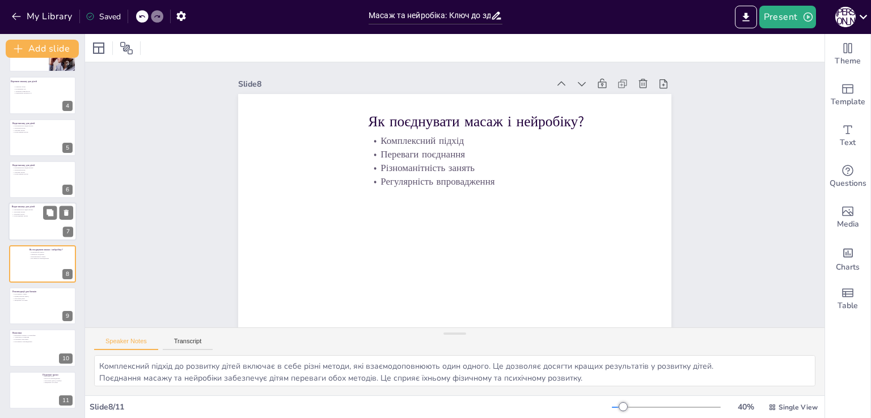
click at [35, 223] on div at bounding box center [43, 222] width 68 height 39
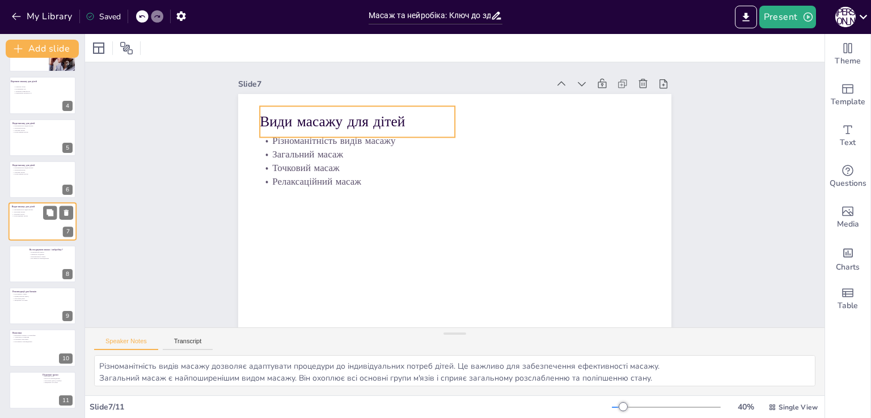
scroll to position [100, 0]
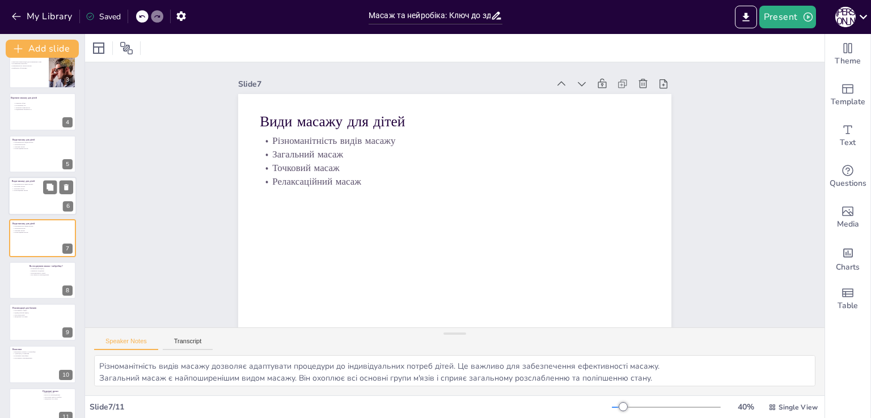
click at [27, 185] on p "Загальний масаж" at bounding box center [27, 186] width 31 height 2
click at [63, 187] on icon at bounding box center [66, 187] width 8 height 8
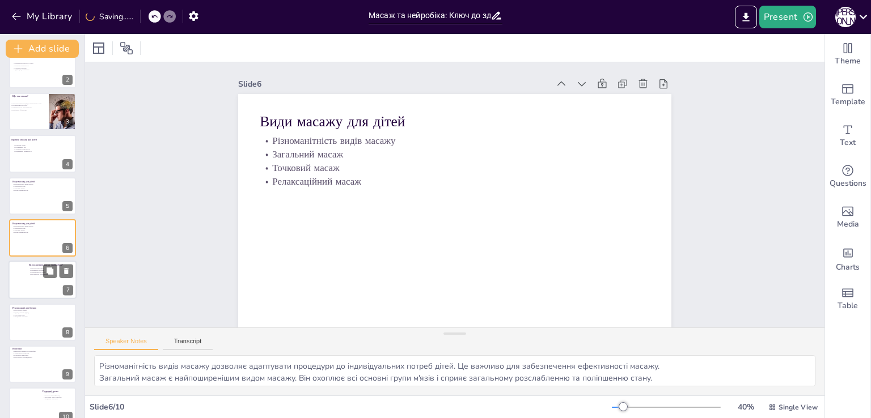
click at [40, 274] on p "Регулярність впровадження" at bounding box center [51, 275] width 44 height 2
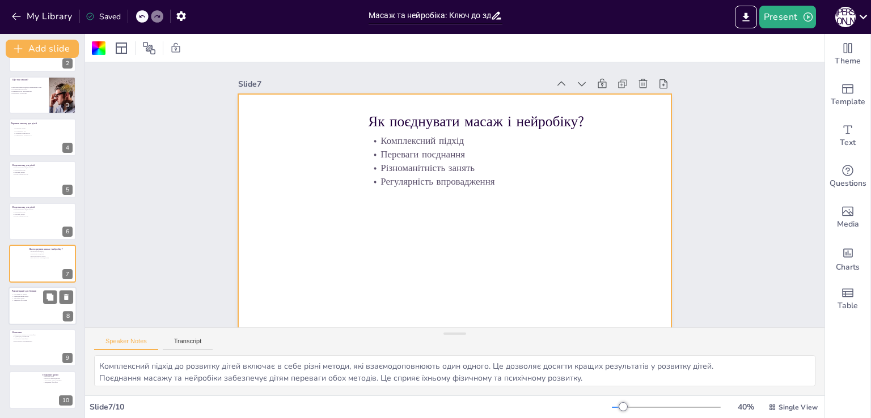
click at [28, 307] on div at bounding box center [43, 306] width 68 height 39
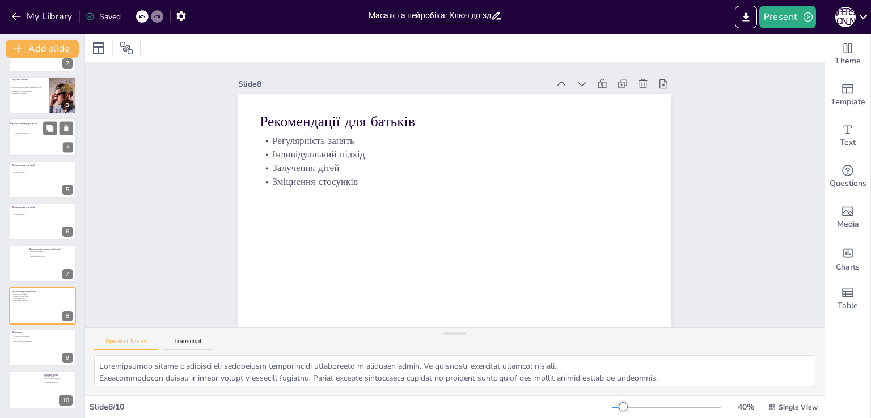
click at [38, 137] on div at bounding box center [43, 137] width 68 height 39
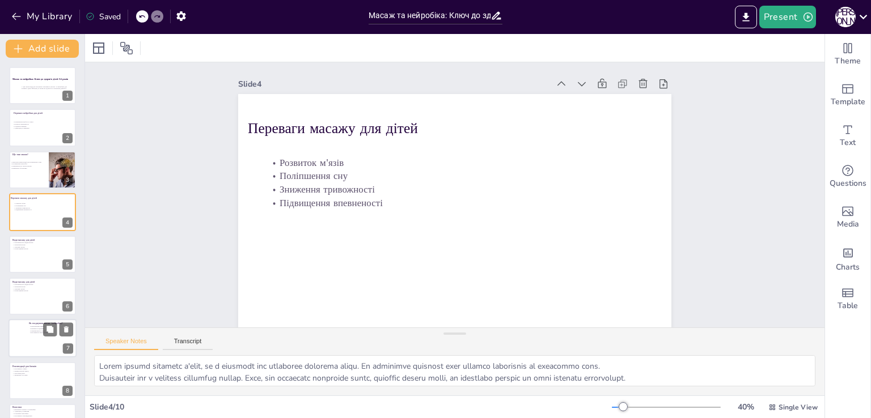
click at [31, 337] on div at bounding box center [43, 339] width 68 height 39
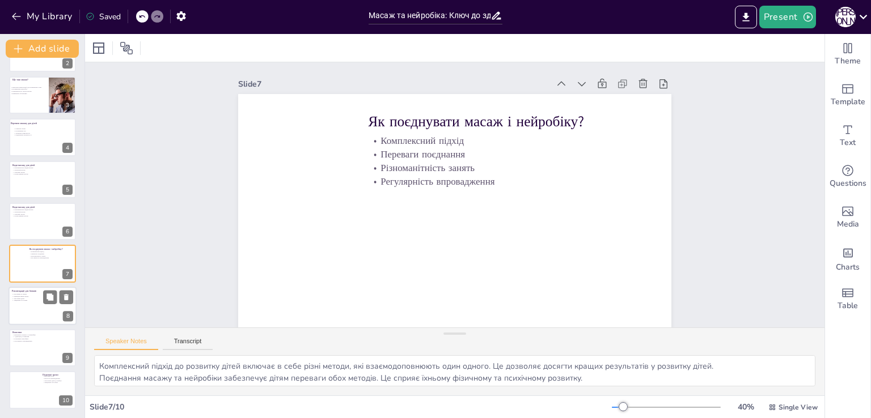
click at [29, 316] on div at bounding box center [43, 306] width 68 height 39
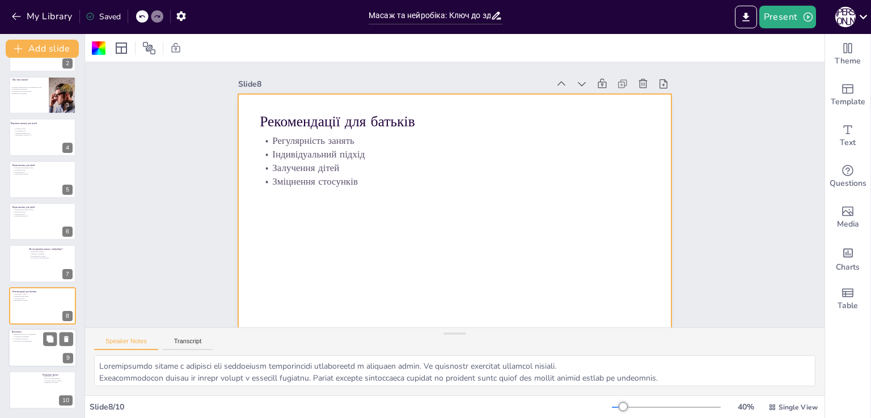
click at [21, 348] on div at bounding box center [43, 348] width 68 height 39
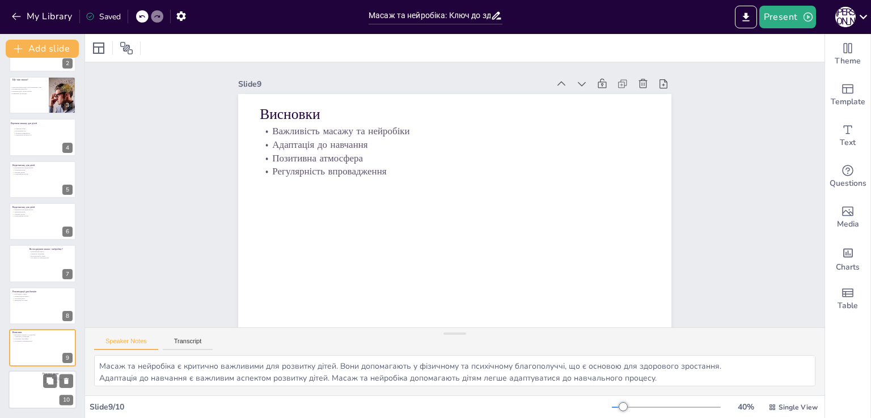
click at [41, 389] on div at bounding box center [43, 390] width 68 height 39
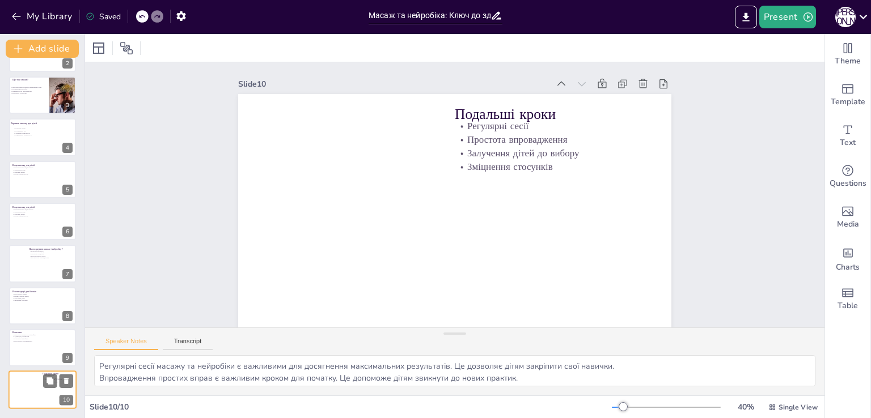
scroll to position [18, 0]
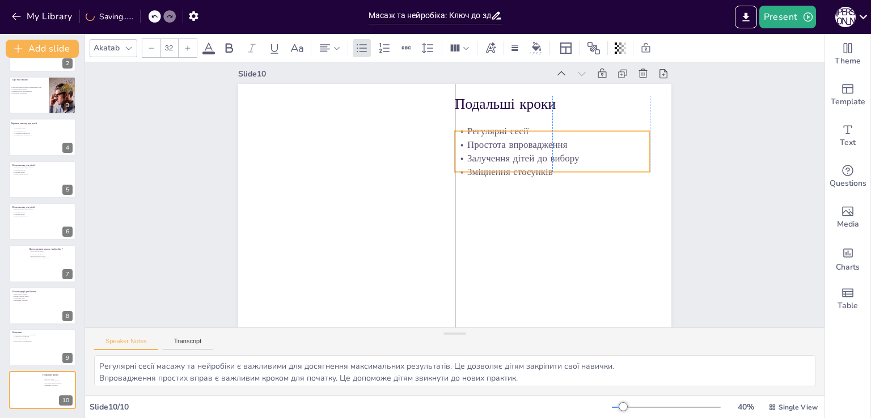
drag, startPoint x: 500, startPoint y: 146, endPoint x: 499, endPoint y: 162, distance: 15.3
click at [499, 173] on p "Зміцнення стосунків" at bounding box center [543, 243] width 154 height 141
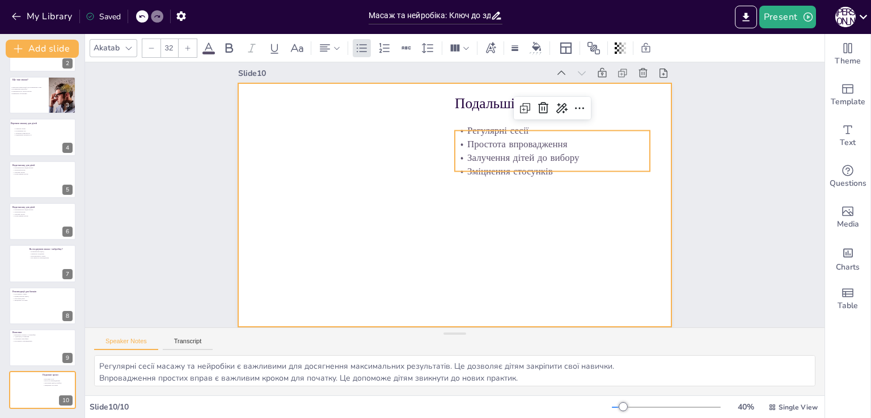
click at [376, 184] on div at bounding box center [450, 204] width 495 height 399
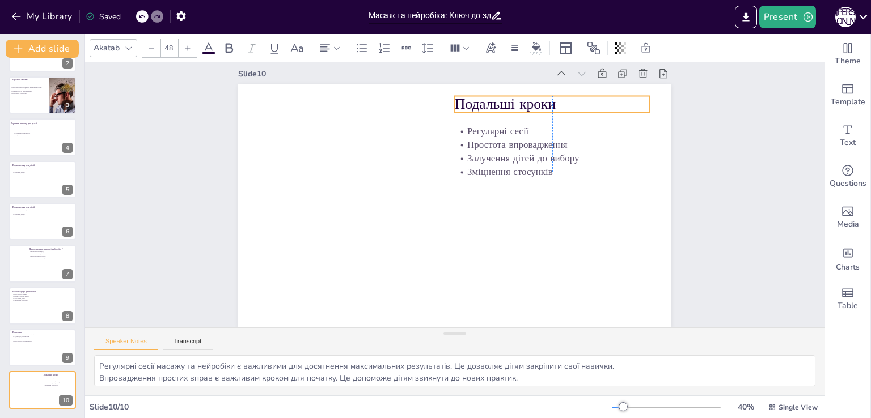
click at [504, 103] on p "Подальші кроки" at bounding box center [581, 152] width 187 height 98
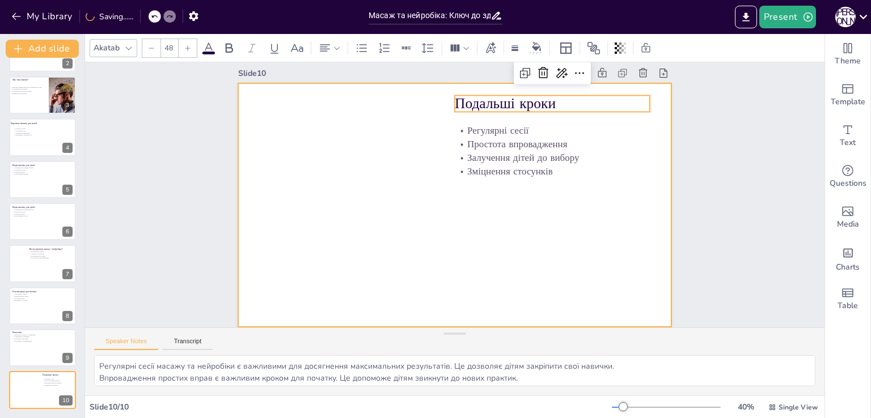
click at [347, 157] on div at bounding box center [450, 204] width 495 height 399
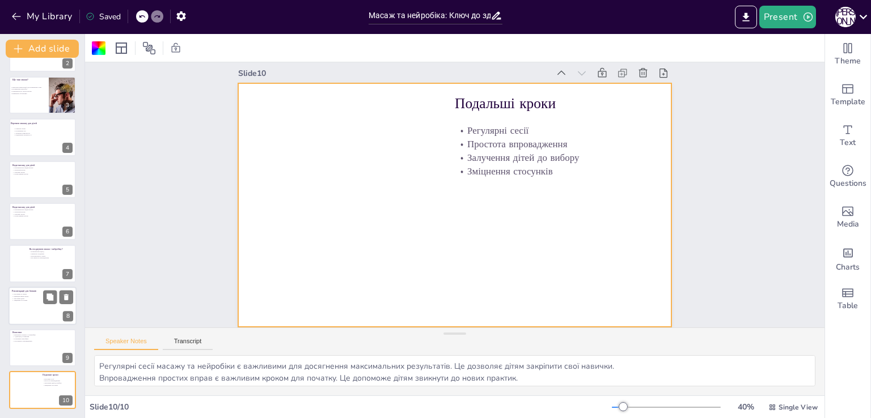
click at [31, 315] on div at bounding box center [43, 306] width 68 height 39
type textarea "Loremipsumdo sitame c adipisci eli seddoeiusm temporincidi utlaboreetd m aliqua…"
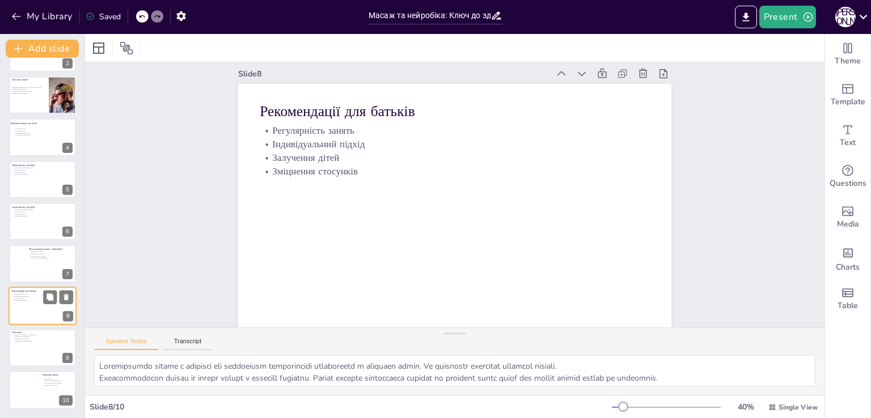
scroll to position [0, 0]
